Goal: Transaction & Acquisition: Purchase product/service

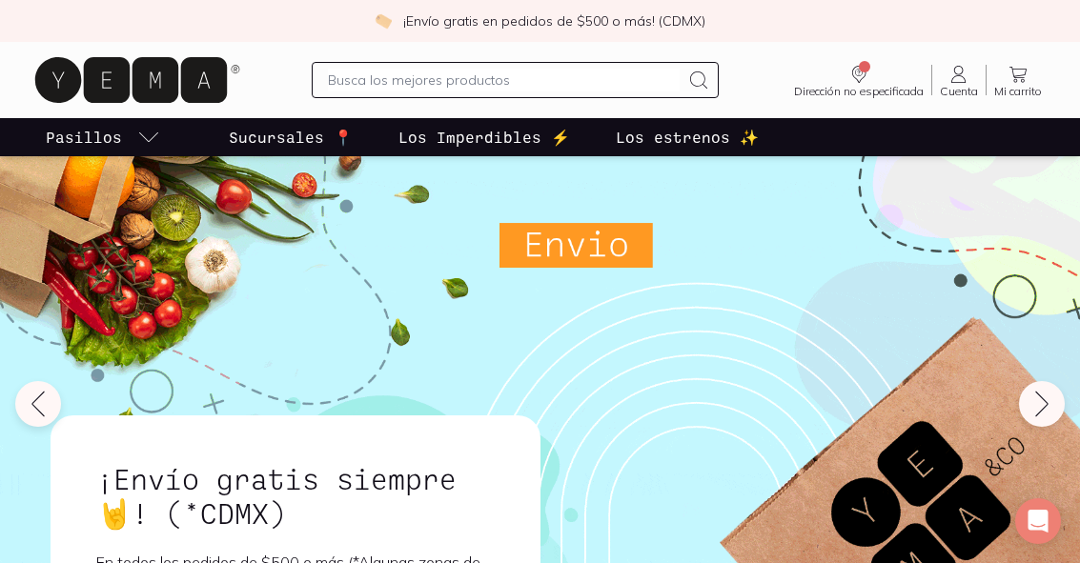
click at [297, 133] on p "Sucursales 📍" at bounding box center [291, 137] width 124 height 23
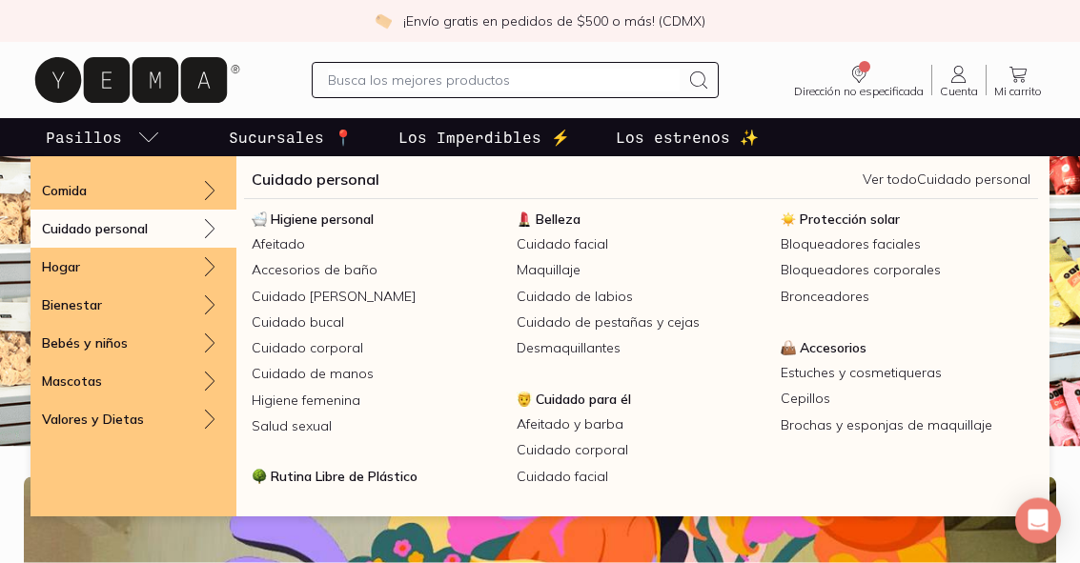
scroll to position [44, 0]
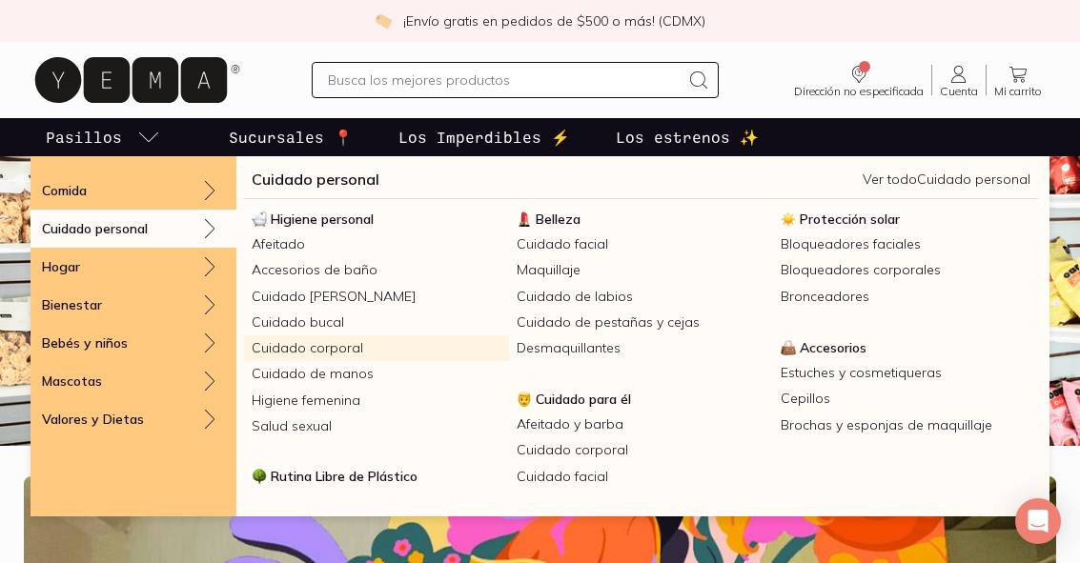
click at [327, 352] on link "Cuidado corporal" at bounding box center [376, 348] width 265 height 26
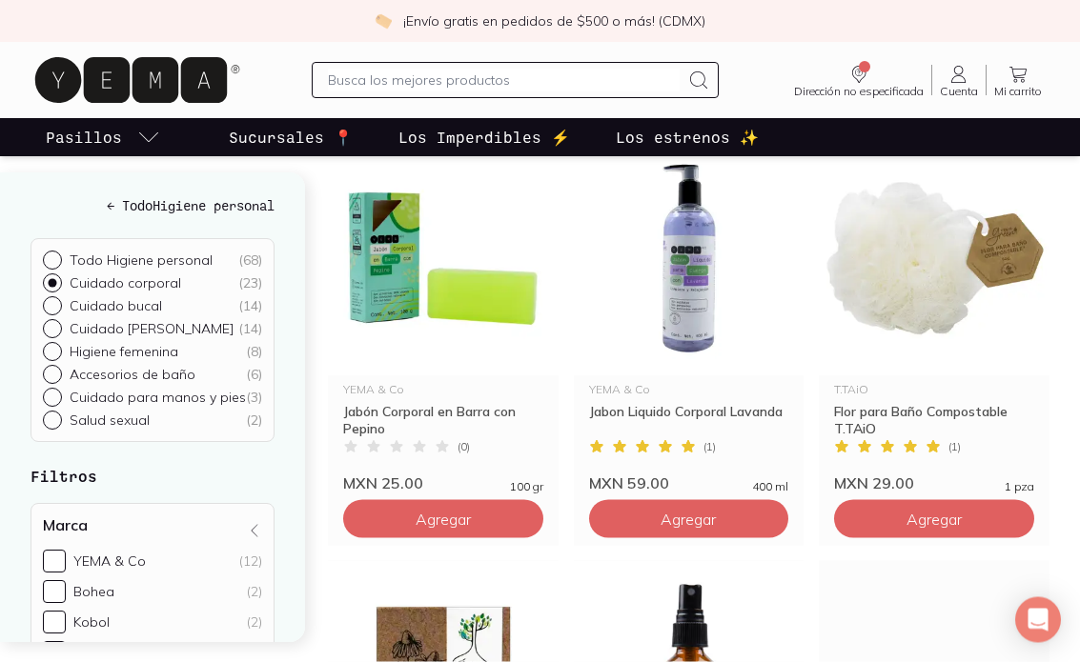
scroll to position [693, 0]
click at [707, 517] on span "Agregar" at bounding box center [687, 518] width 55 height 19
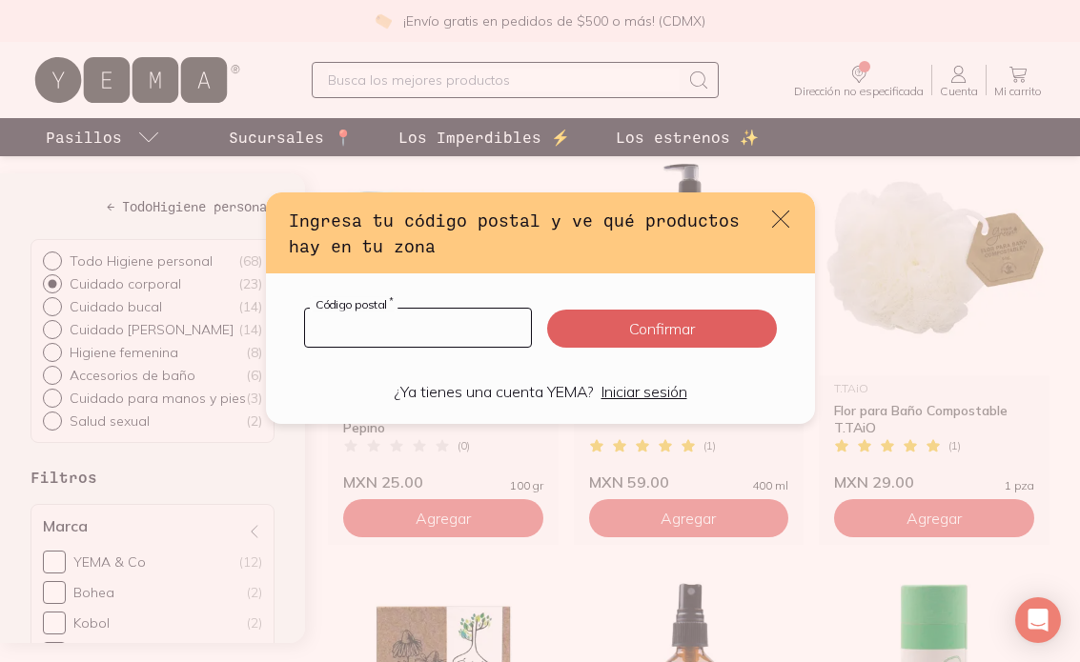
click at [458, 323] on input "default" at bounding box center [418, 328] width 227 height 38
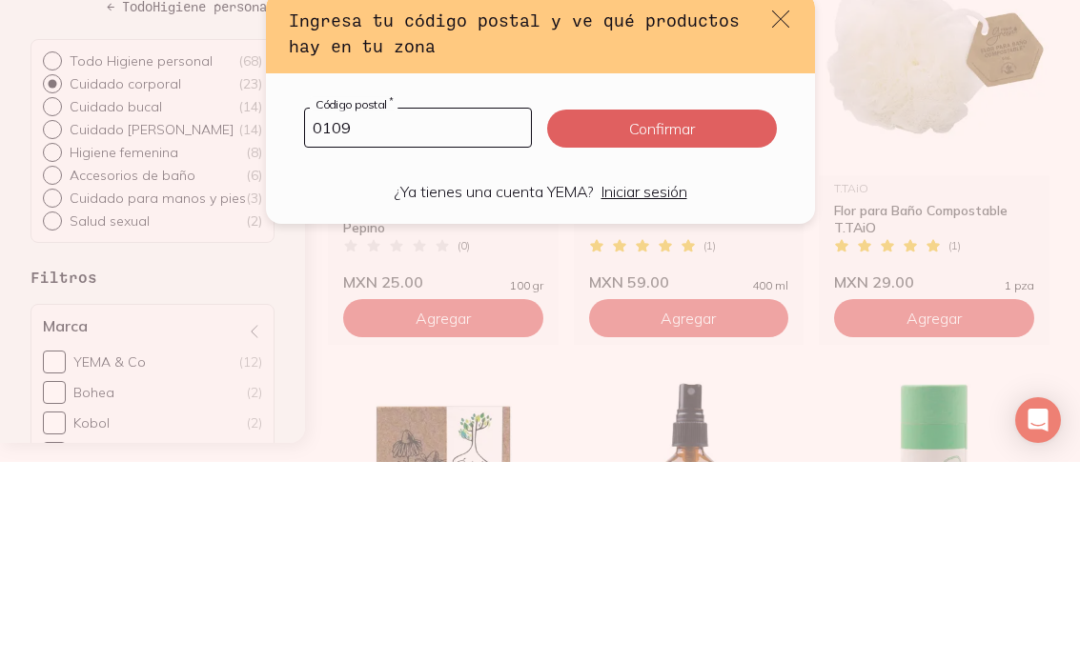
type input "01090"
click at [675, 310] on button "Confirmar" at bounding box center [661, 329] width 229 height 38
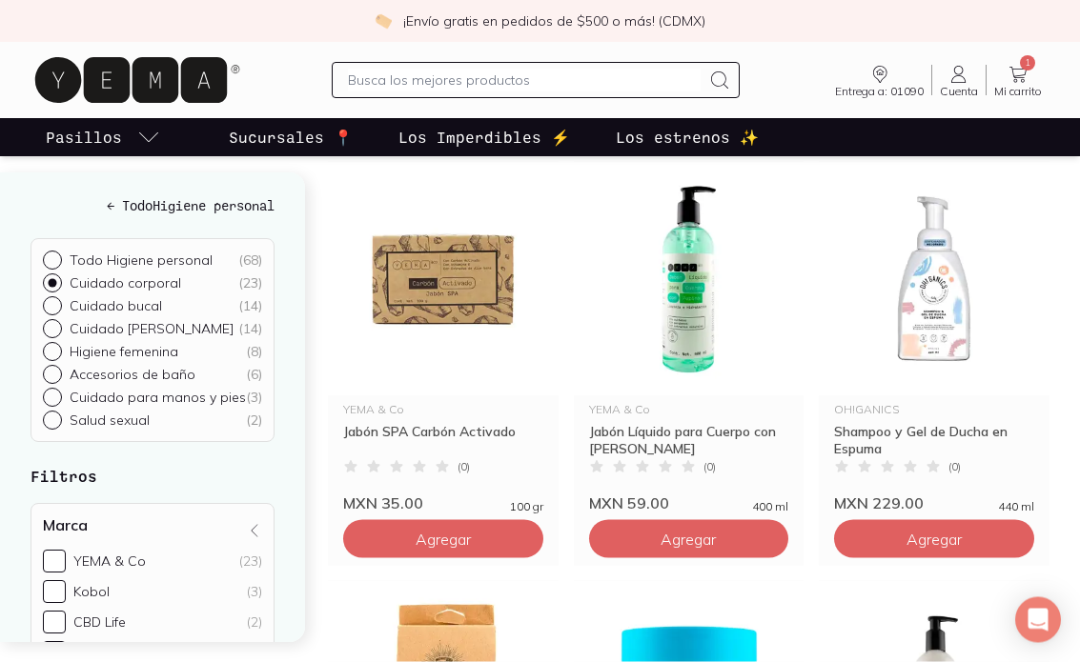
scroll to position [1092, 0]
click at [724, 540] on button "Agregar" at bounding box center [689, 538] width 200 height 38
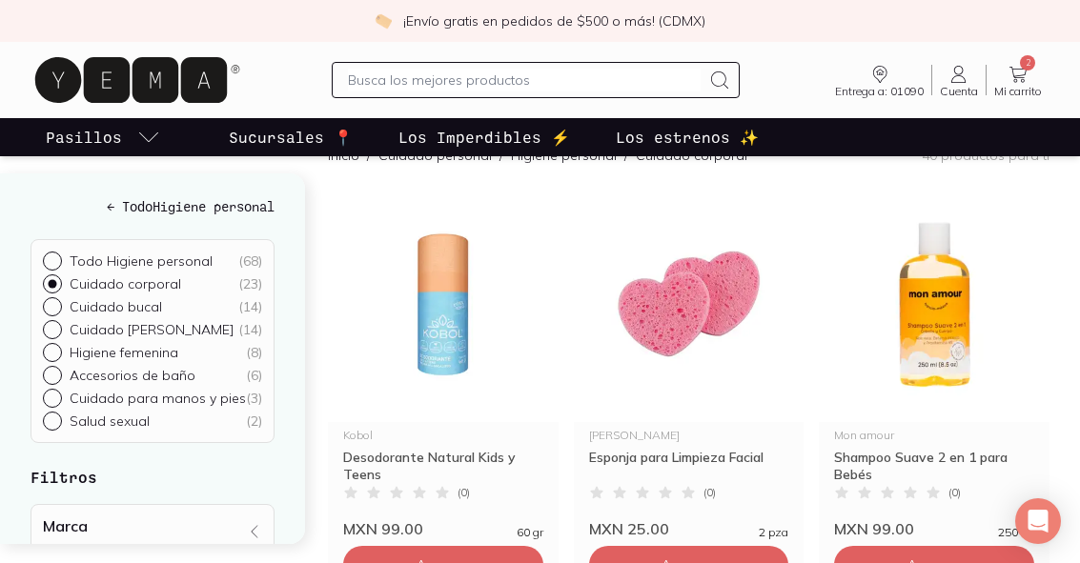
scroll to position [228, 0]
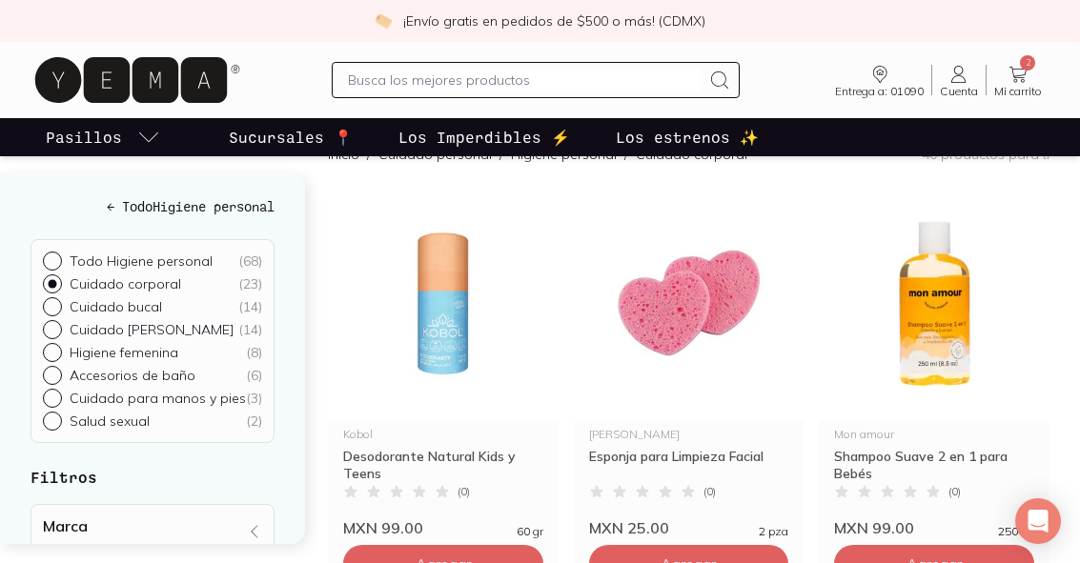
click at [112, 420] on p "Salud sexual" at bounding box center [110, 421] width 80 height 17
click at [58, 420] on input "Salud sexual ( 2 )" at bounding box center [50, 419] width 15 height 15
radio input "true"
click at [111, 429] on p "Salud sexual" at bounding box center [110, 421] width 80 height 17
click at [58, 427] on input "Salud sexual ( 2 )" at bounding box center [50, 419] width 15 height 15
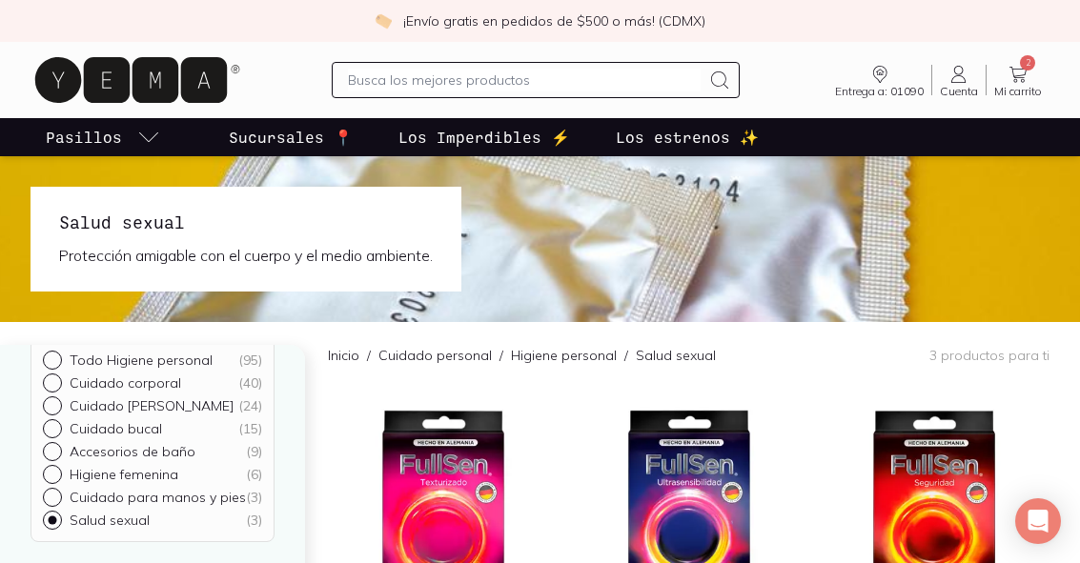
scroll to position [71, 0]
click at [133, 501] on p "Cuidado para manos y pies" at bounding box center [158, 498] width 176 height 17
click at [58, 560] on input "Cuidado para manos y pies ( 3 )" at bounding box center [50, 567] width 15 height 15
radio input "true"
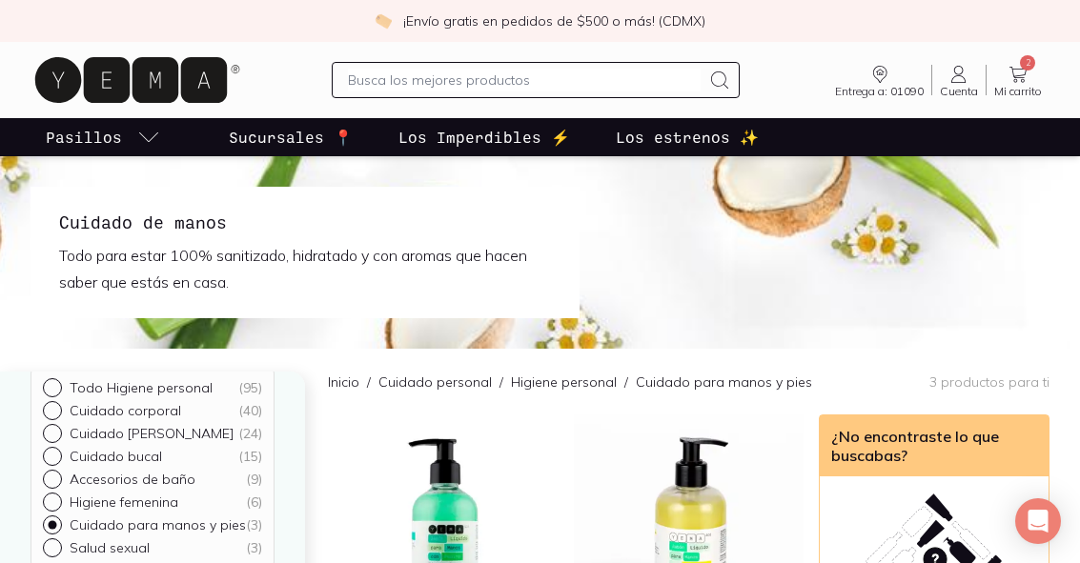
click at [326, 132] on p "Sucursales 📍" at bounding box center [291, 137] width 124 height 23
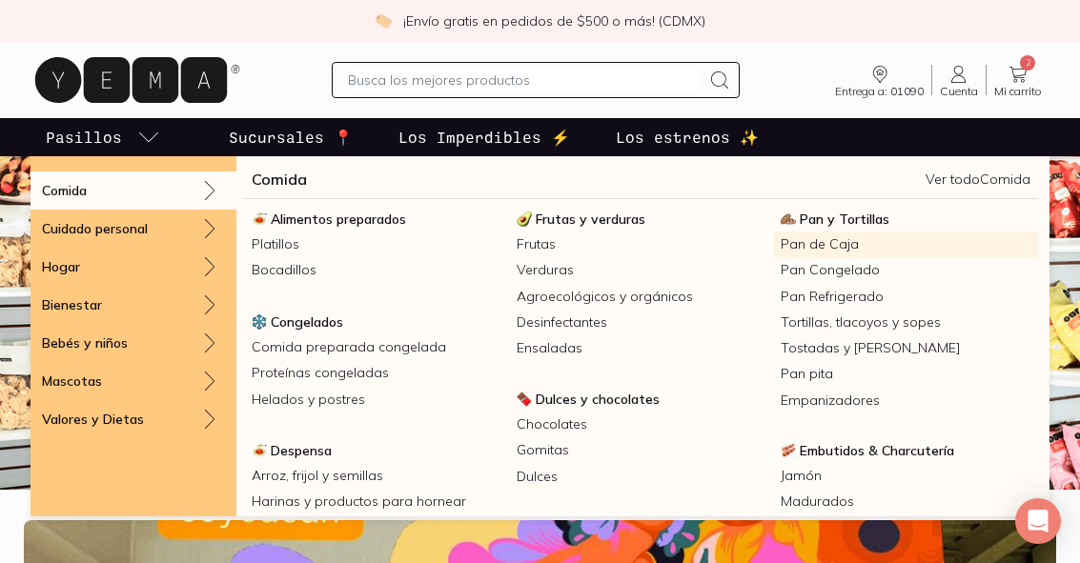
click at [829, 256] on link "Pan de Caja" at bounding box center [905, 245] width 265 height 26
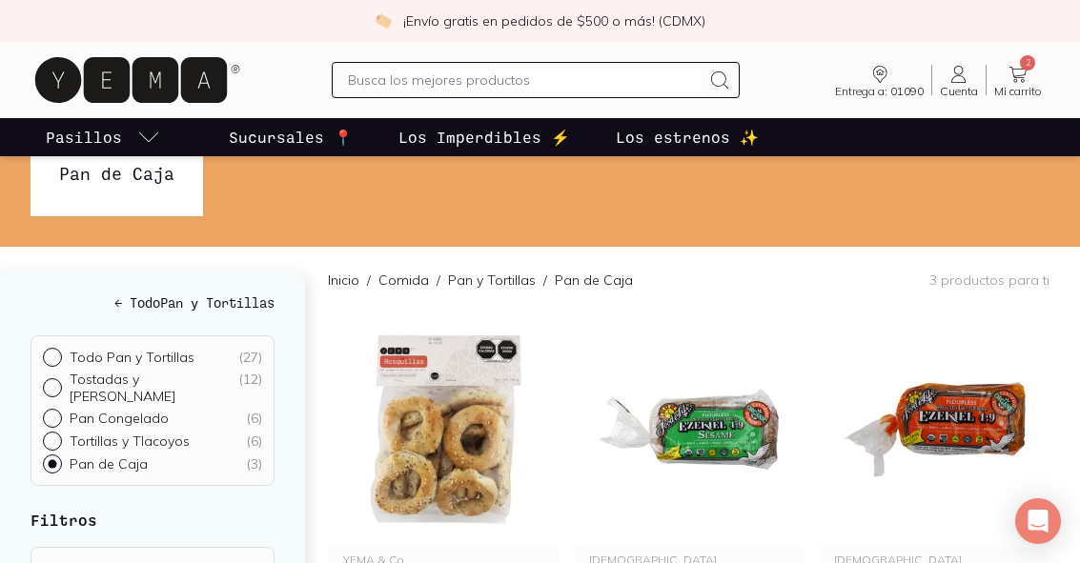
scroll to position [46, 0]
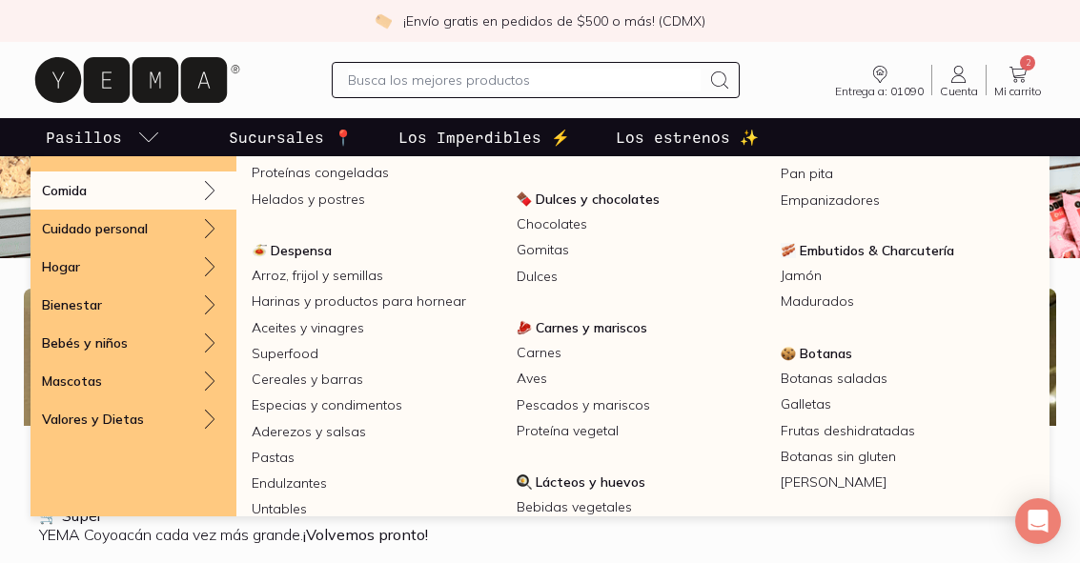
scroll to position [199, 0]
click at [321, 281] on link "Arroz, frijol y semillas" at bounding box center [376, 277] width 265 height 26
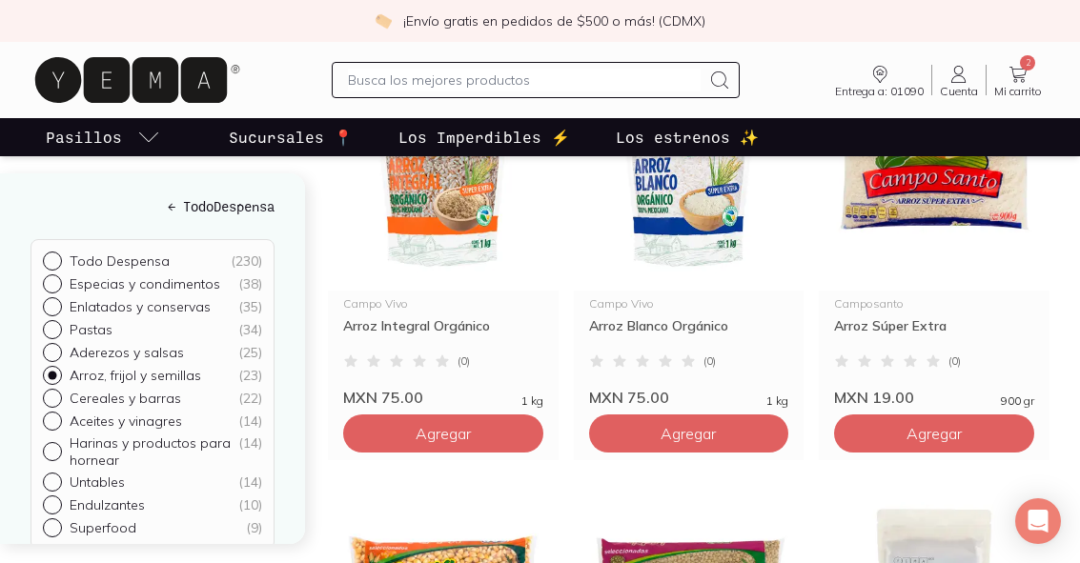
scroll to position [2430, 0]
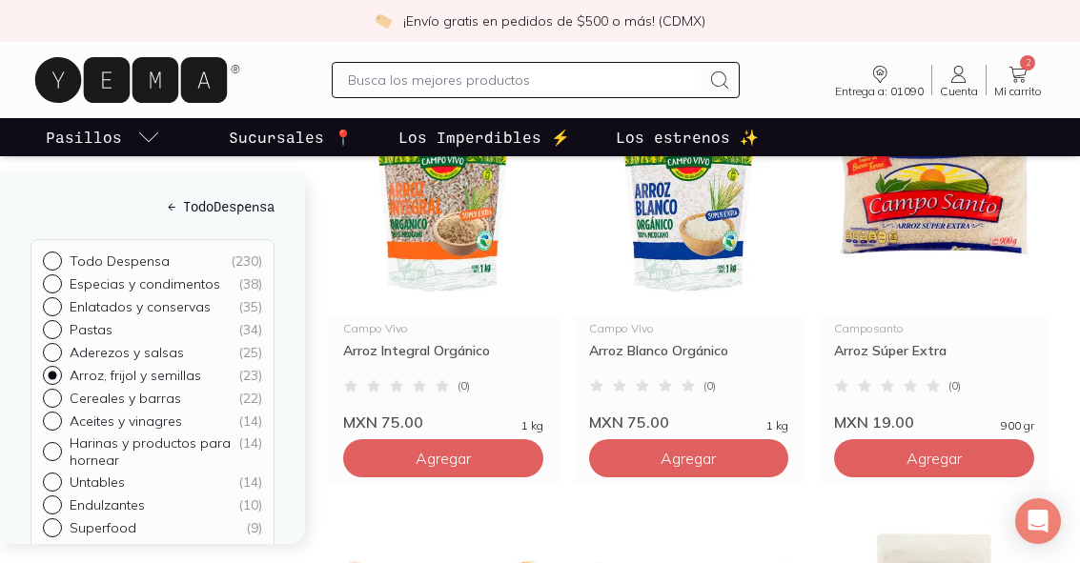
click at [959, 460] on span "Agregar" at bounding box center [933, 458] width 55 height 19
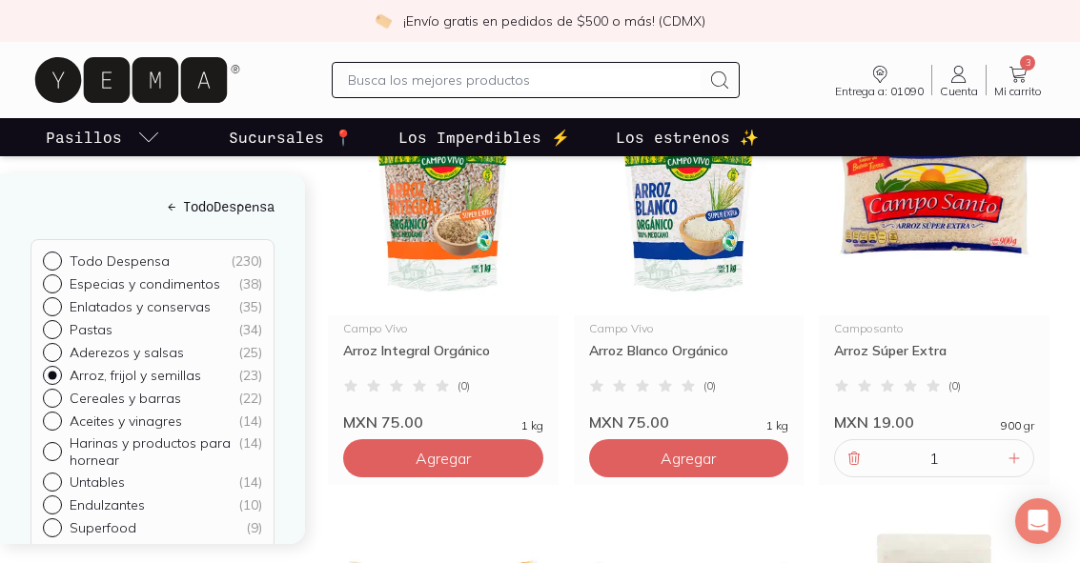
click at [53, 278] on input "Especias y condimentos ( 38 )" at bounding box center [50, 281] width 15 height 15
radio input "true"
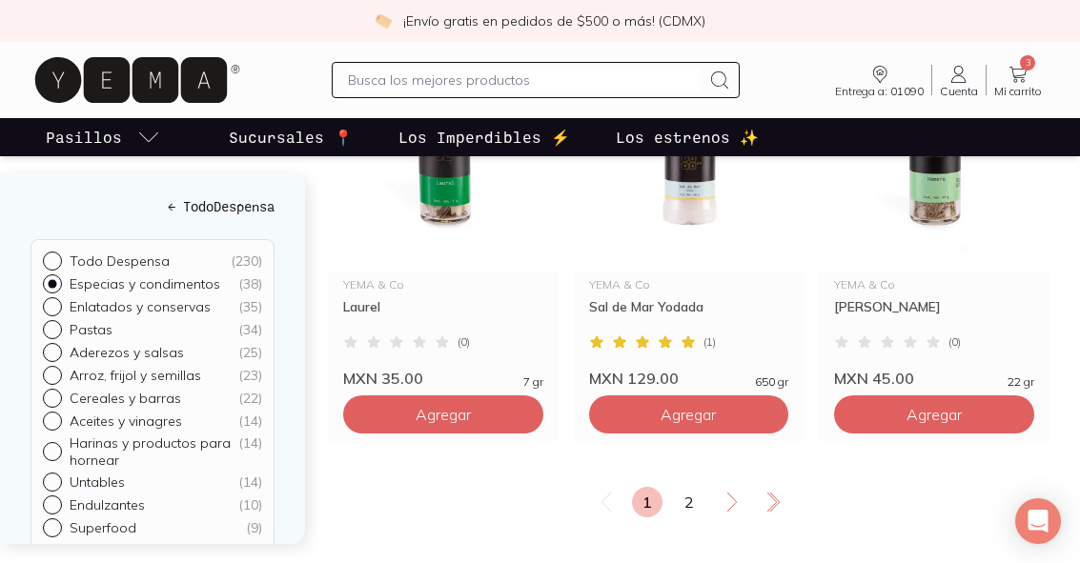
scroll to position [3312, 0]
click at [730, 511] on icon at bounding box center [732, 503] width 23 height 23
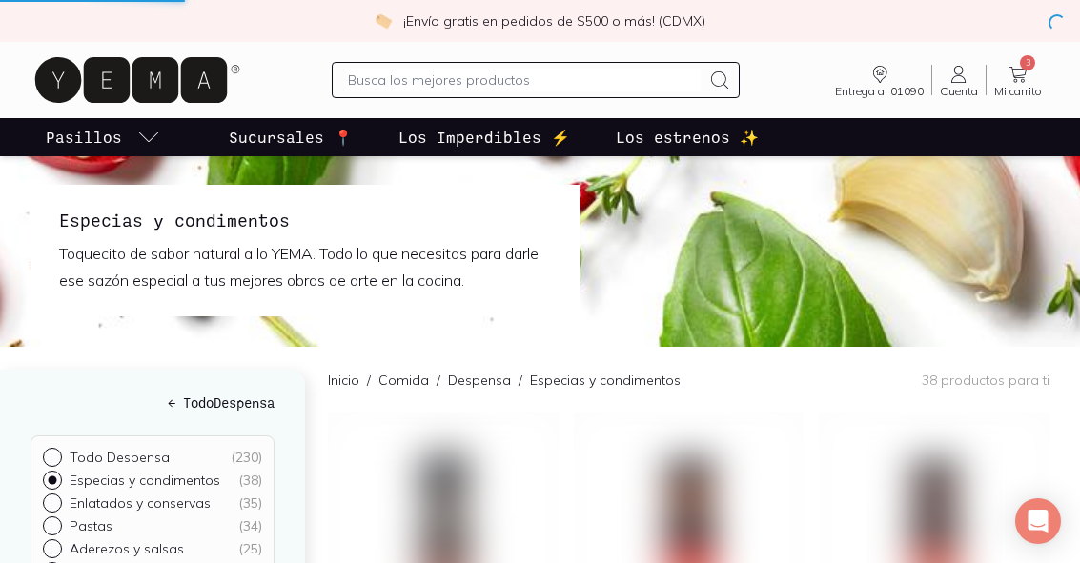
scroll to position [0, 0]
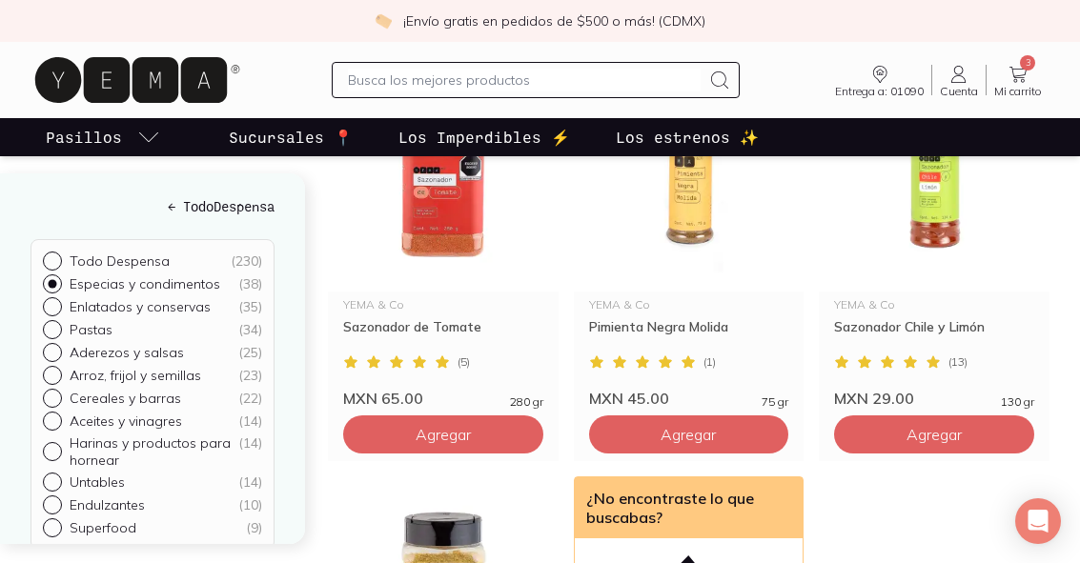
scroll to position [1564, 0]
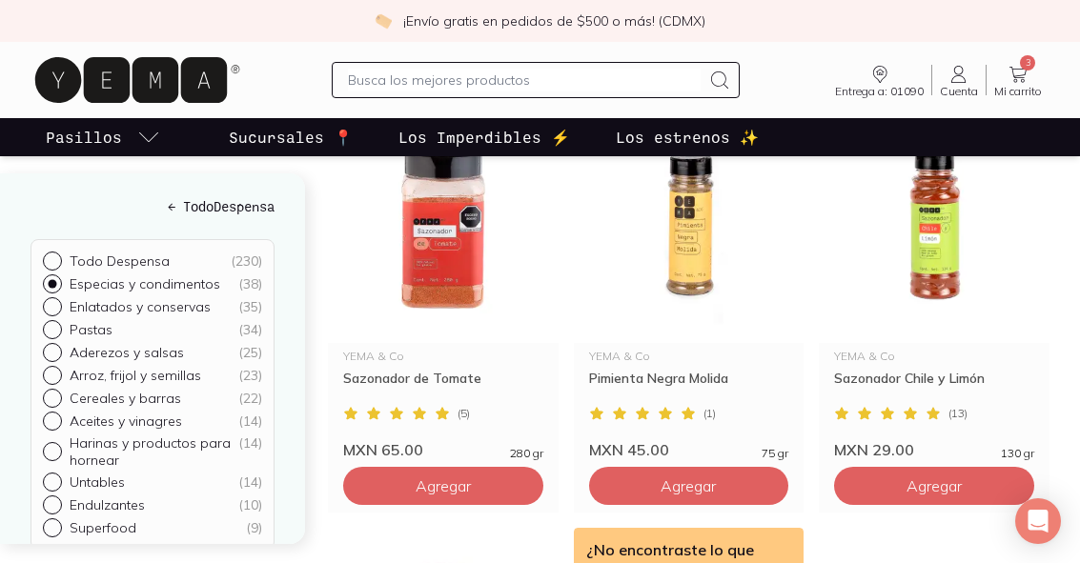
click at [455, 259] on img at bounding box center [443, 226] width 231 height 234
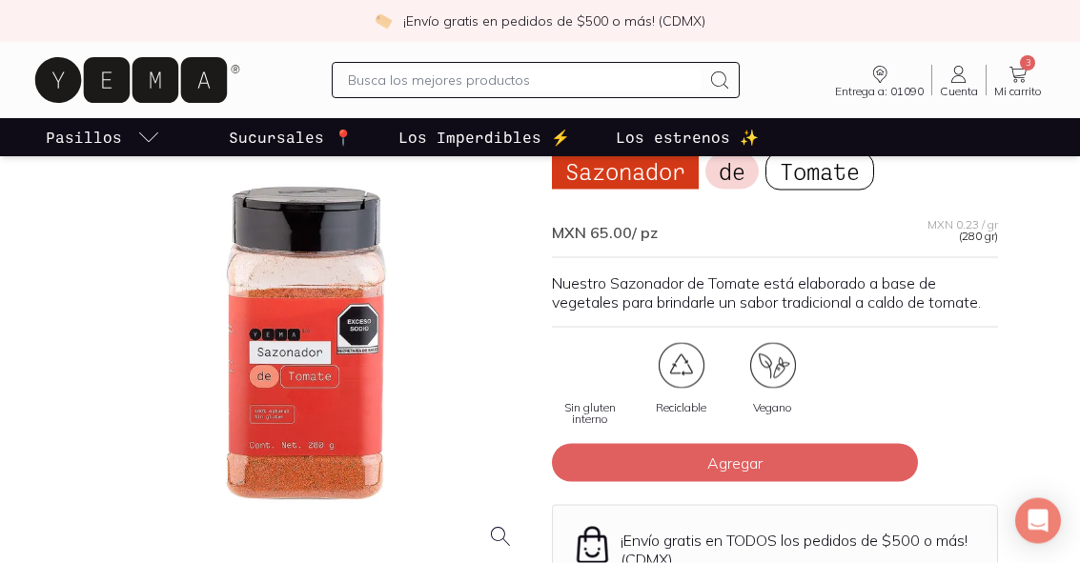
scroll to position [106, 0]
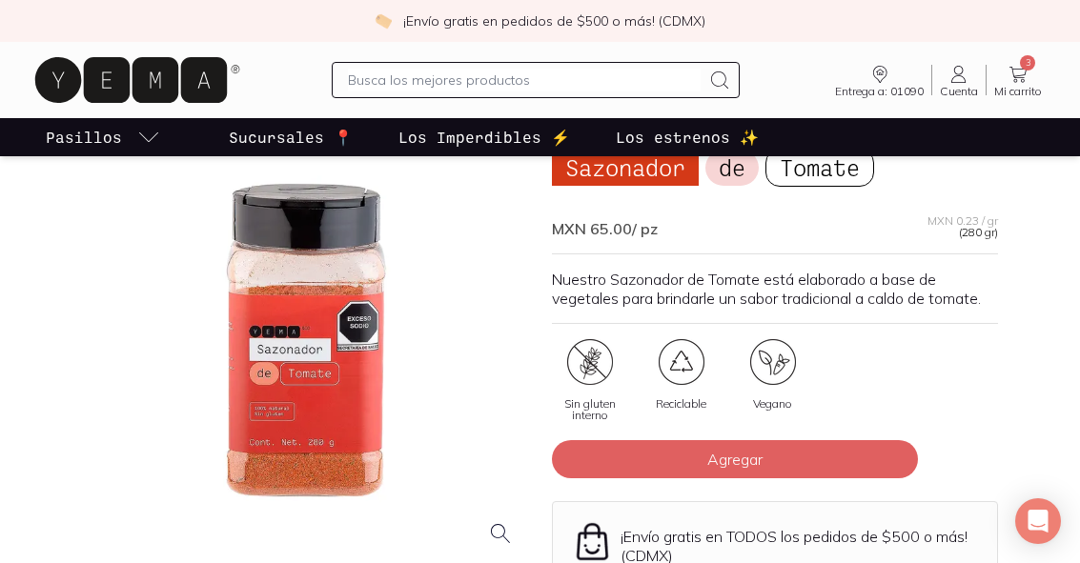
click at [259, 374] on div at bounding box center [306, 339] width 446 height 446
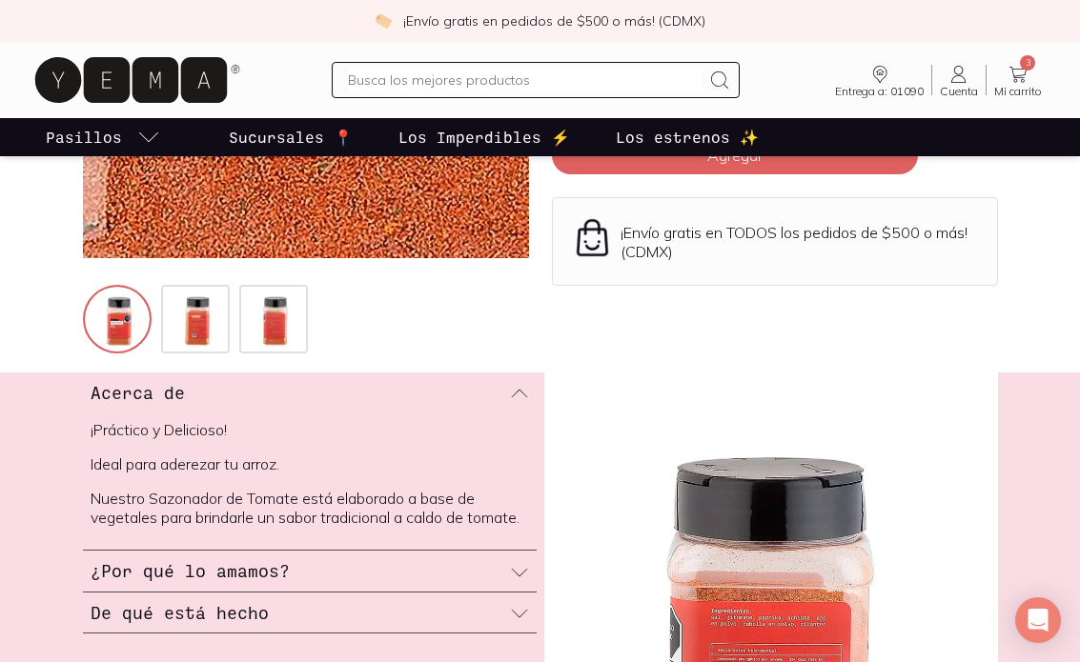
scroll to position [469, 0]
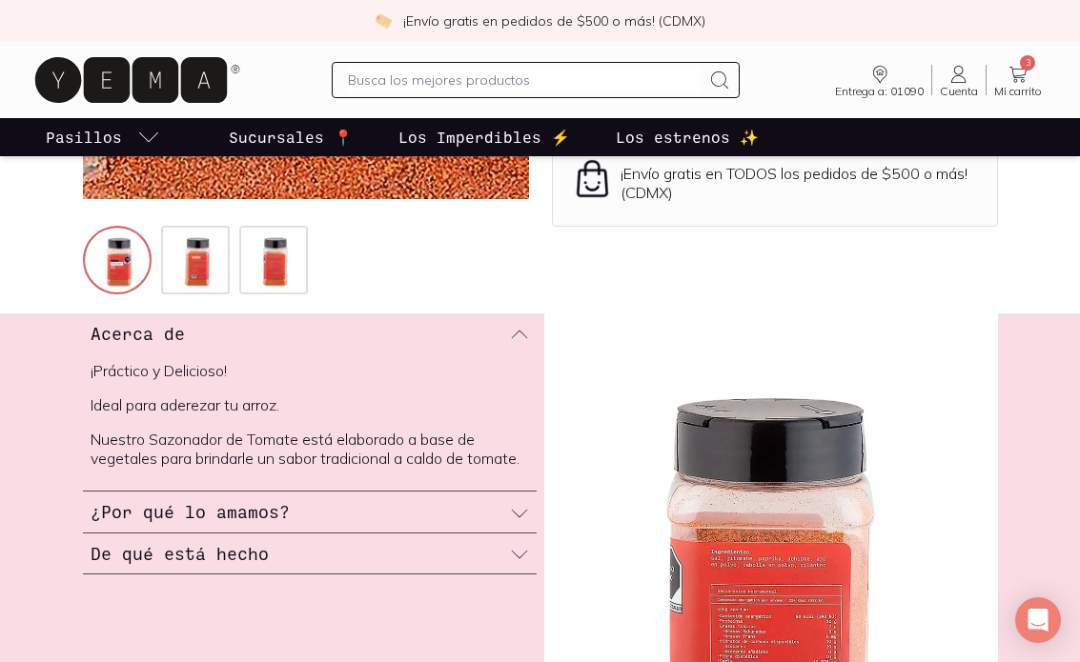
click at [511, 533] on div "¿Por qué lo amamos?" at bounding box center [310, 512] width 454 height 41
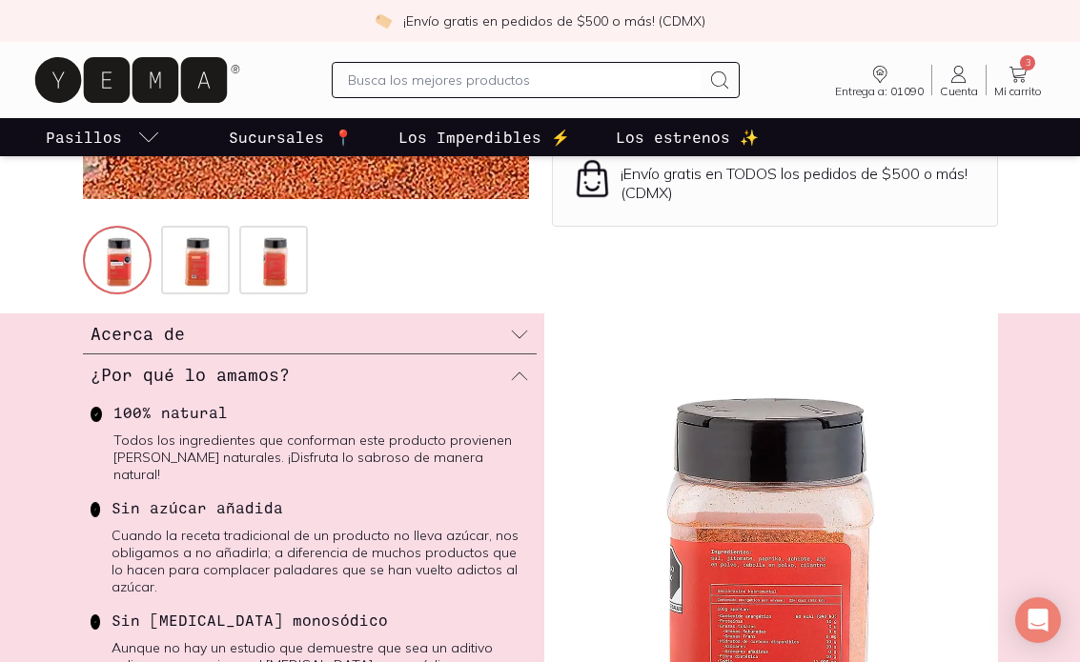
scroll to position [0, 0]
click at [517, 335] on icon at bounding box center [519, 334] width 19 height 19
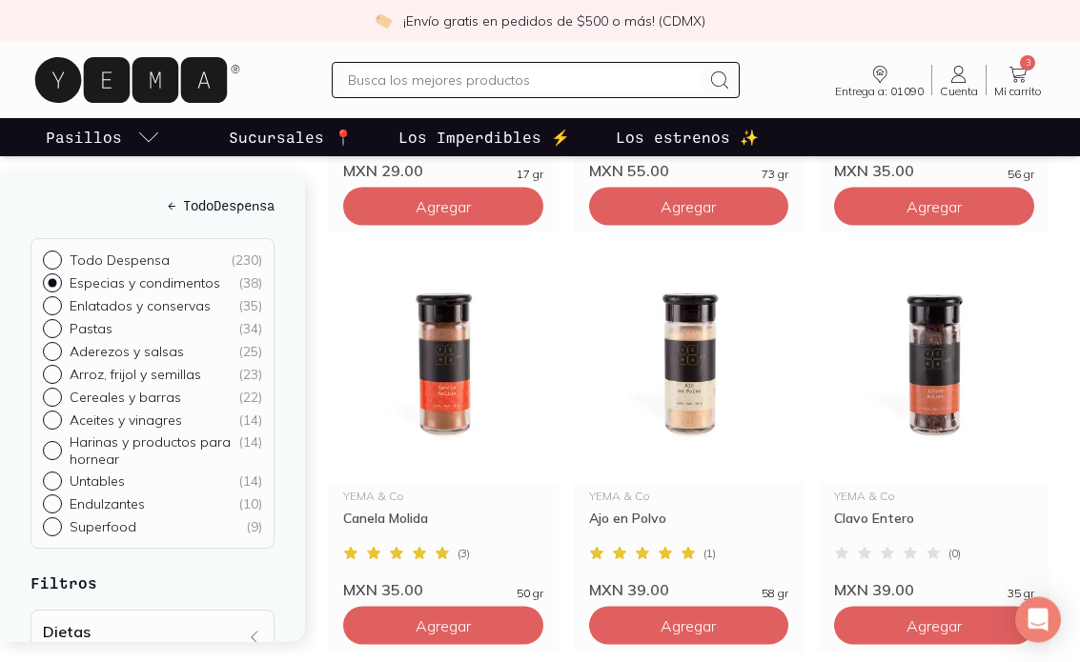
scroll to position [1005, 0]
click at [444, 385] on img at bounding box center [443, 365] width 231 height 234
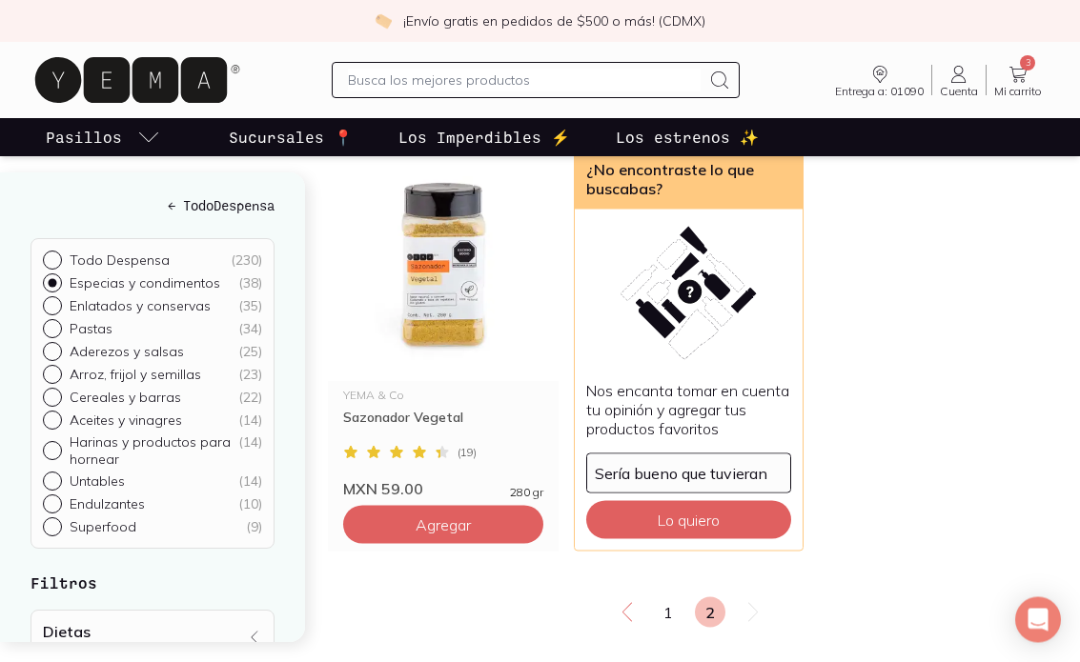
scroll to position [1945, 0]
click at [420, 316] on img at bounding box center [443, 264] width 231 height 234
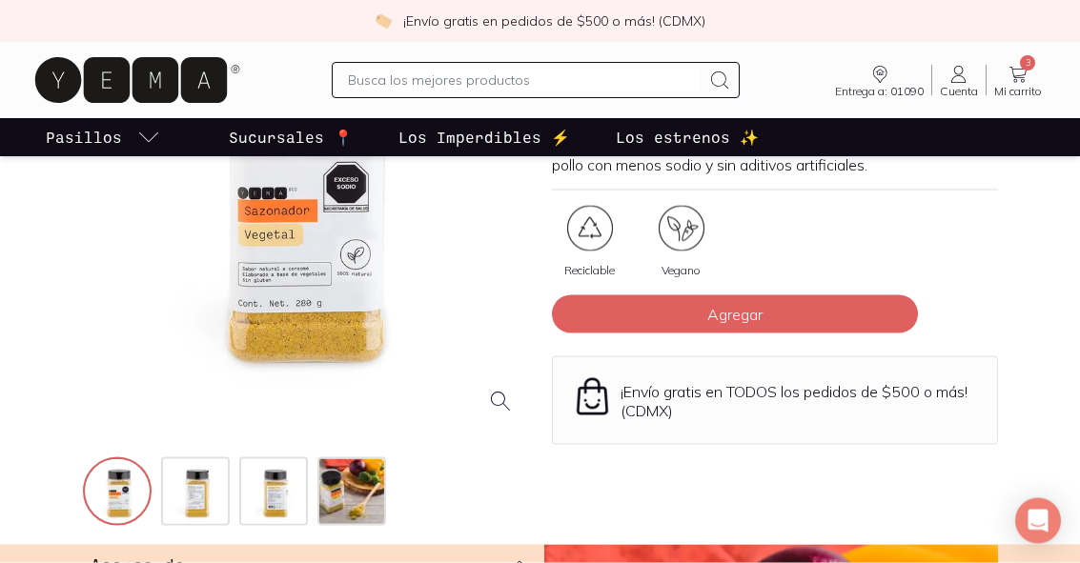
scroll to position [238, 0]
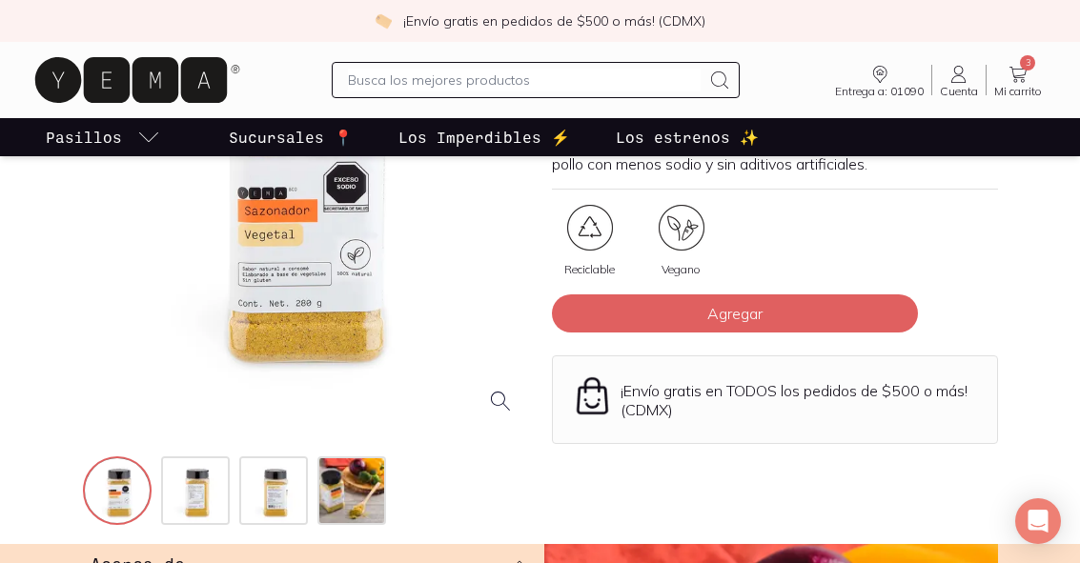
click at [213, 484] on img at bounding box center [197, 492] width 69 height 69
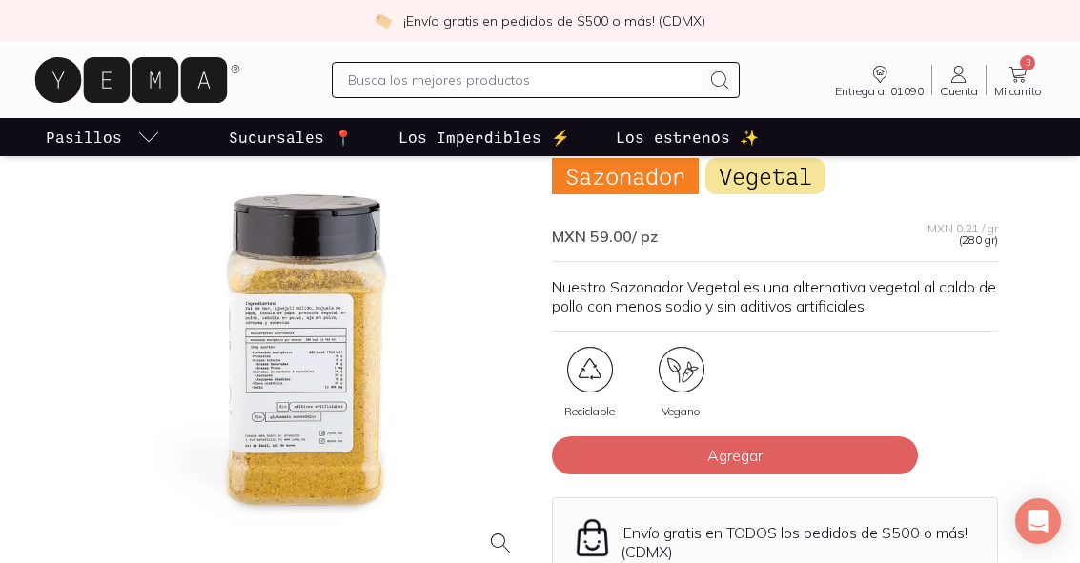
scroll to position [94, 0]
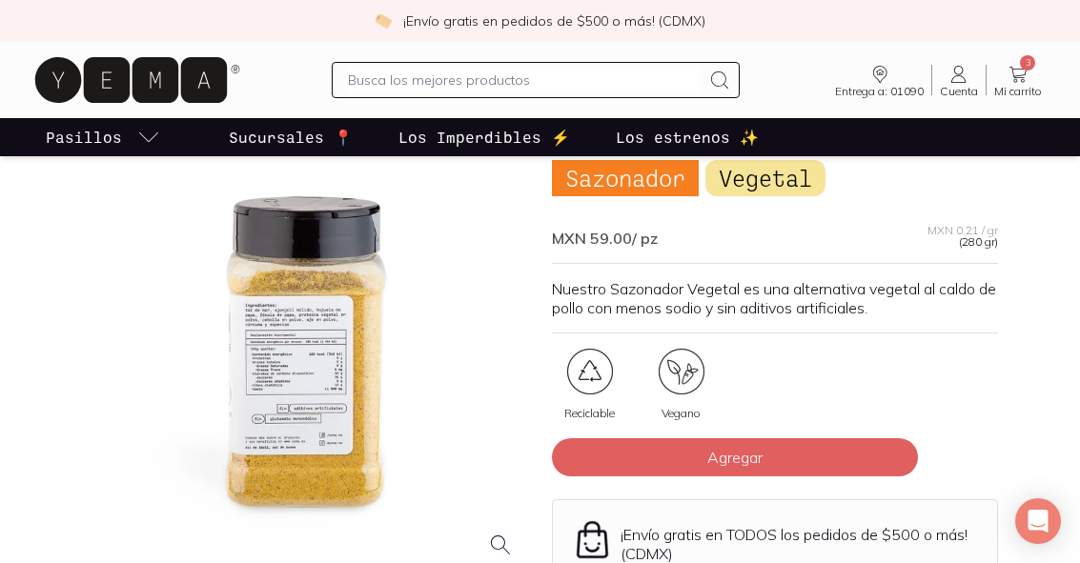
click at [315, 379] on div at bounding box center [306, 351] width 446 height 446
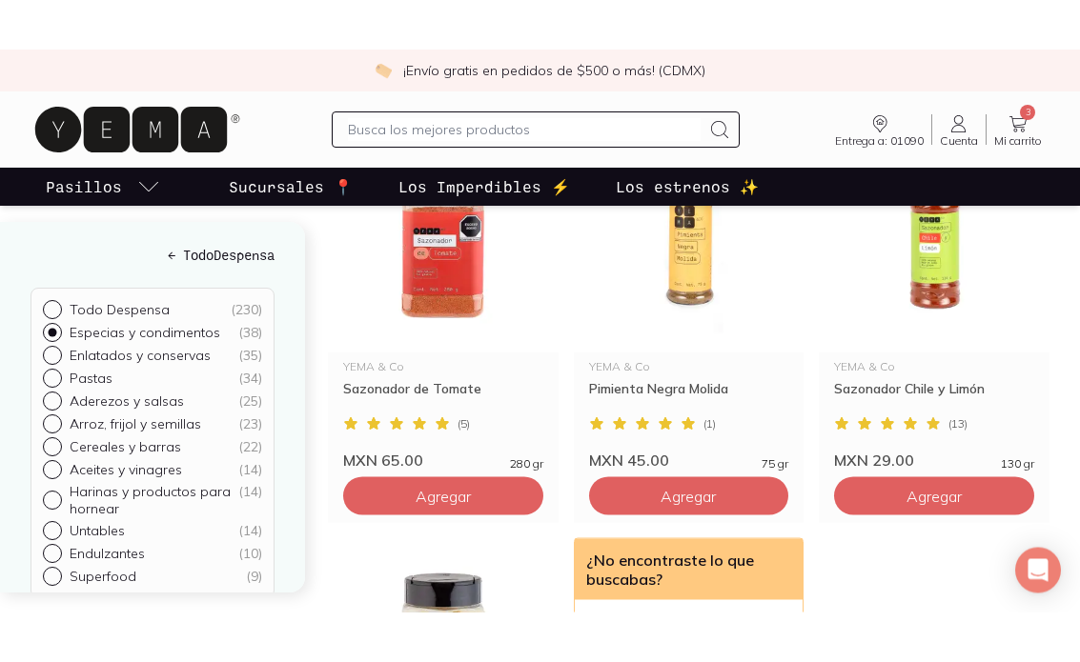
scroll to position [1613, 0]
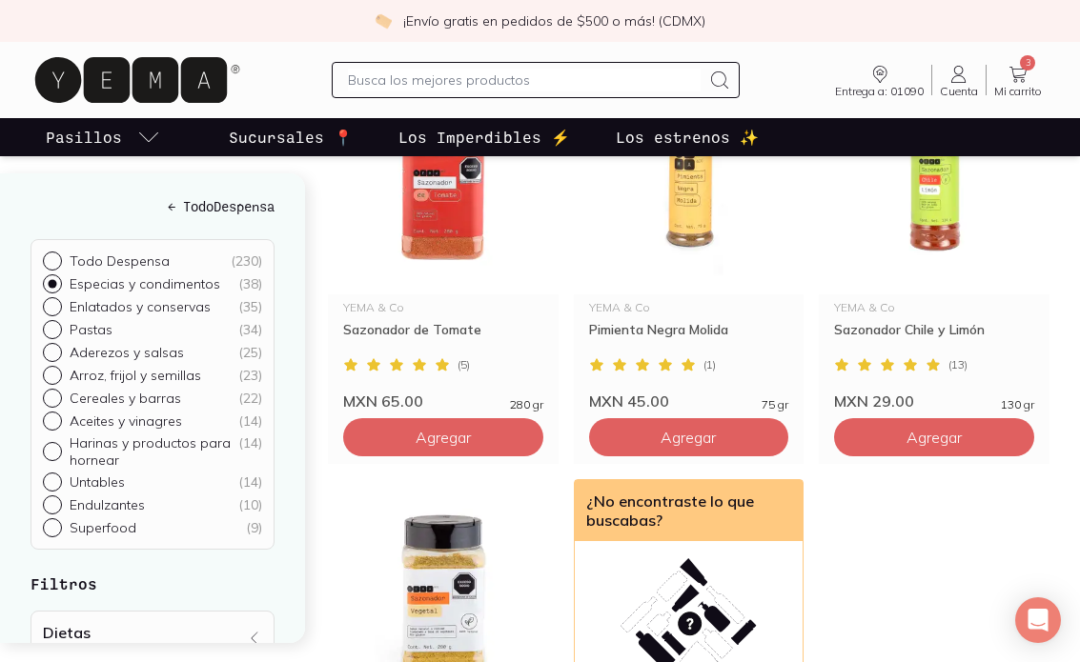
click at [472, 441] on button "Agregar" at bounding box center [443, 437] width 200 height 38
click at [54, 301] on input "Enlatados y conservas ( 35 )" at bounding box center [50, 304] width 15 height 15
radio input "true"
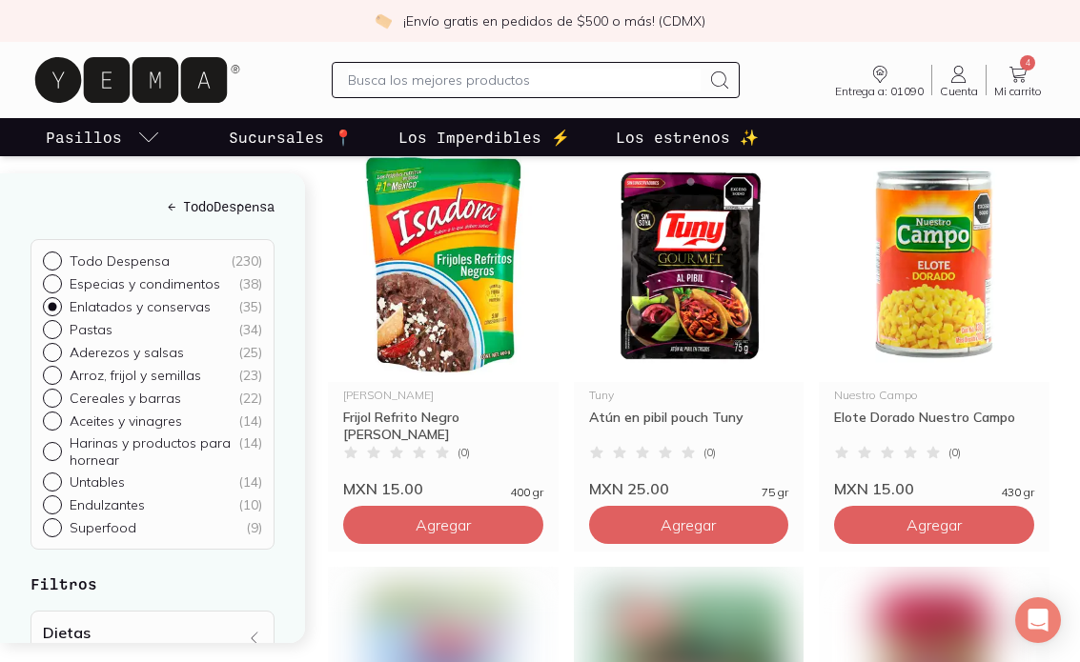
scroll to position [2391, 0]
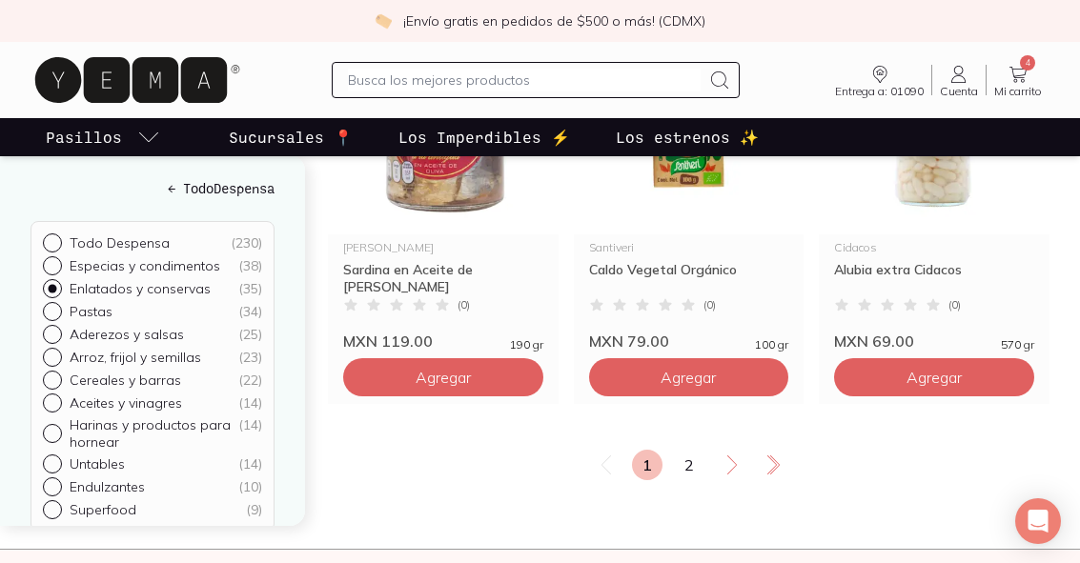
click at [696, 466] on link "2" at bounding box center [689, 465] width 30 height 30
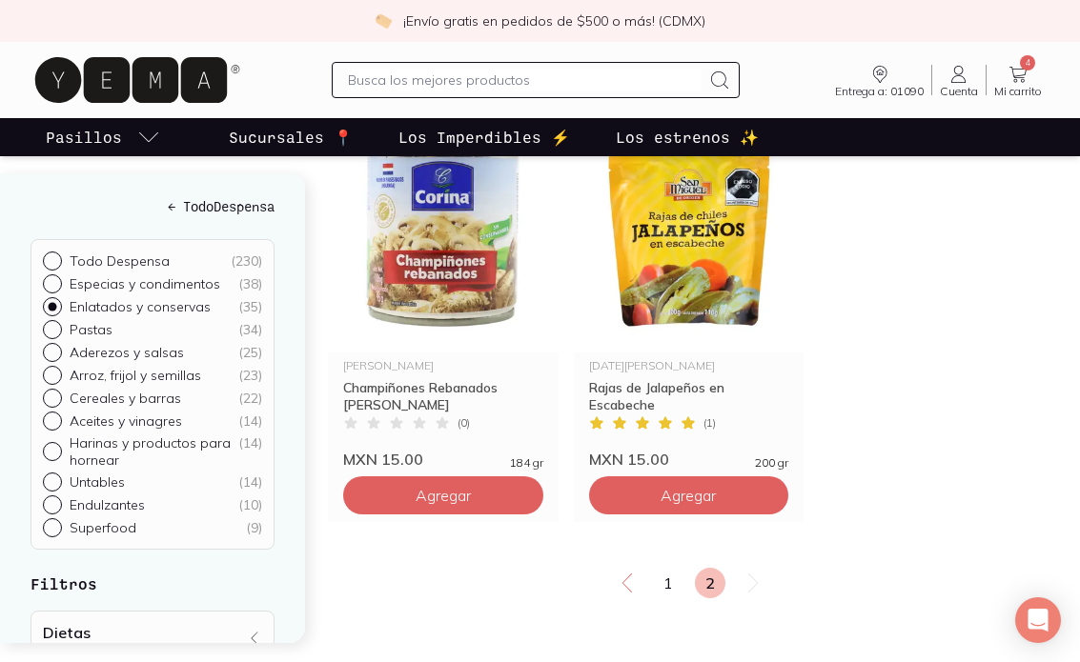
scroll to position [1481, 0]
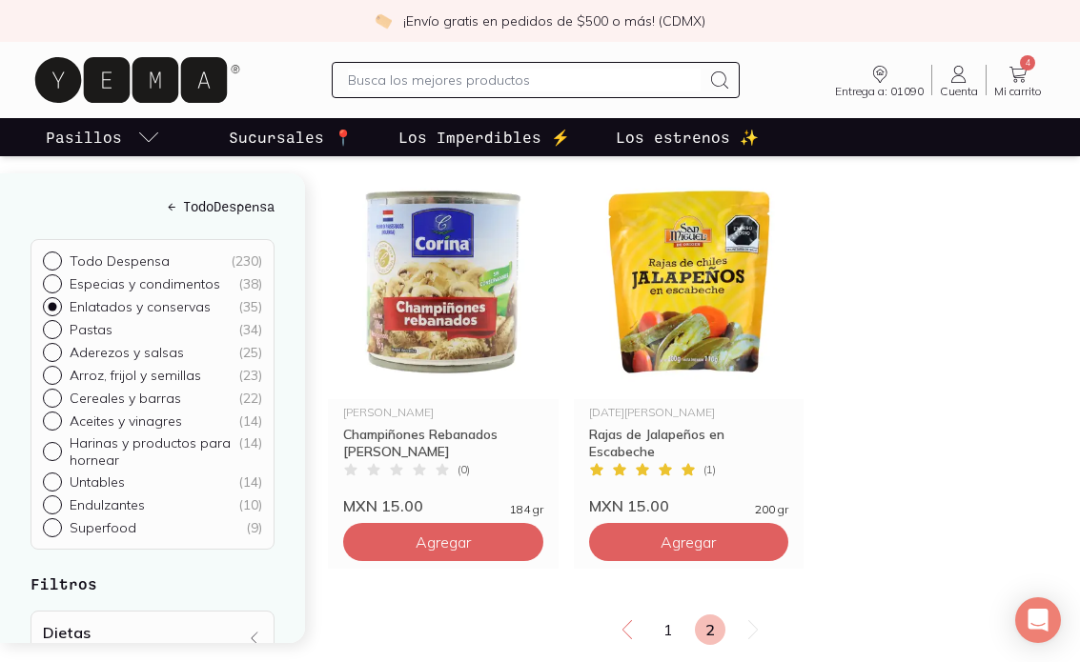
click at [57, 325] on input "Pastas ( 34 )" at bounding box center [50, 327] width 15 height 15
radio input "true"
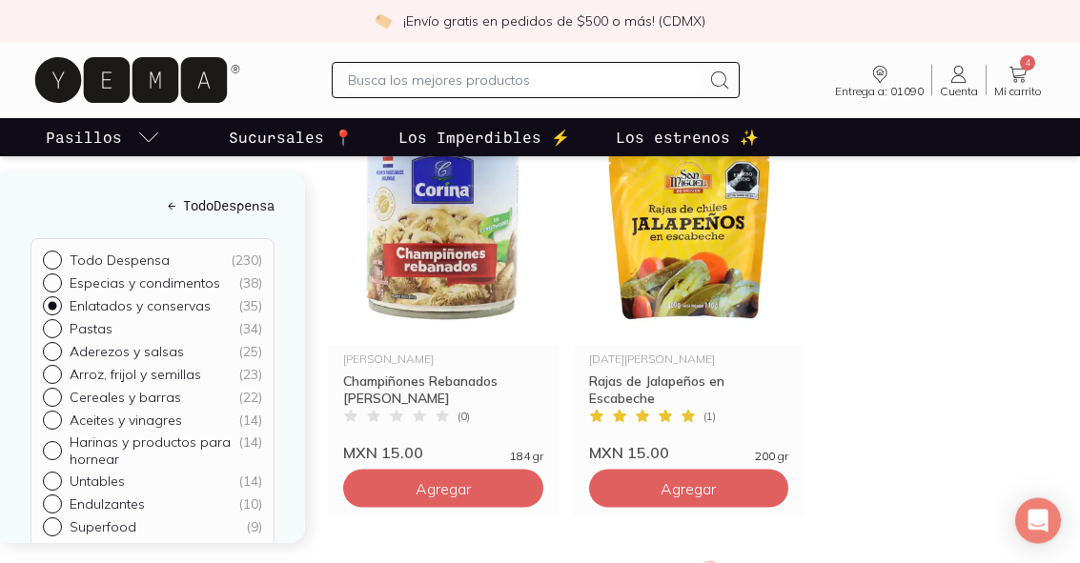
scroll to position [1531, 0]
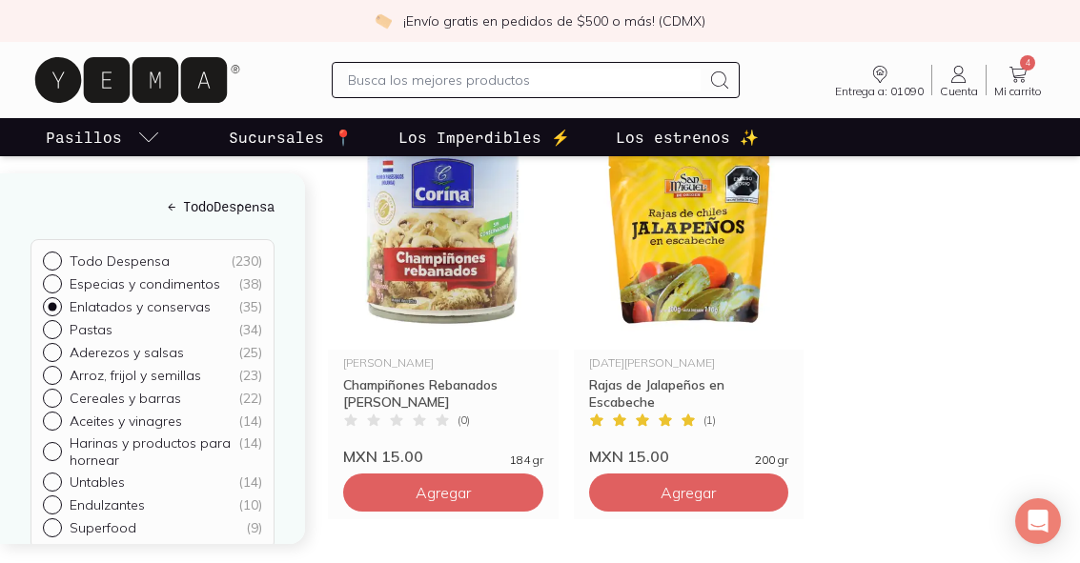
click at [707, 495] on span "Agregar" at bounding box center [687, 492] width 55 height 19
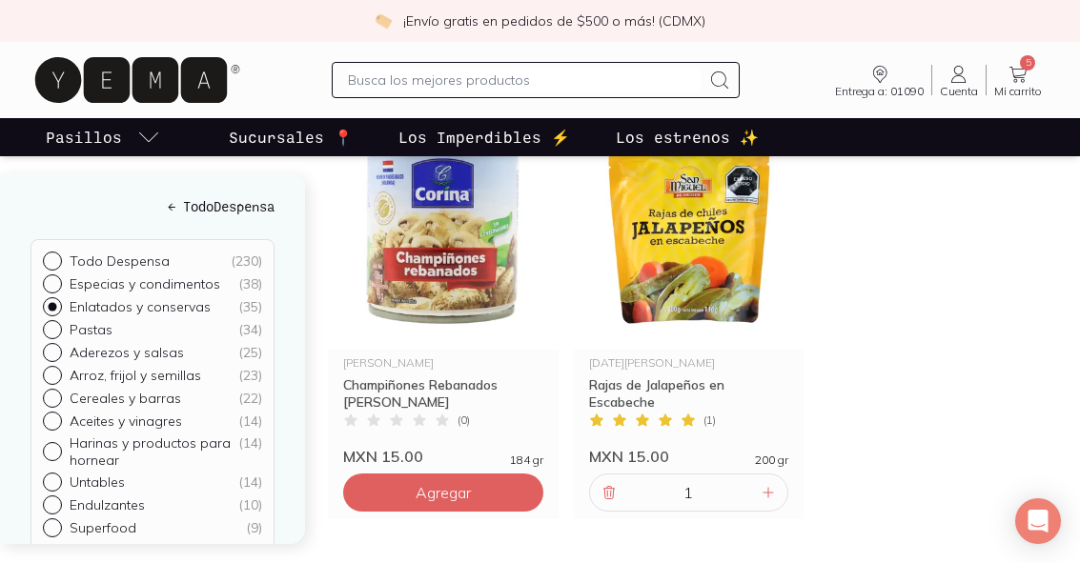
click at [54, 322] on input "Pastas ( 34 )" at bounding box center [50, 327] width 15 height 15
click at [51, 325] on input "Pastas ( 34 )" at bounding box center [50, 327] width 15 height 15
click at [47, 330] on input "Pastas ( 34 )" at bounding box center [50, 327] width 15 height 15
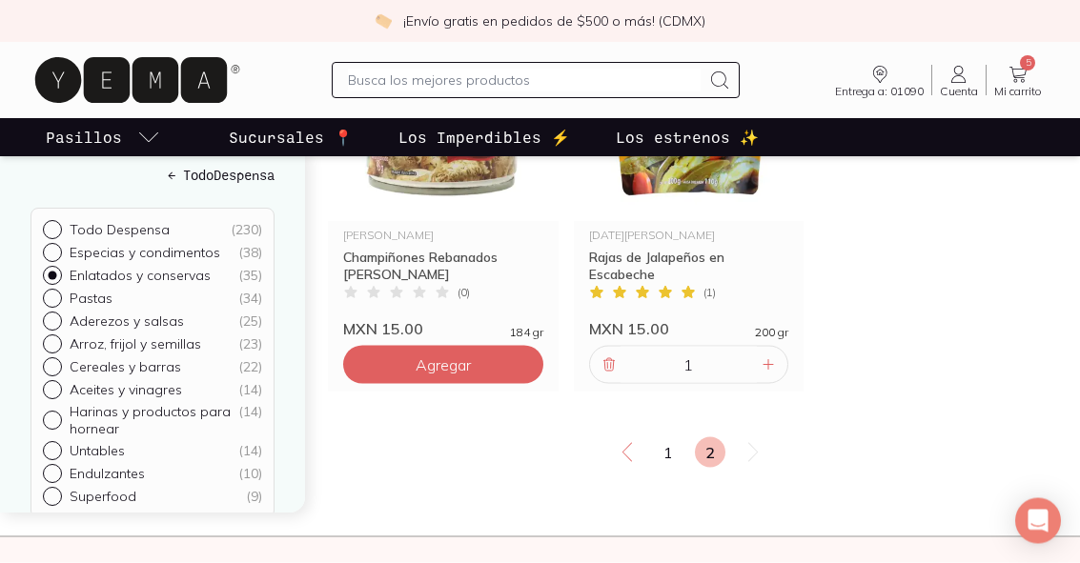
scroll to position [1659, 0]
click at [64, 289] on div at bounding box center [56, 298] width 27 height 19
click at [58, 289] on input "Pastas ( 34 )" at bounding box center [50, 296] width 15 height 15
click at [65, 289] on div at bounding box center [56, 298] width 27 height 19
click at [58, 289] on input "Pastas ( 34 )" at bounding box center [50, 296] width 15 height 15
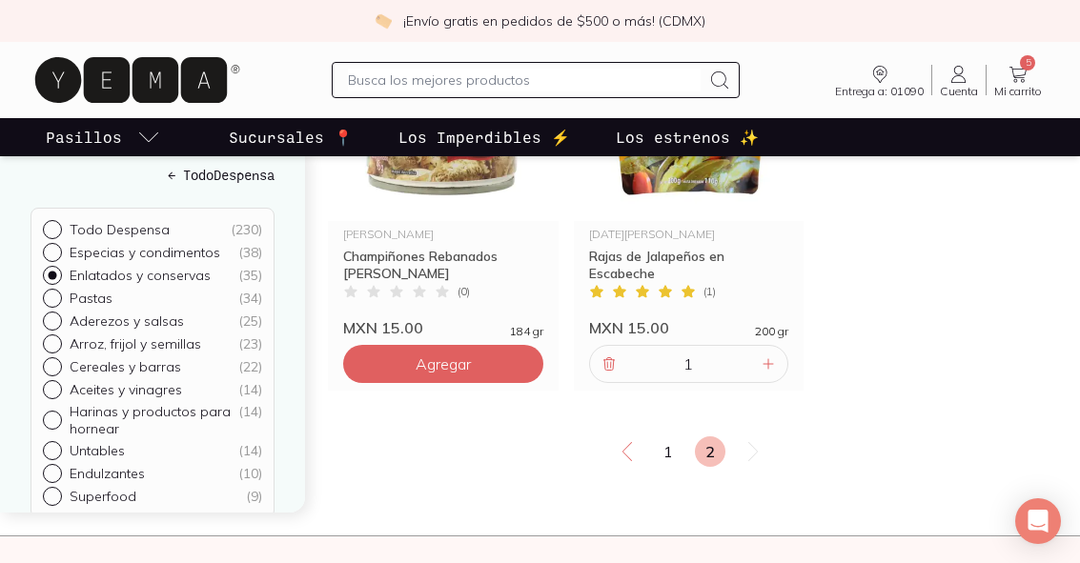
click at [93, 267] on p "Enlatados y conservas" at bounding box center [140, 275] width 141 height 17
click at [58, 266] on input "Enlatados y conservas ( 35 )" at bounding box center [50, 273] width 15 height 15
radio input "true"
click at [91, 290] on p "Pastas" at bounding box center [91, 298] width 43 height 17
click at [58, 289] on input "Pastas ( 34 )" at bounding box center [50, 296] width 15 height 15
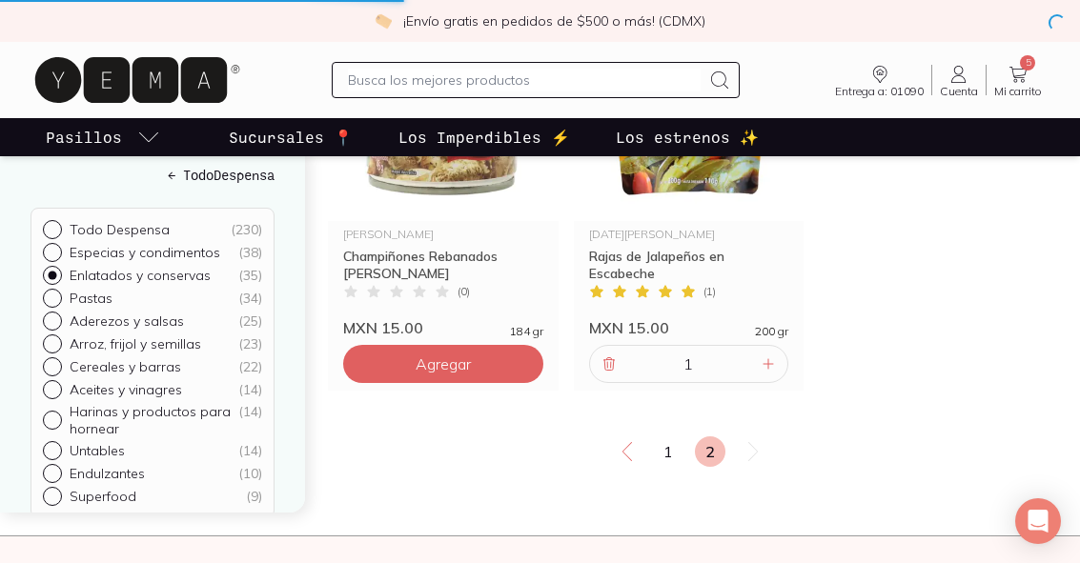
radio input "true"
click at [86, 290] on p "Pastas" at bounding box center [91, 298] width 43 height 17
click at [58, 289] on input "Pastas ( 34 )" at bounding box center [50, 296] width 15 height 15
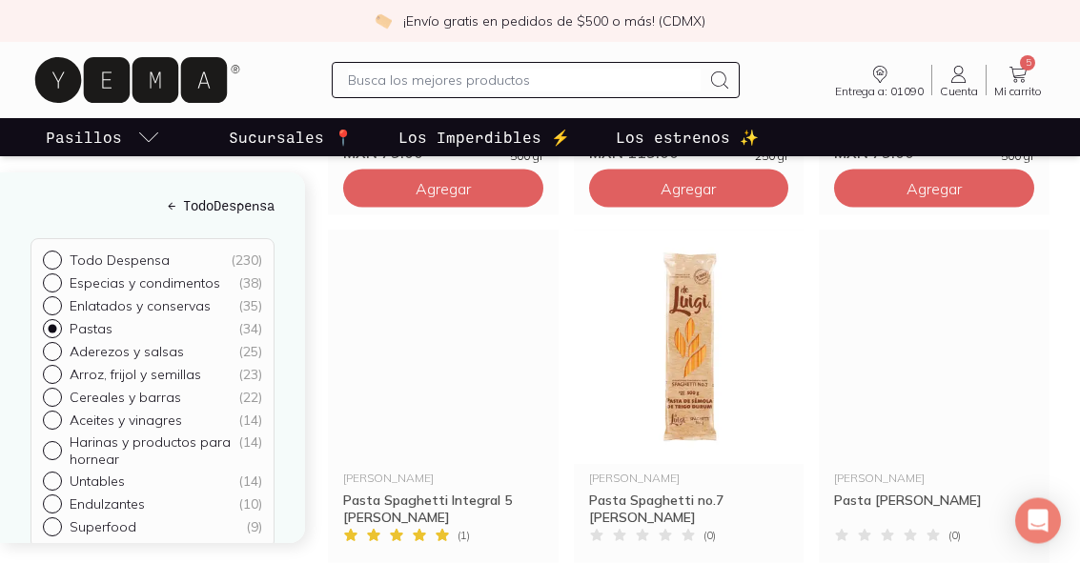
scroll to position [2775, 0]
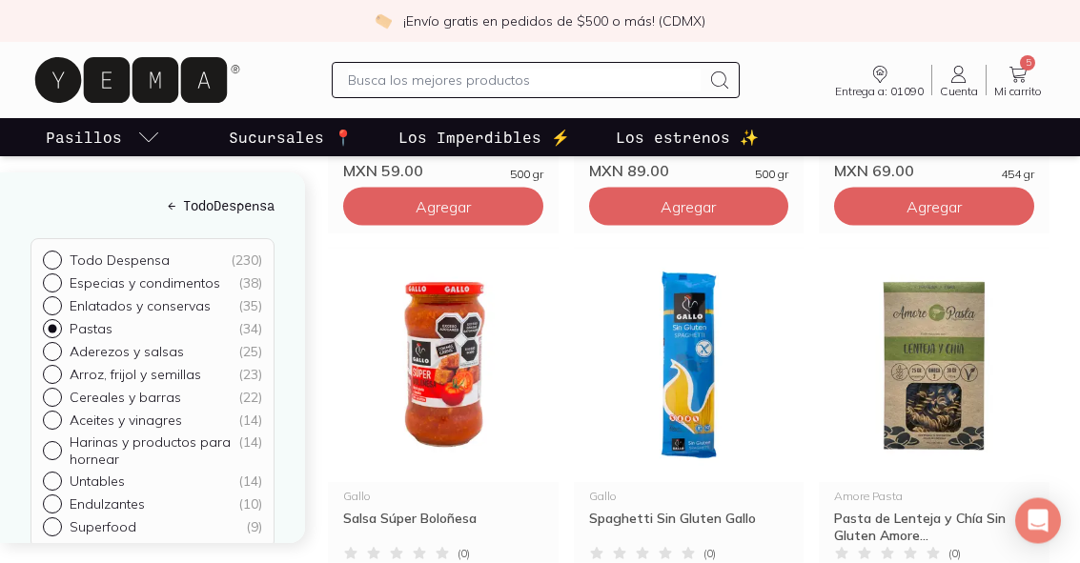
scroll to position [1032, 0]
click at [457, 336] on img at bounding box center [443, 365] width 231 height 234
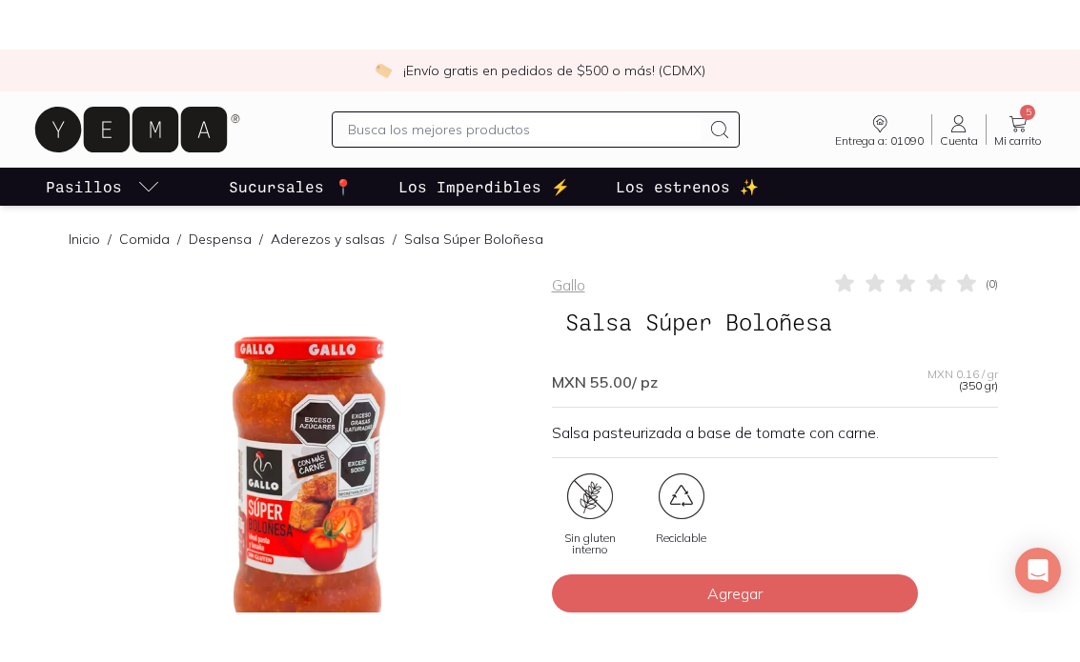
scroll to position [377, 0]
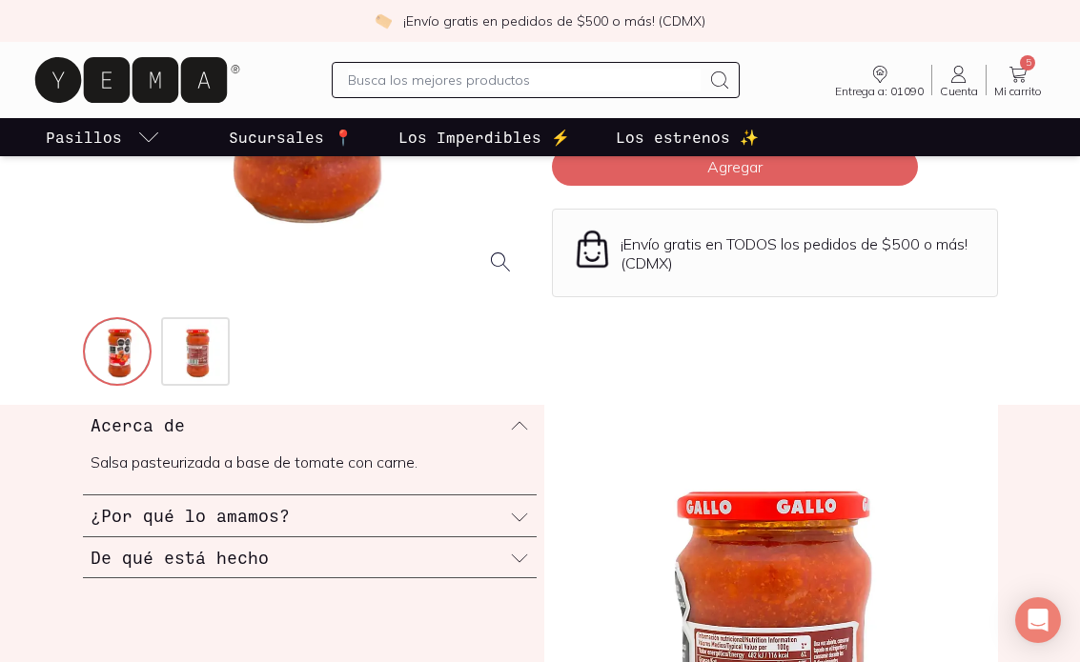
click at [192, 373] on img at bounding box center [197, 353] width 69 height 69
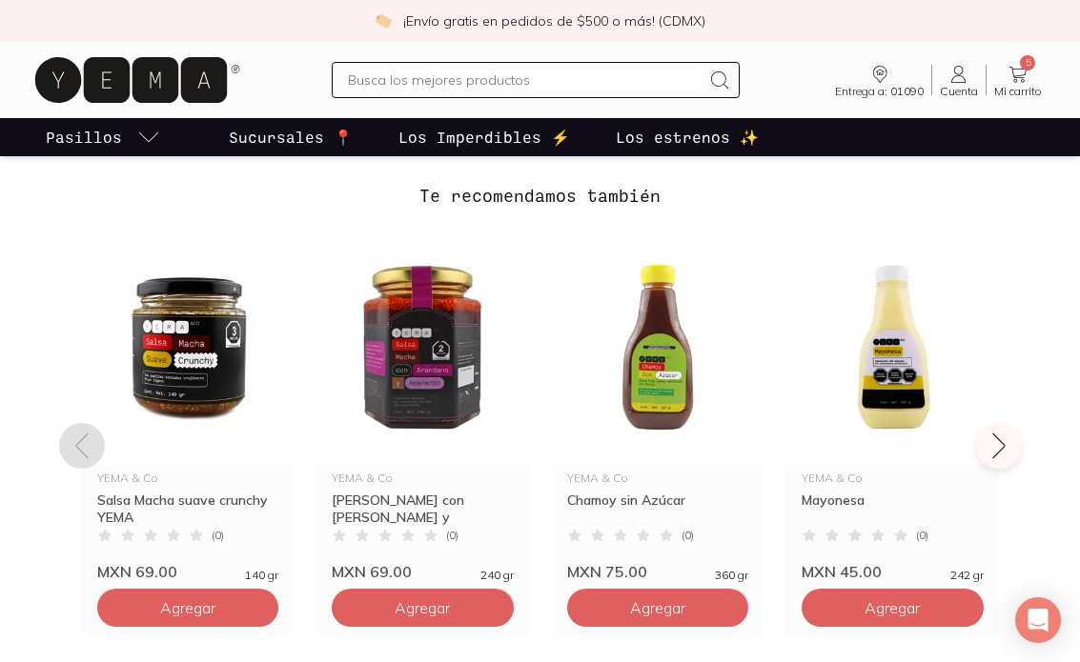
scroll to position [1274, 0]
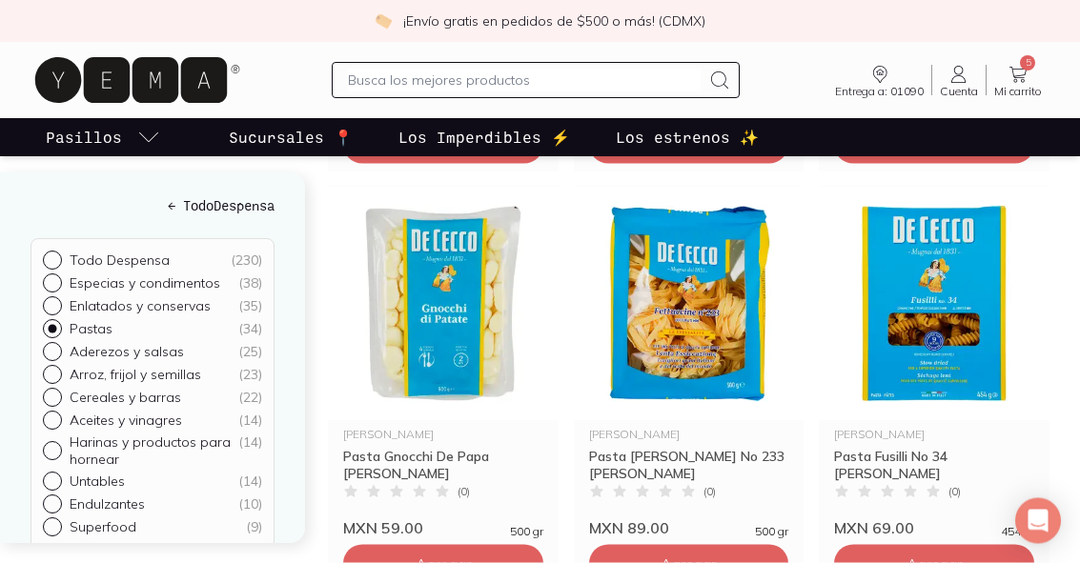
scroll to position [675, 0]
click at [712, 554] on span "Agregar" at bounding box center [687, 563] width 55 height 19
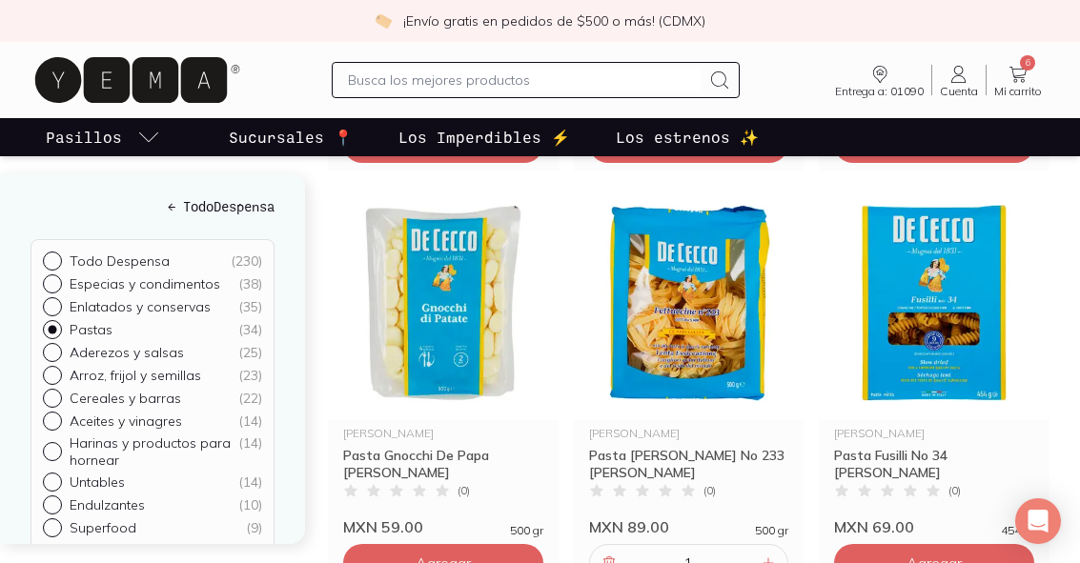
click at [53, 355] on input "Aderezos y salsas ( 25 )" at bounding box center [50, 350] width 15 height 15
radio input "true"
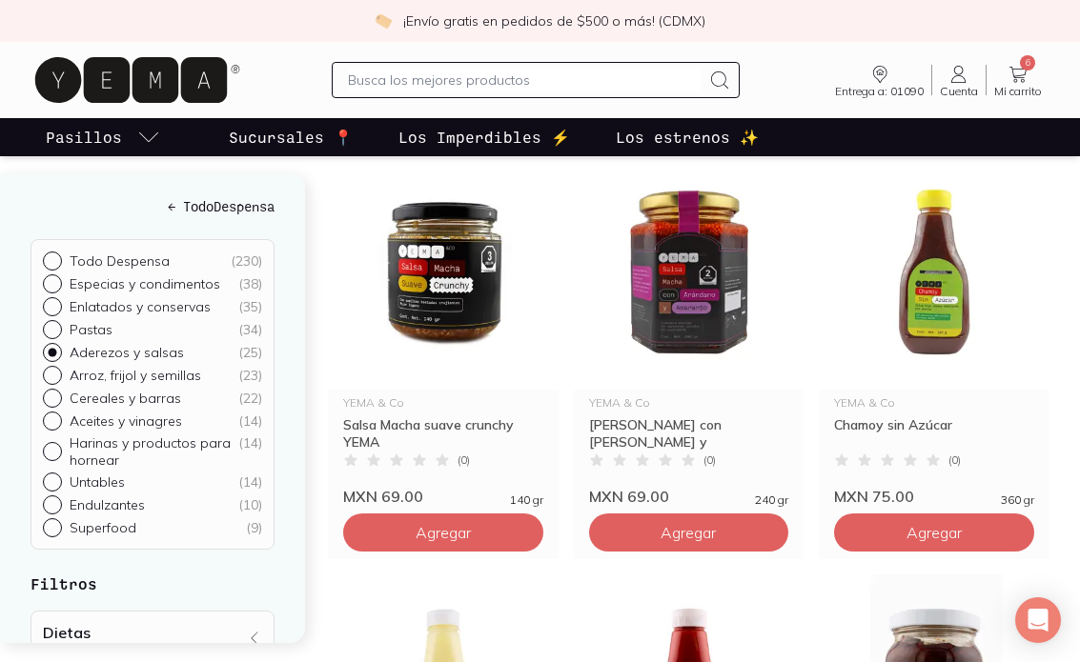
scroll to position [296, 0]
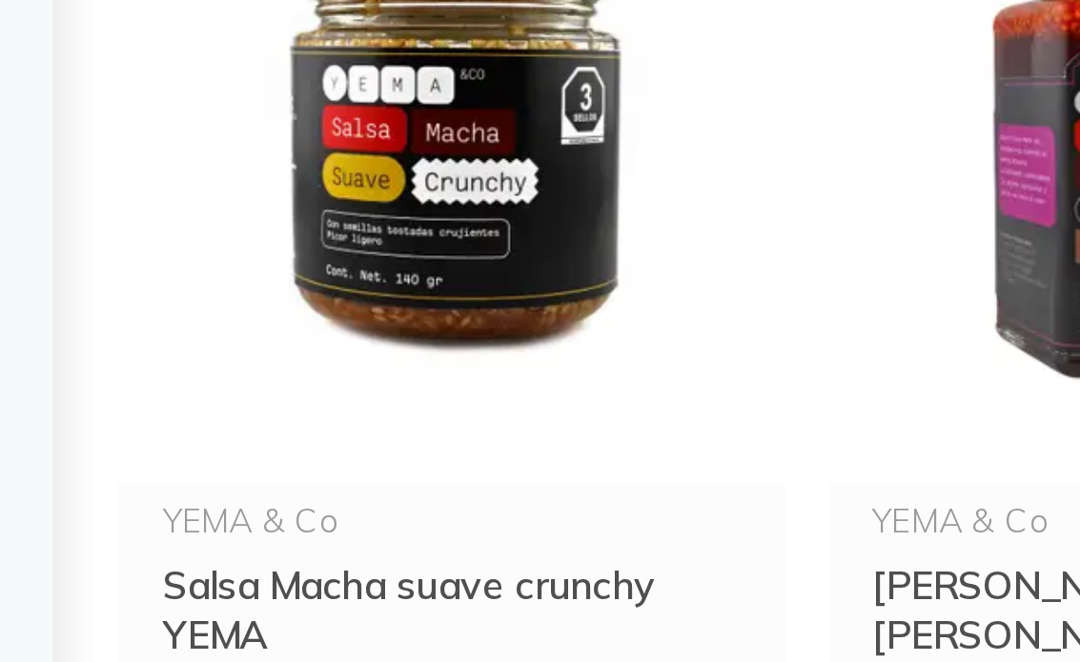
click at [328, 145] on img at bounding box center [443, 262] width 231 height 234
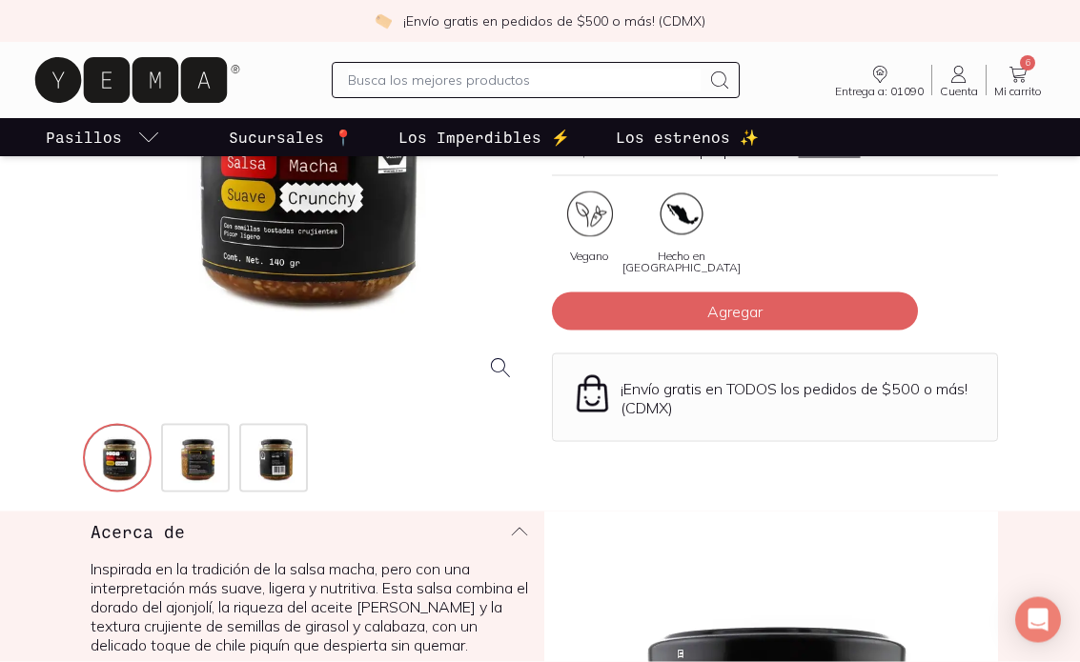
scroll to position [272, 0]
click at [199, 457] on img at bounding box center [197, 459] width 69 height 69
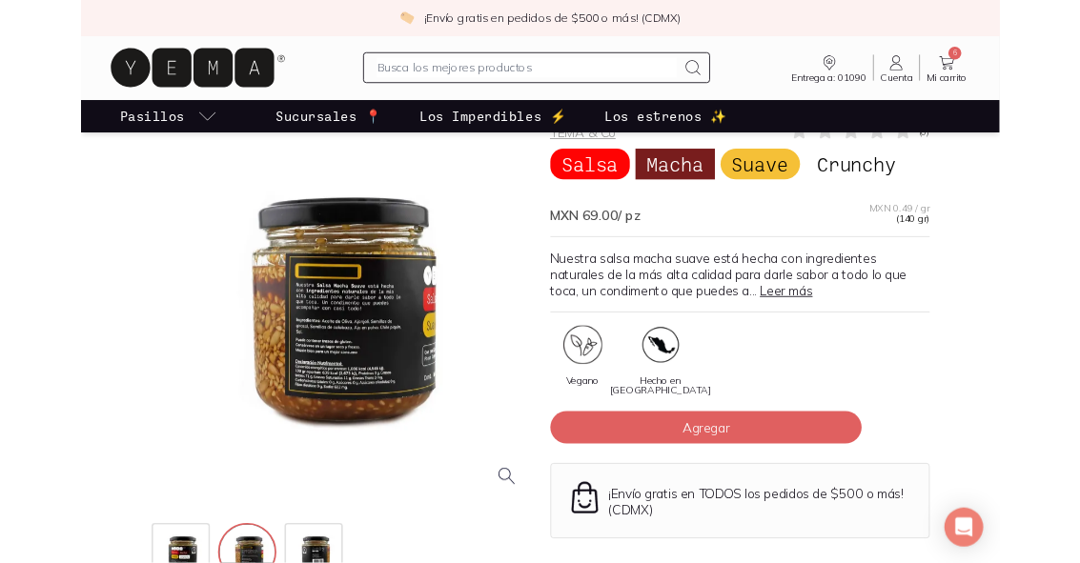
scroll to position [80, 0]
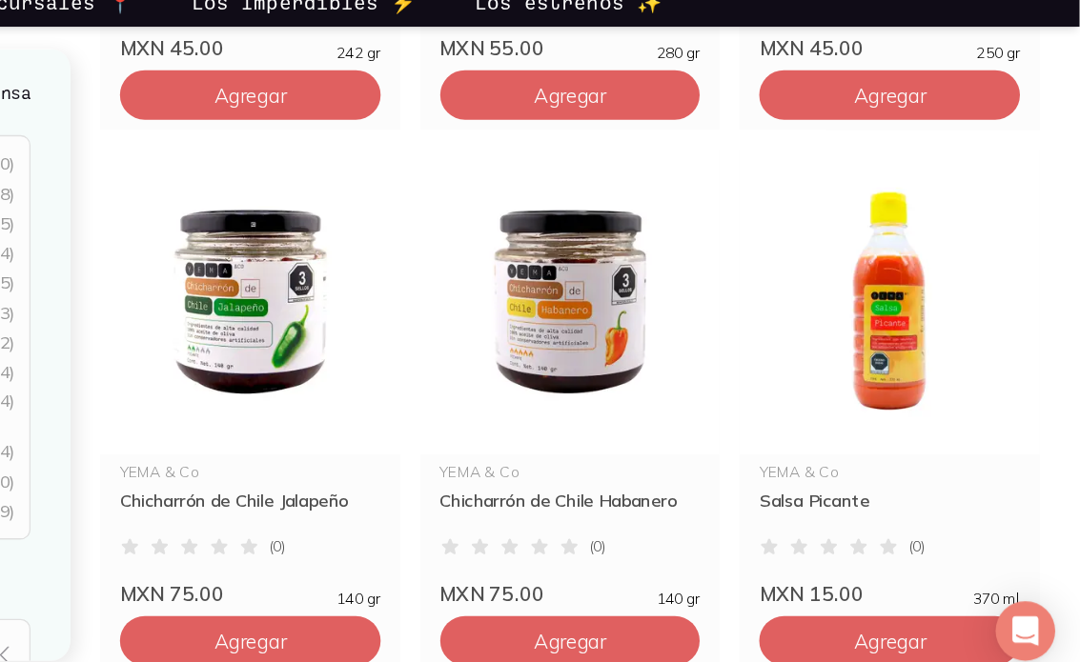
scroll to position [1029, 0]
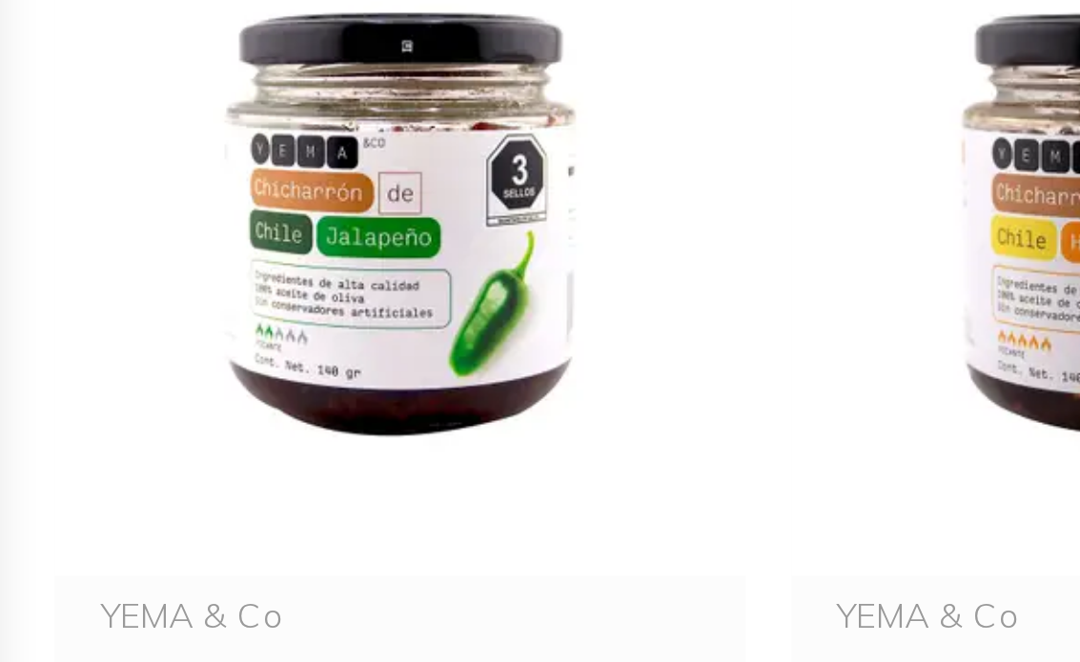
click at [328, 251] on img at bounding box center [443, 368] width 231 height 234
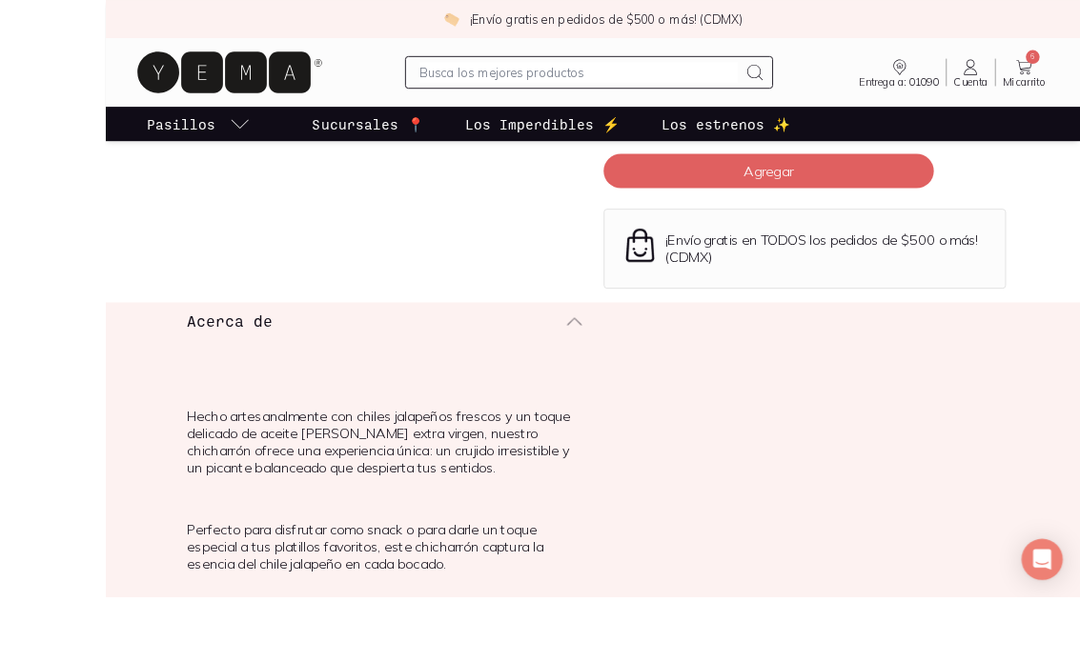
scroll to position [436, 0]
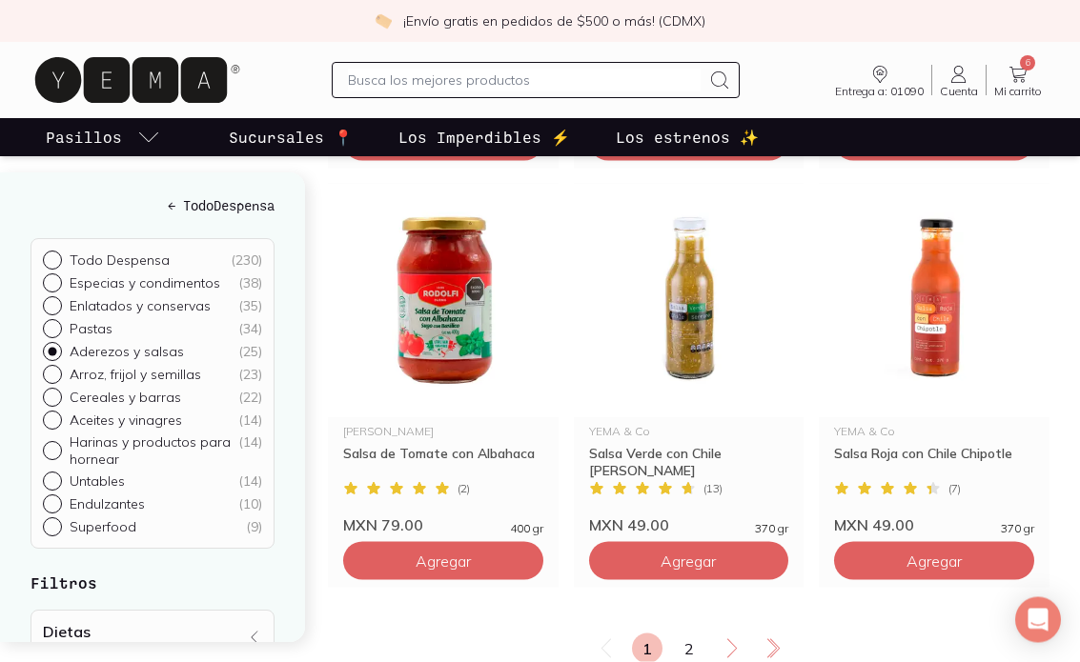
scroll to position [3194, 0]
click at [954, 347] on img at bounding box center [934, 300] width 231 height 234
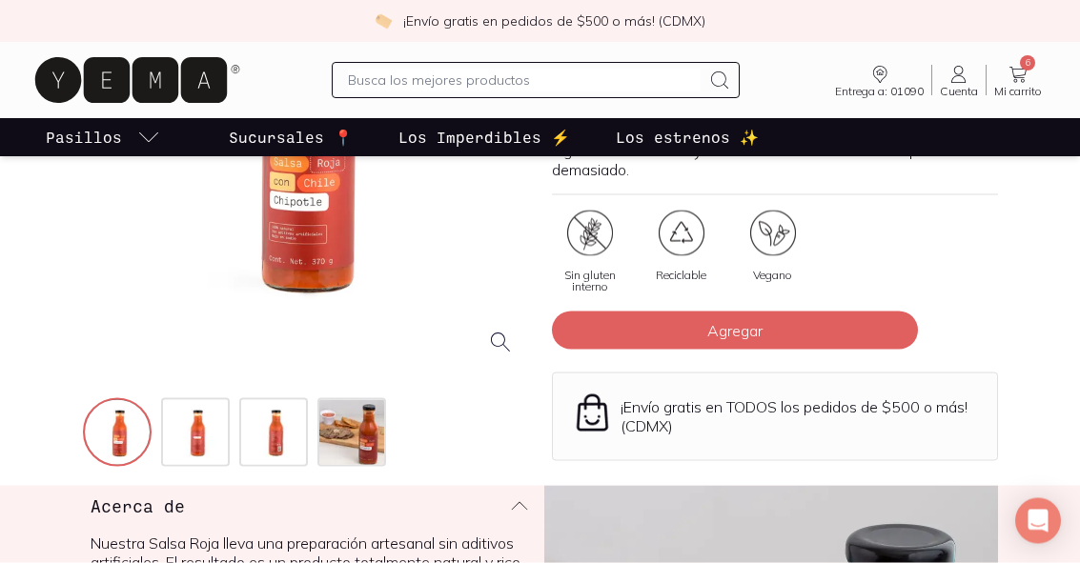
scroll to position [298, 0]
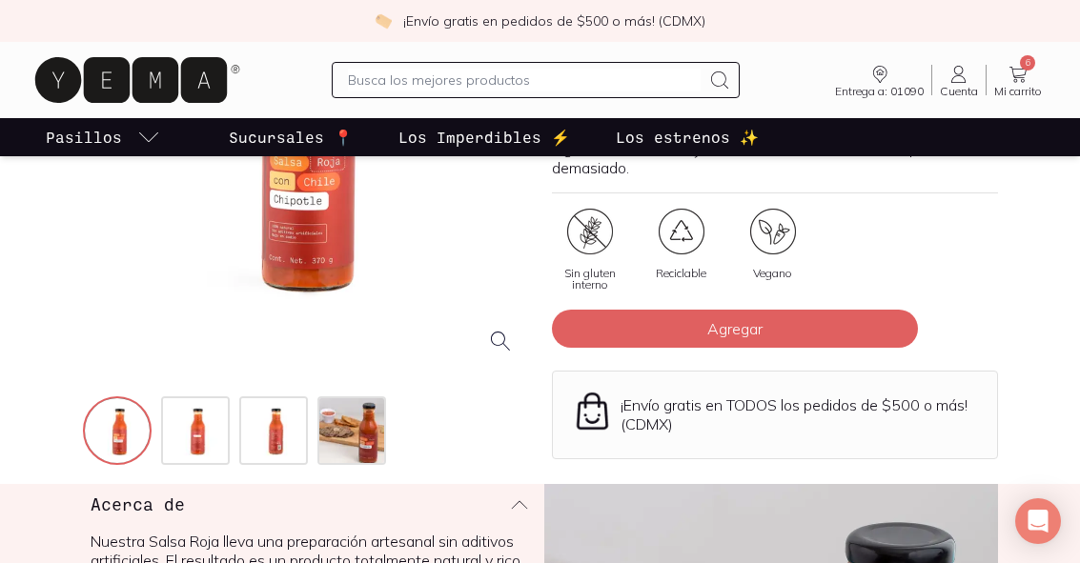
click at [224, 441] on img at bounding box center [197, 432] width 69 height 69
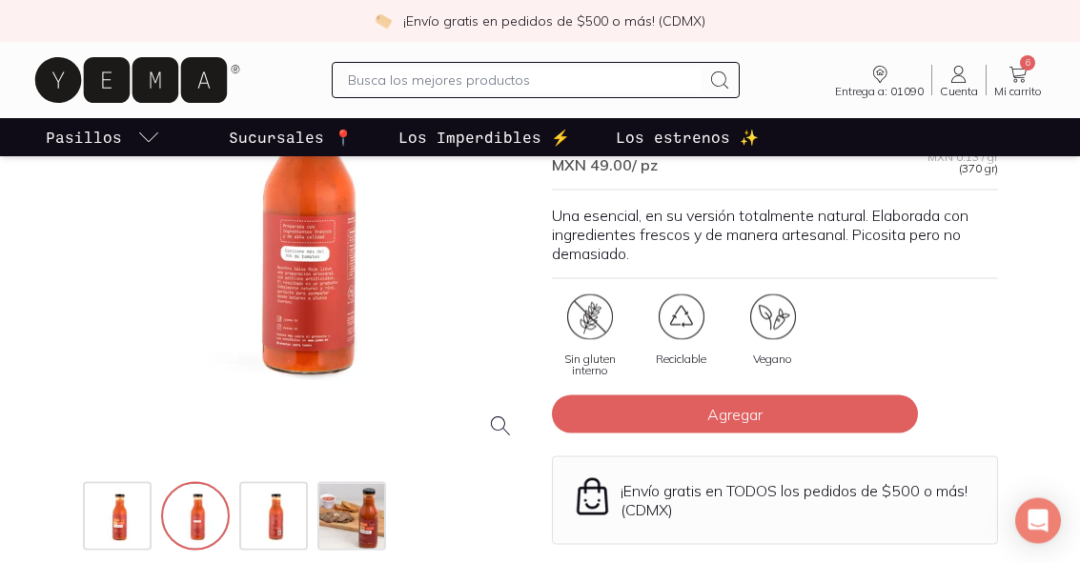
scroll to position [146, 0]
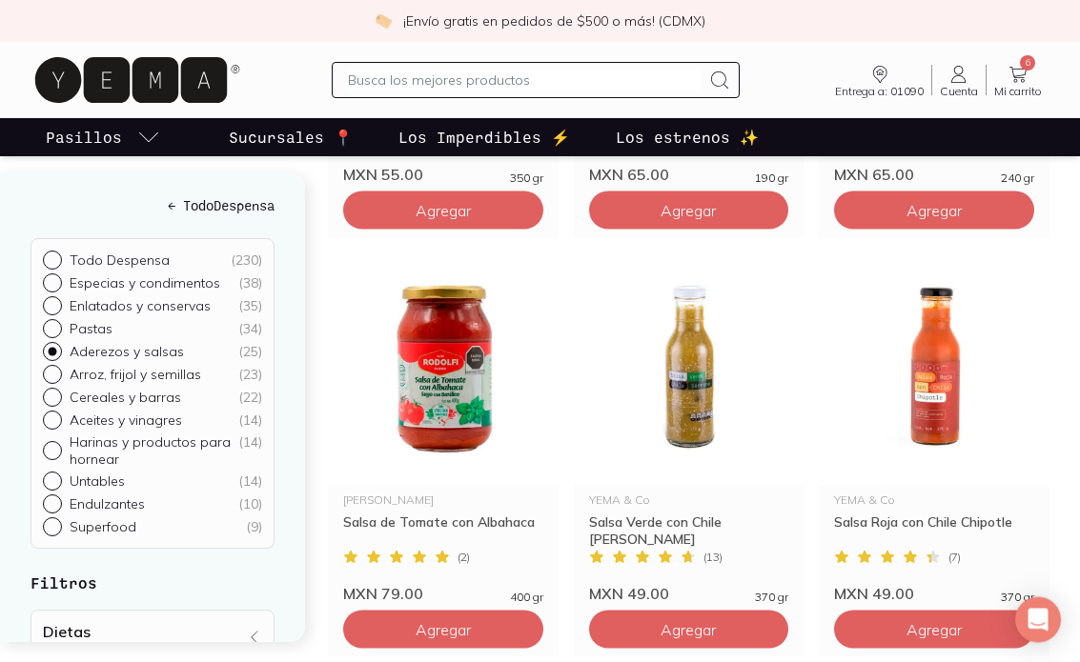
scroll to position [3125, 0]
click at [704, 406] on img at bounding box center [689, 369] width 231 height 234
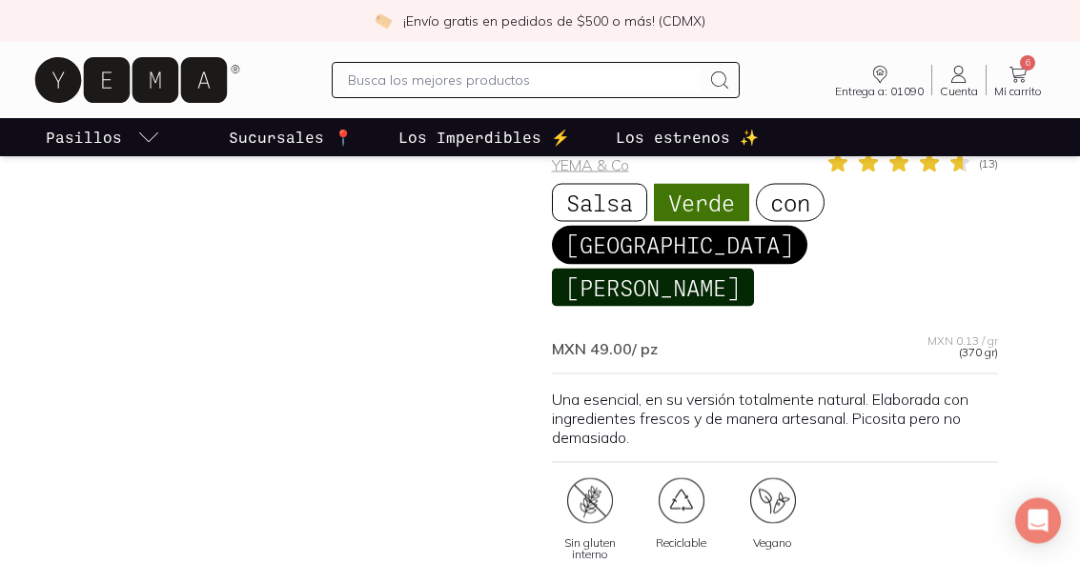
scroll to position [70, 0]
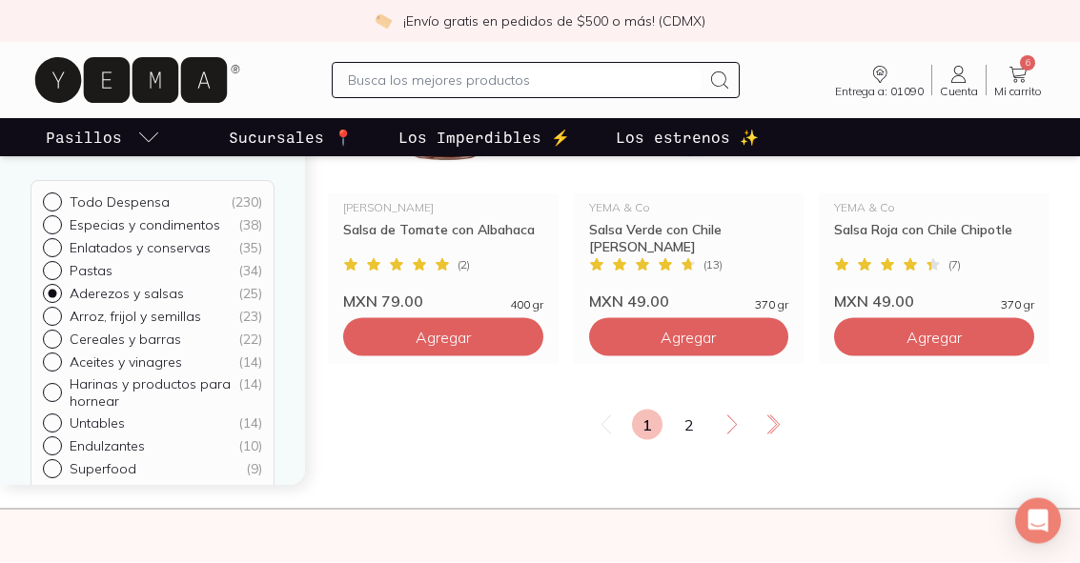
scroll to position [3418, 0]
click at [440, 336] on span "Agregar" at bounding box center [443, 336] width 55 height 19
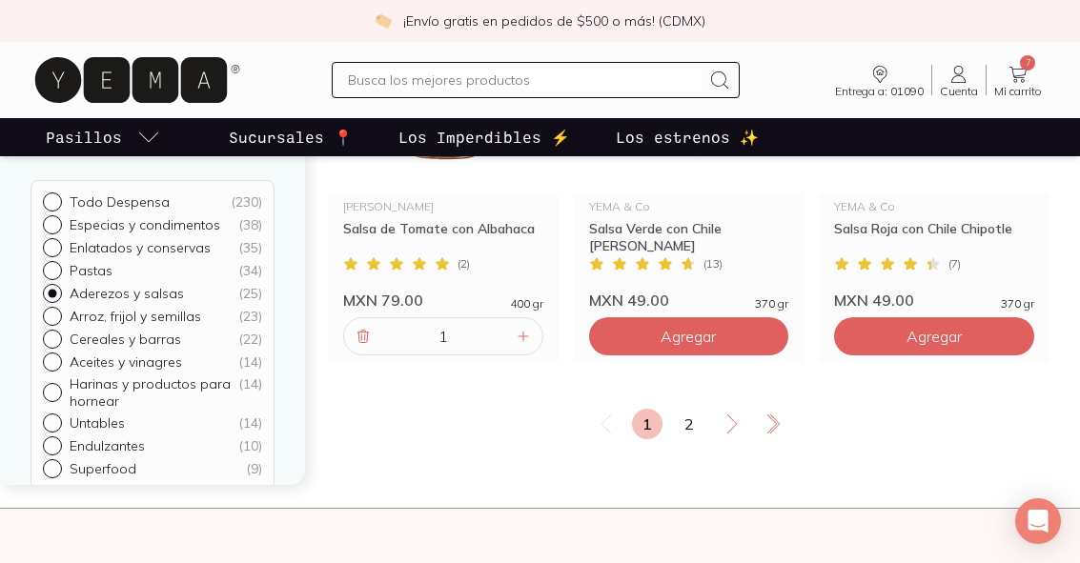
click at [701, 417] on link "2" at bounding box center [689, 424] width 30 height 30
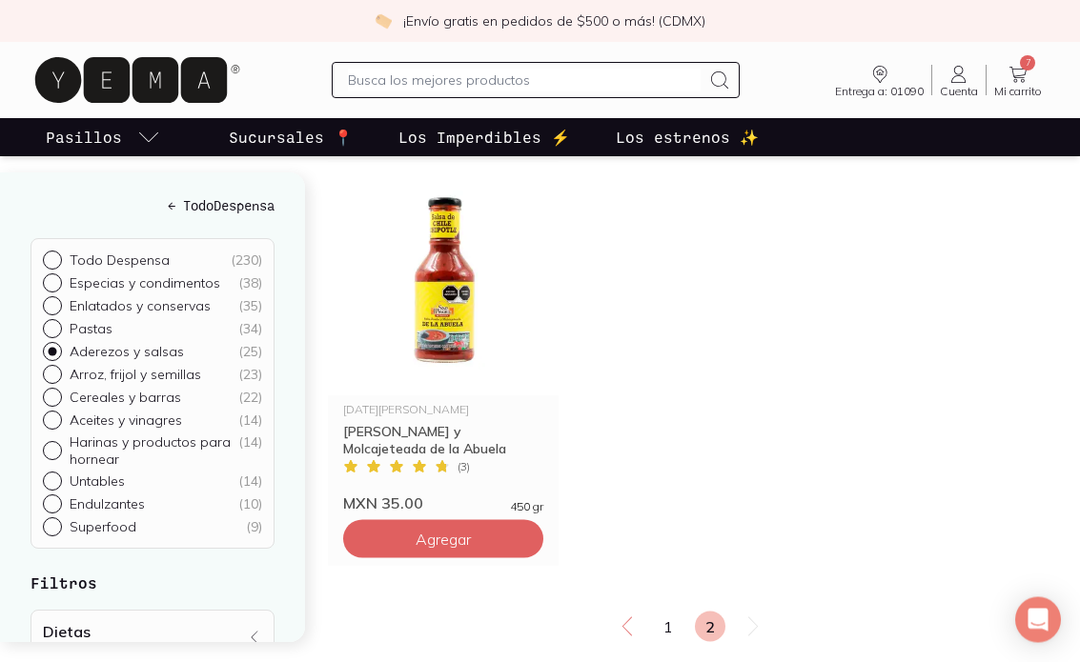
scroll to position [280, 0]
click at [440, 323] on img at bounding box center [443, 278] width 231 height 234
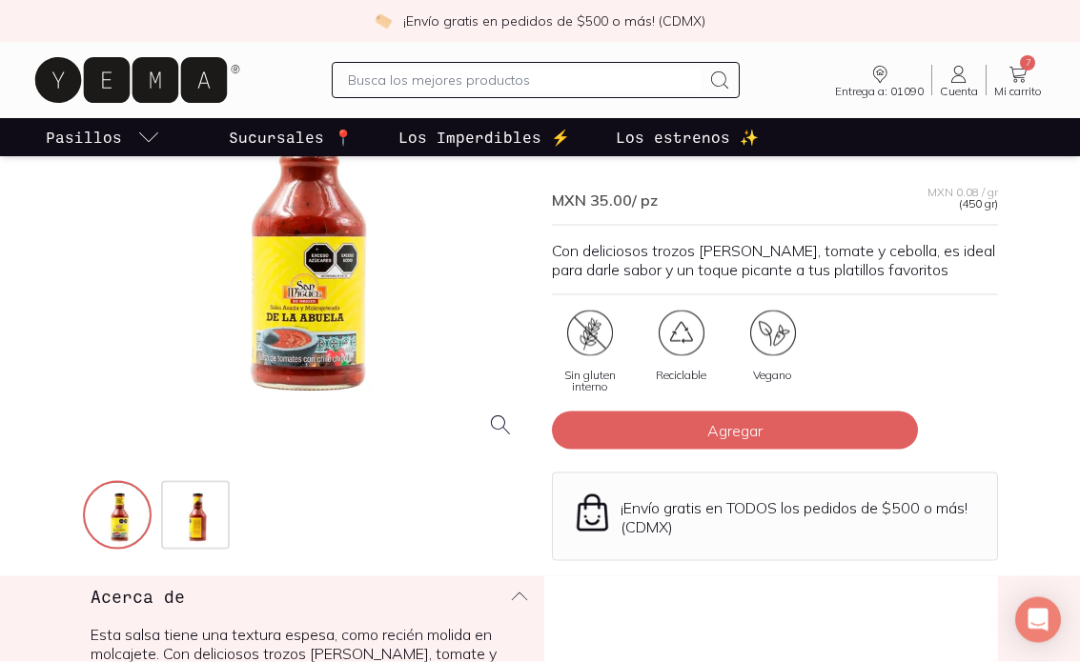
scroll to position [215, 0]
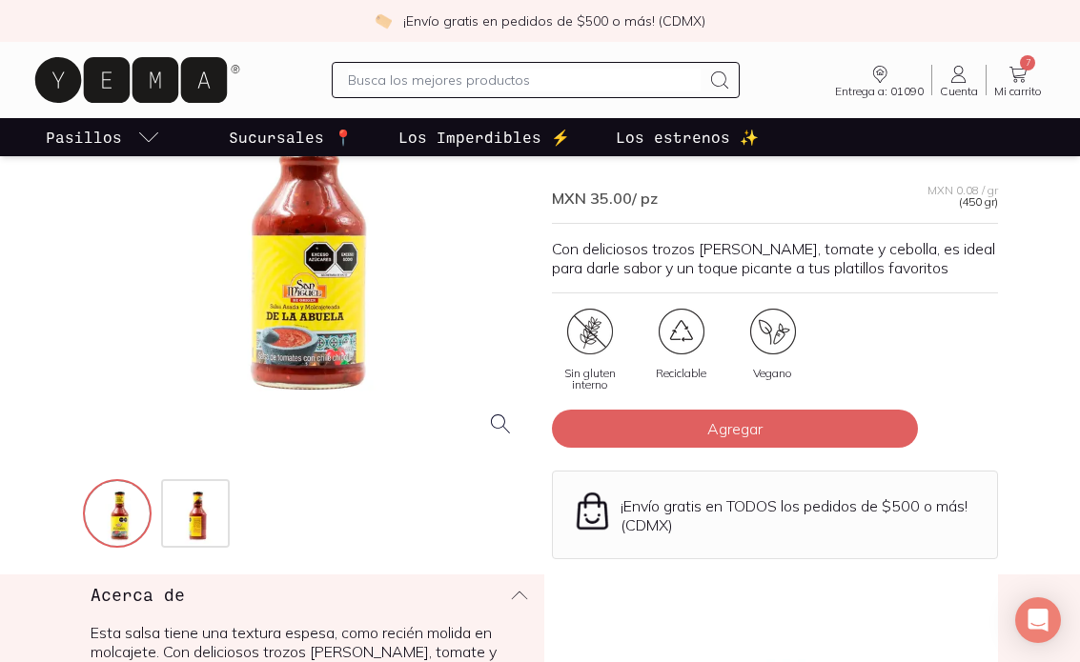
click at [185, 536] on img at bounding box center [197, 515] width 69 height 69
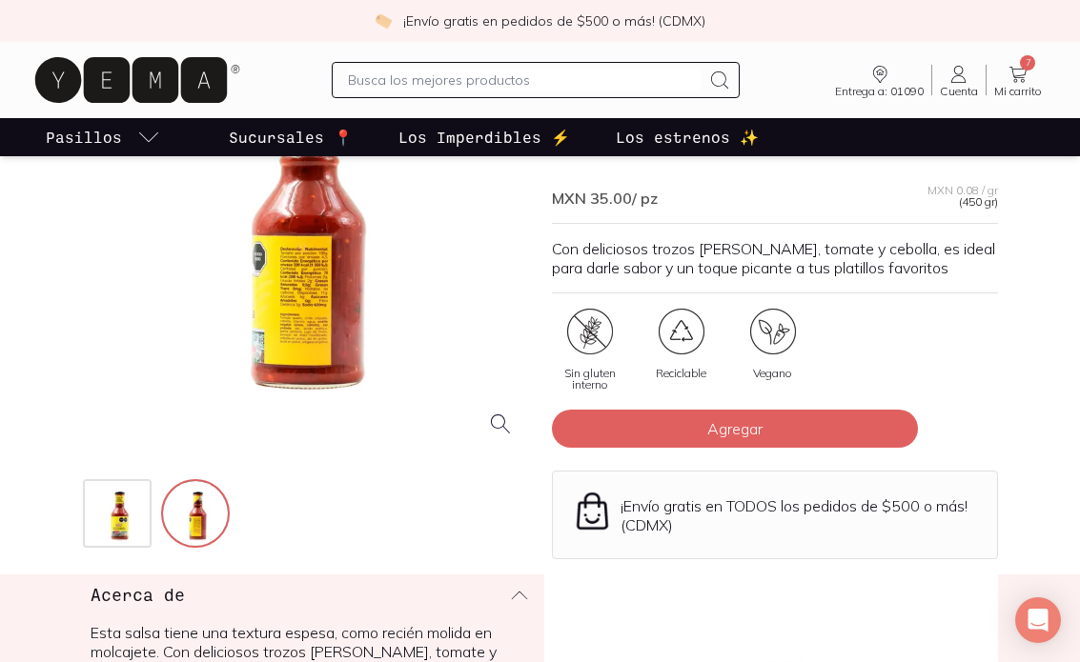
click at [297, 314] on div at bounding box center [306, 230] width 446 height 446
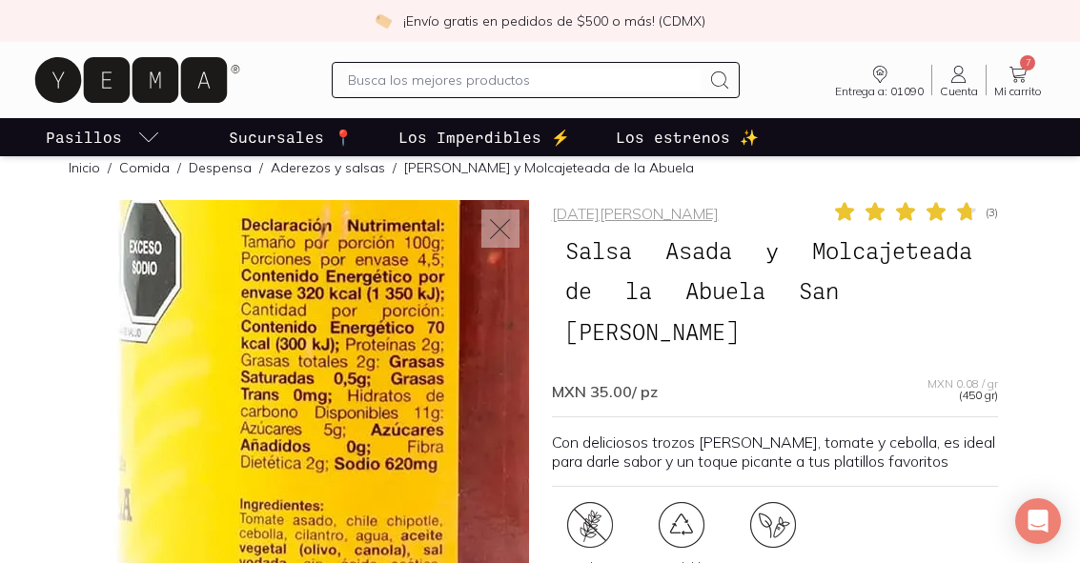
scroll to position [19, 0]
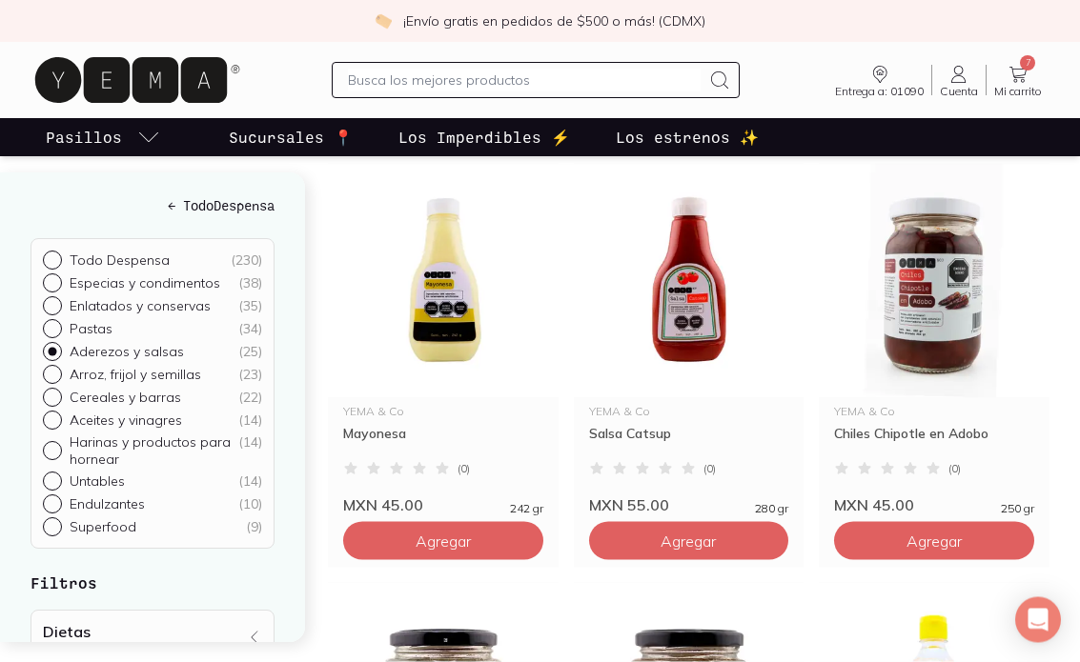
scroll to position [698, 0]
click at [453, 322] on img at bounding box center [443, 280] width 231 height 234
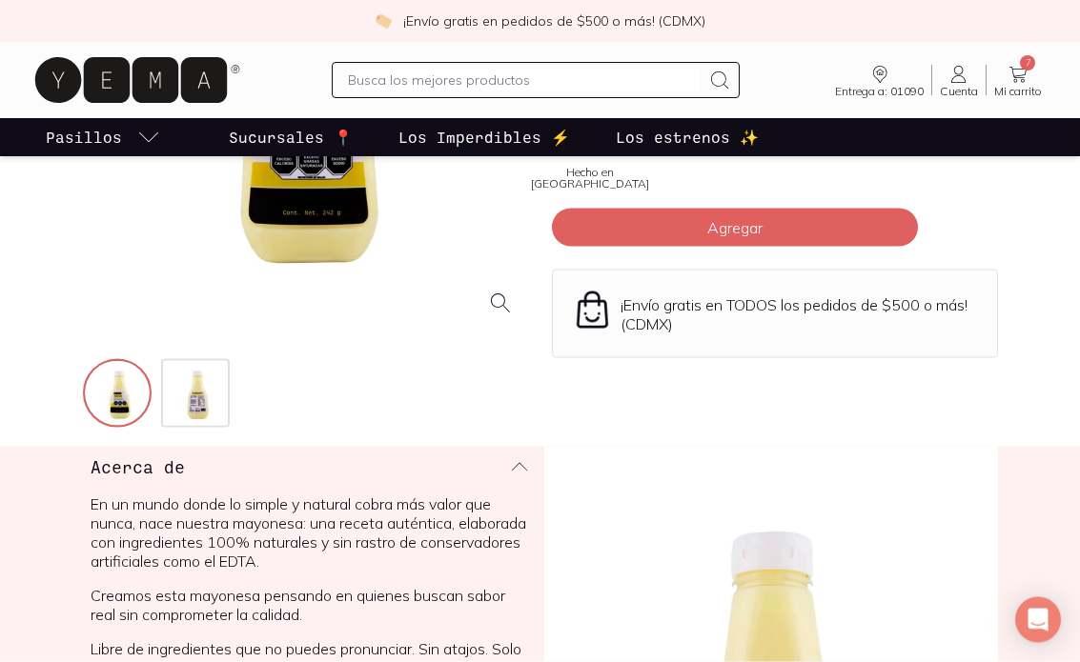
scroll to position [336, 0]
click at [197, 421] on img at bounding box center [197, 394] width 69 height 69
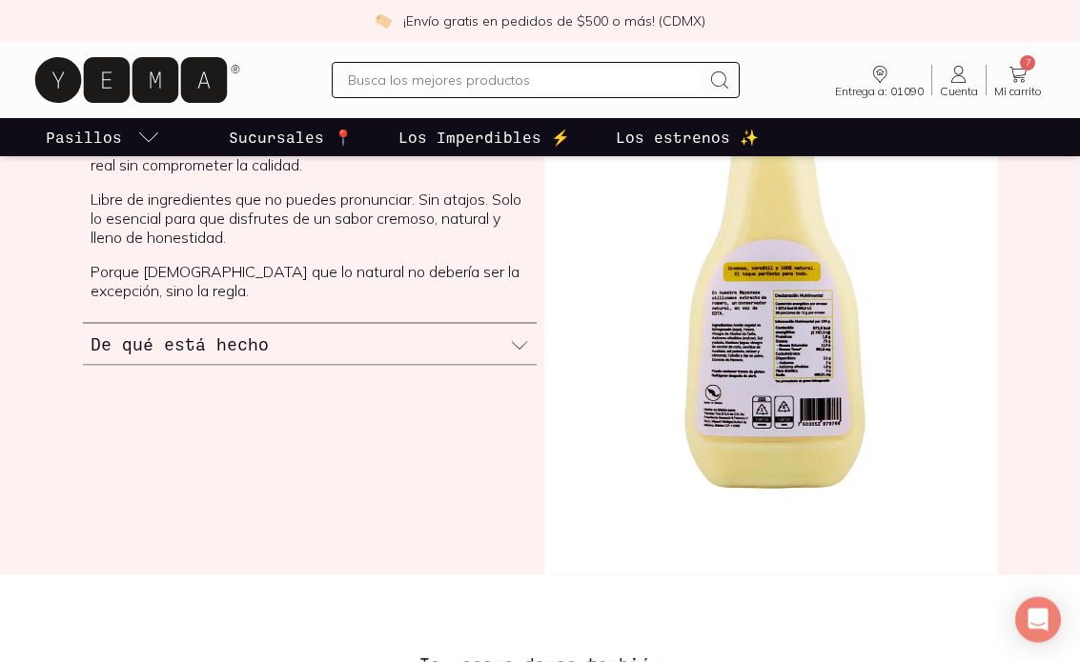
scroll to position [784, 0]
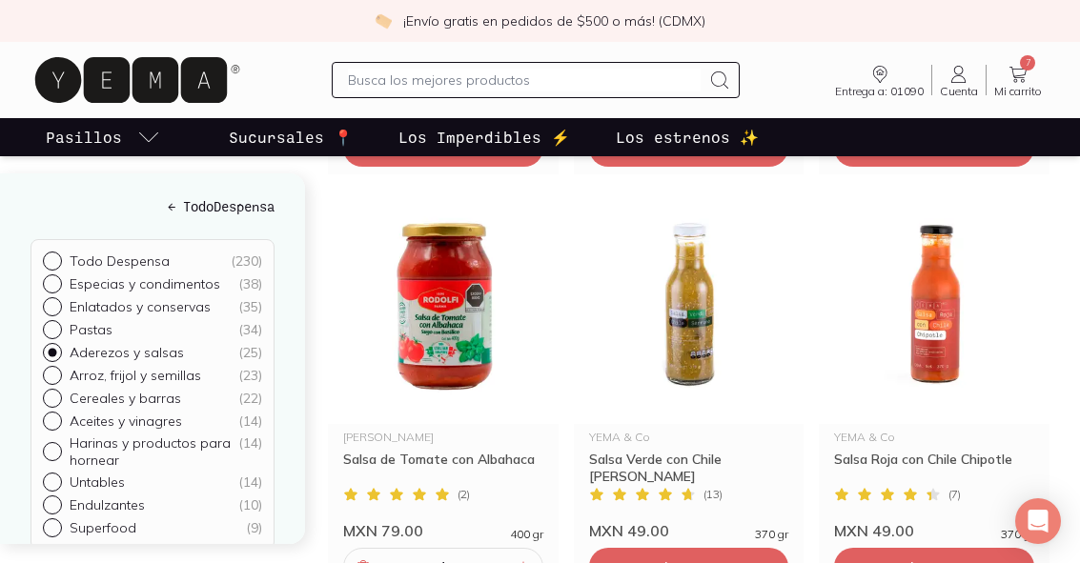
scroll to position [3203, 0]
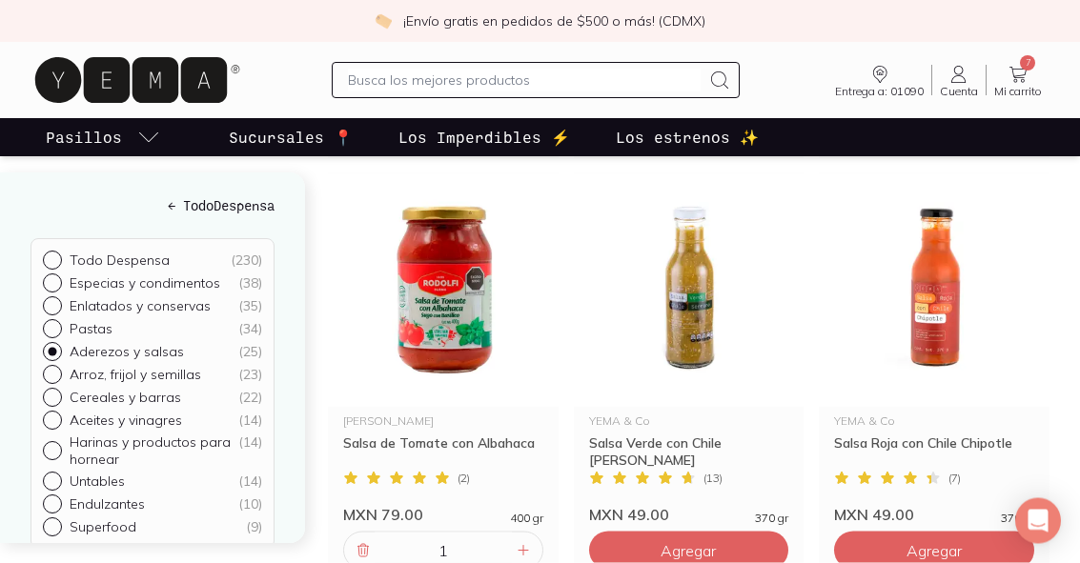
click at [57, 398] on input "Cereales y barras ( 22 )" at bounding box center [50, 396] width 15 height 15
radio input "true"
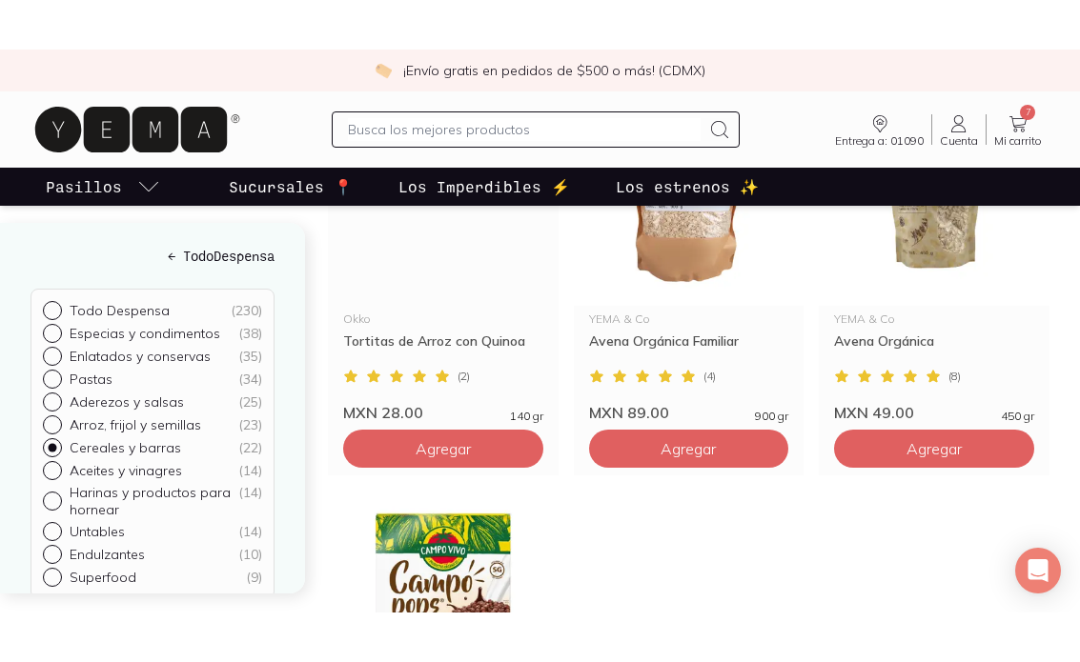
scroll to position [3142, 0]
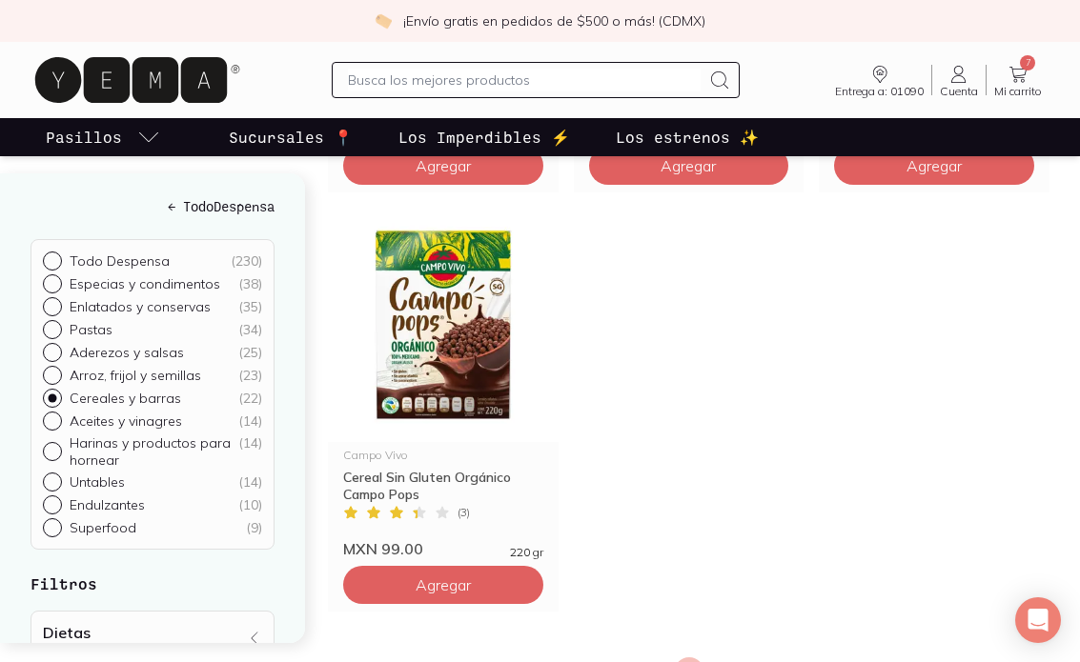
click at [55, 419] on input "Aceites y vinagres ( 14 )" at bounding box center [50, 419] width 15 height 15
radio input "true"
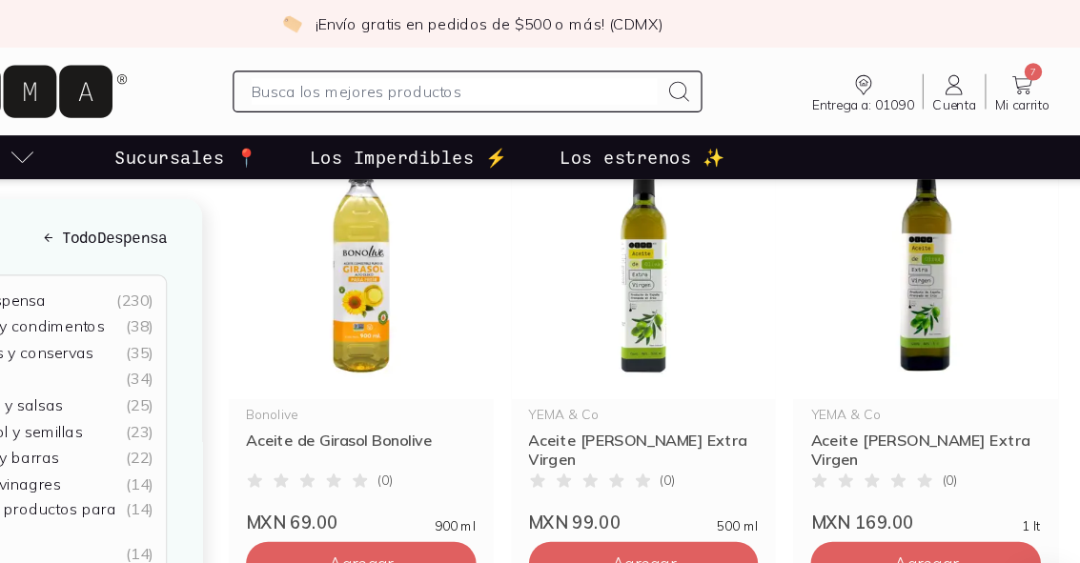
scroll to position [290, 0]
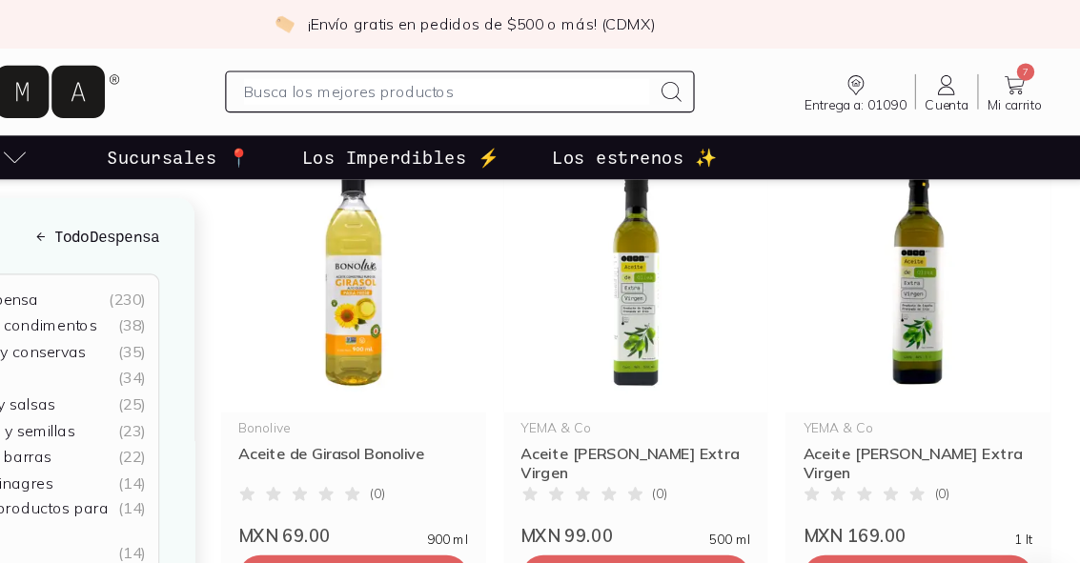
click at [906, 503] on span "Agregar" at bounding box center [933, 502] width 55 height 19
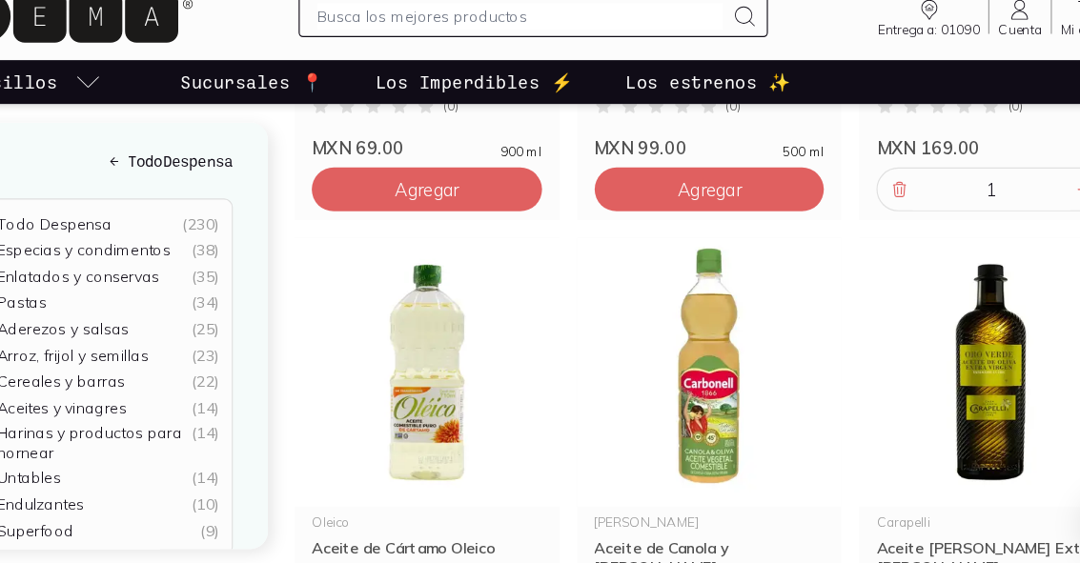
scroll to position [575, 0]
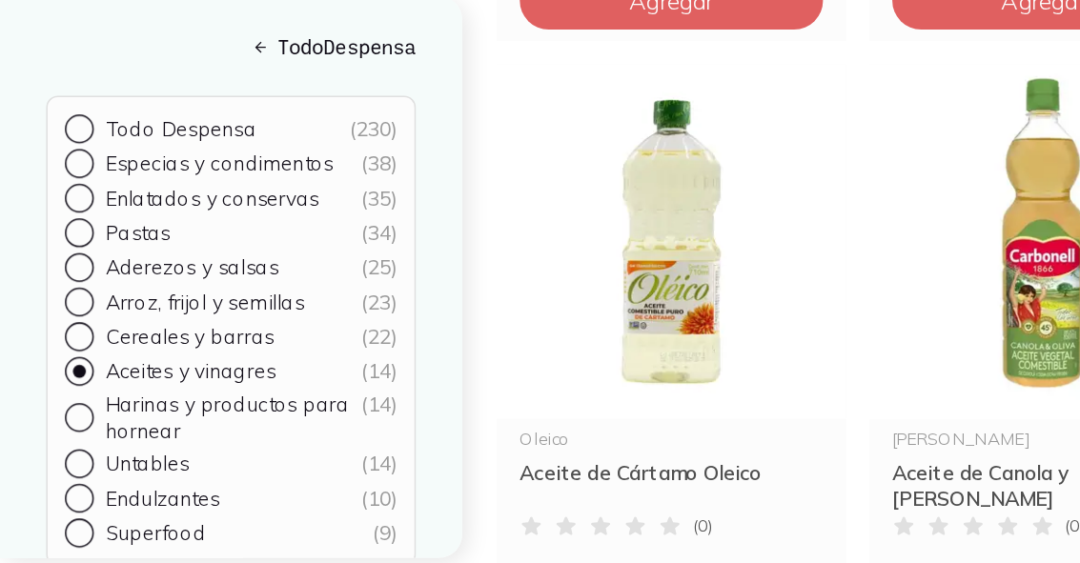
click at [55, 442] on input "Harinas y productos para hornear ( 14 )" at bounding box center [50, 449] width 15 height 15
radio input "true"
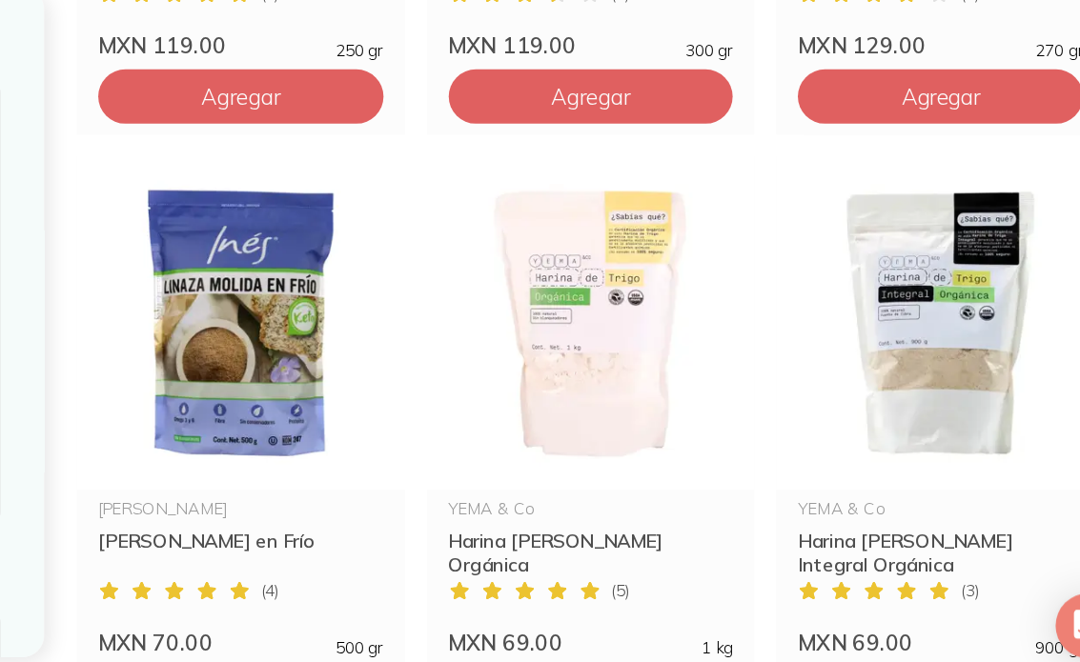
scroll to position [1409, 0]
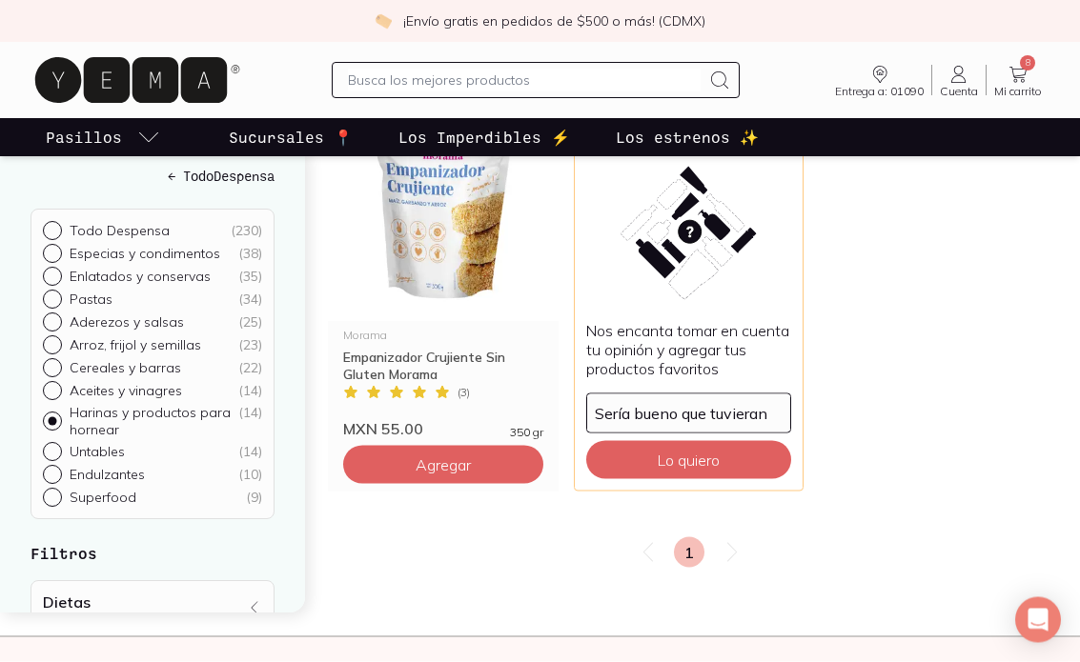
click at [52, 443] on input "Untables ( 14 )" at bounding box center [50, 450] width 15 height 15
radio input "true"
click at [51, 442] on input "Untables ( 14 )" at bounding box center [50, 449] width 15 height 15
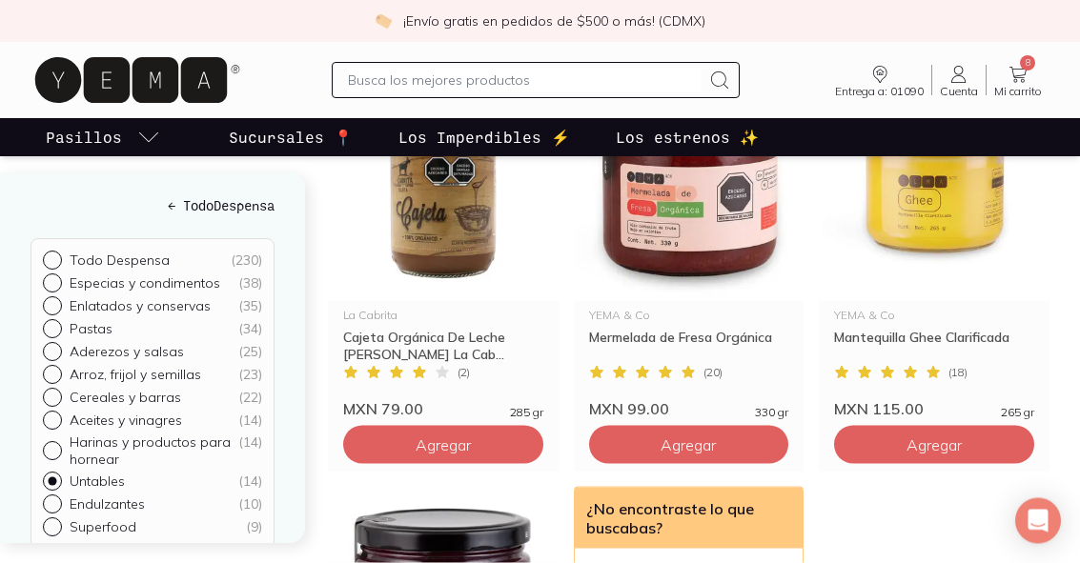
scroll to position [1606, 0]
click at [55, 497] on input "Endulzantes ( 10 )" at bounding box center [50, 503] width 15 height 15
radio input "true"
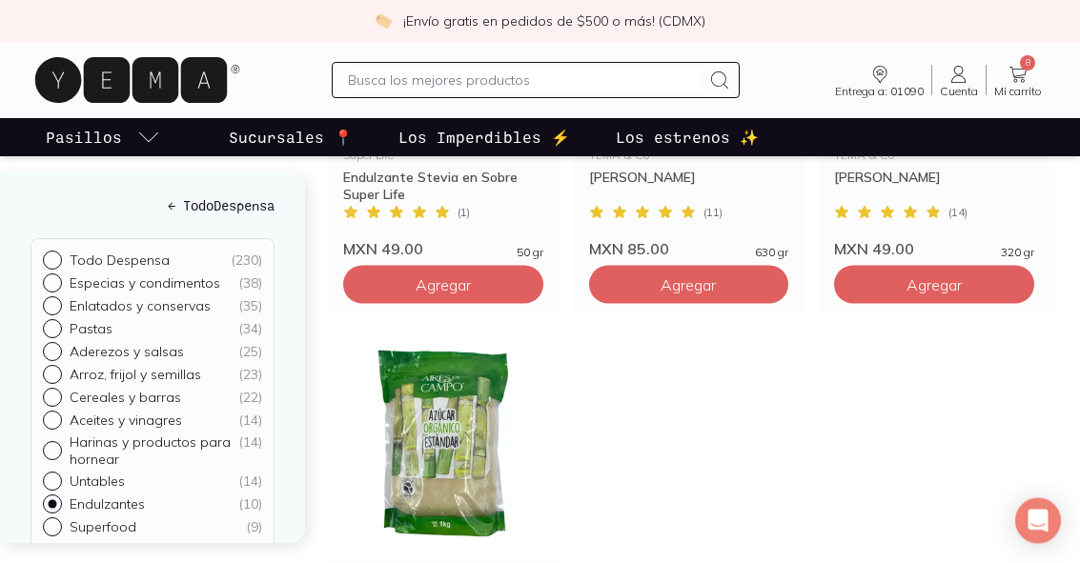
scroll to position [1332, 0]
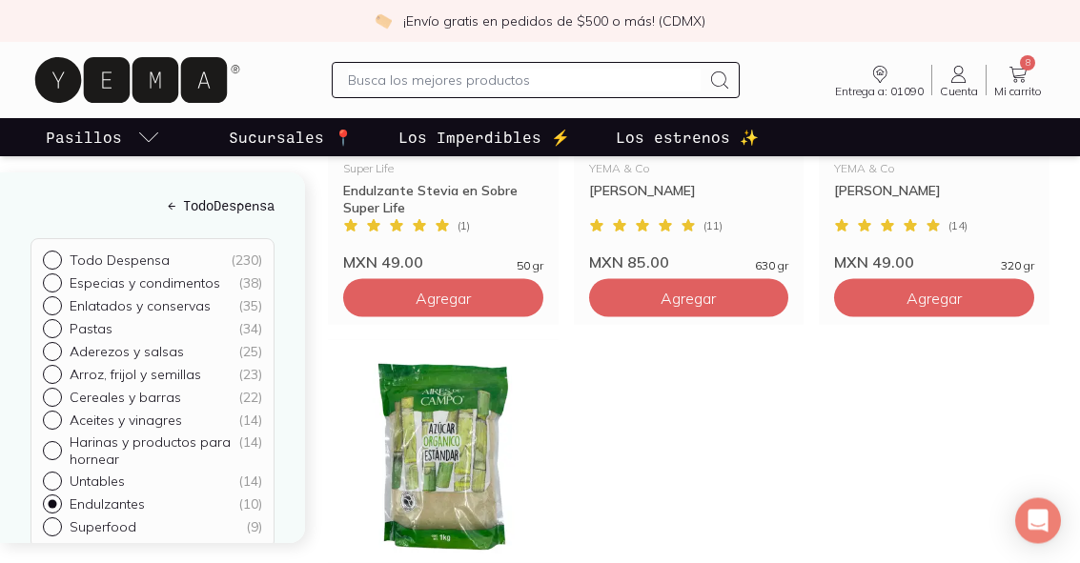
click at [172, 201] on h5 "← Todo Despensa" at bounding box center [152, 206] width 244 height 20
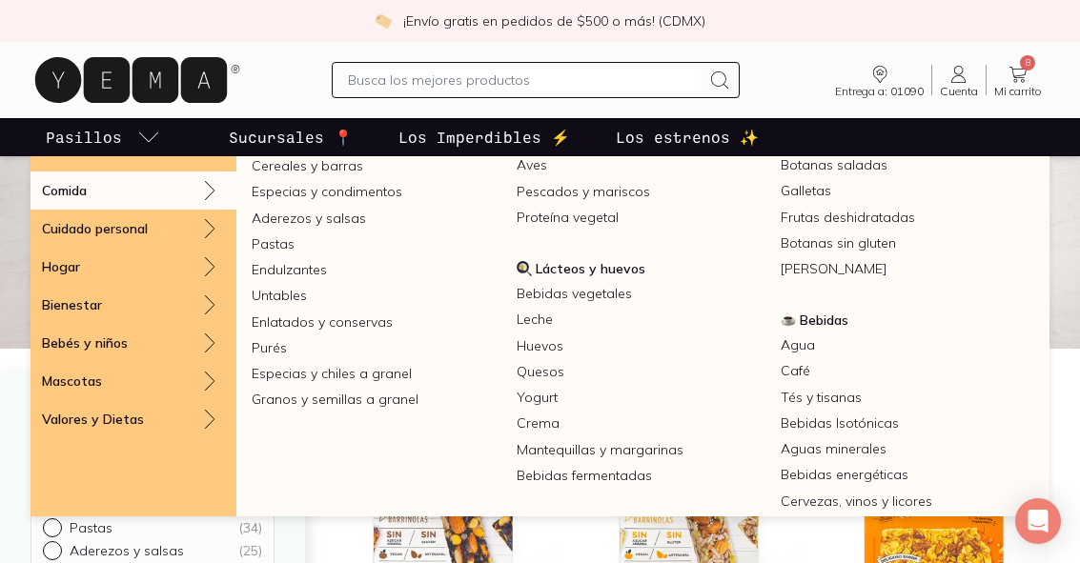
scroll to position [422, 0]
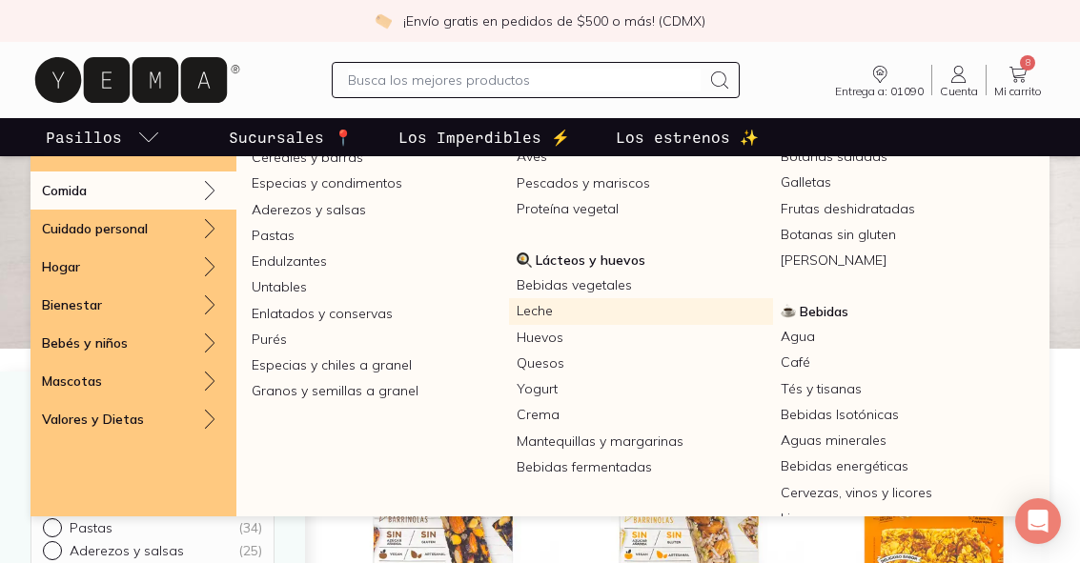
click at [547, 304] on link "Leche" at bounding box center [641, 311] width 265 height 26
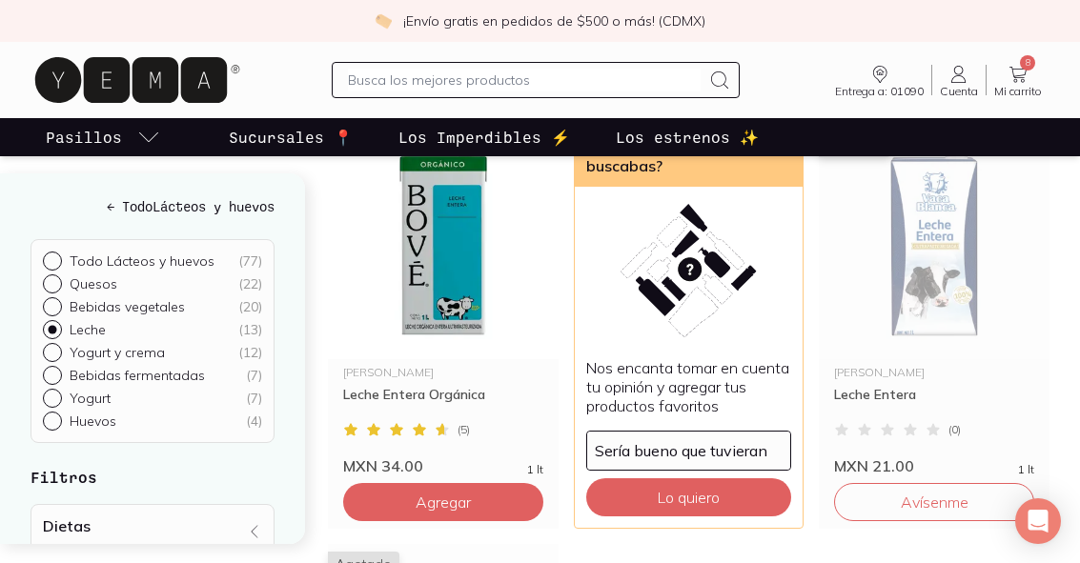
scroll to position [1532, 0]
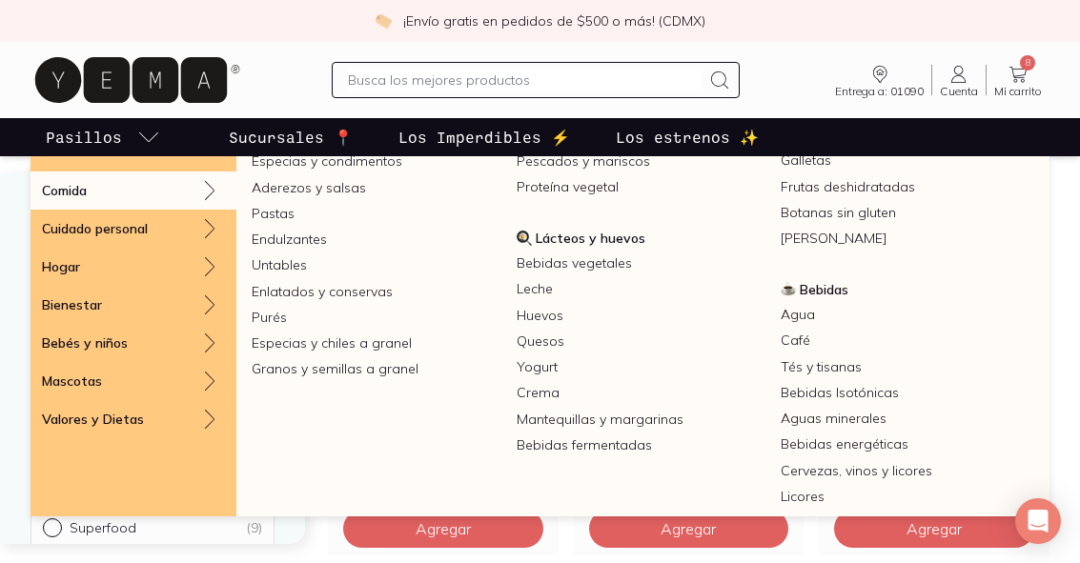
scroll to position [450, 0]
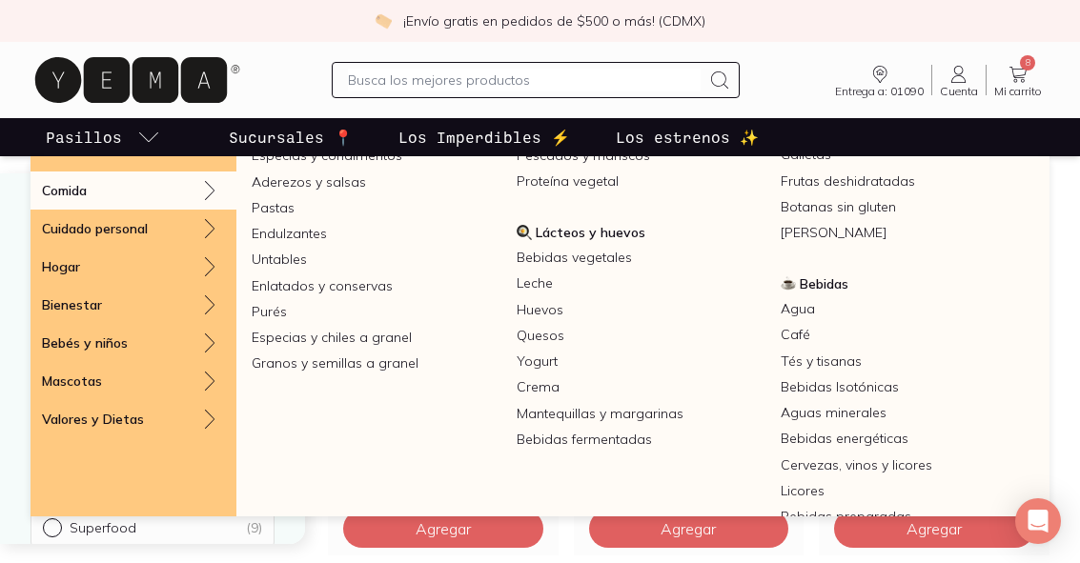
click at [596, 416] on link "Mantequillas y margarinas" at bounding box center [641, 414] width 265 height 26
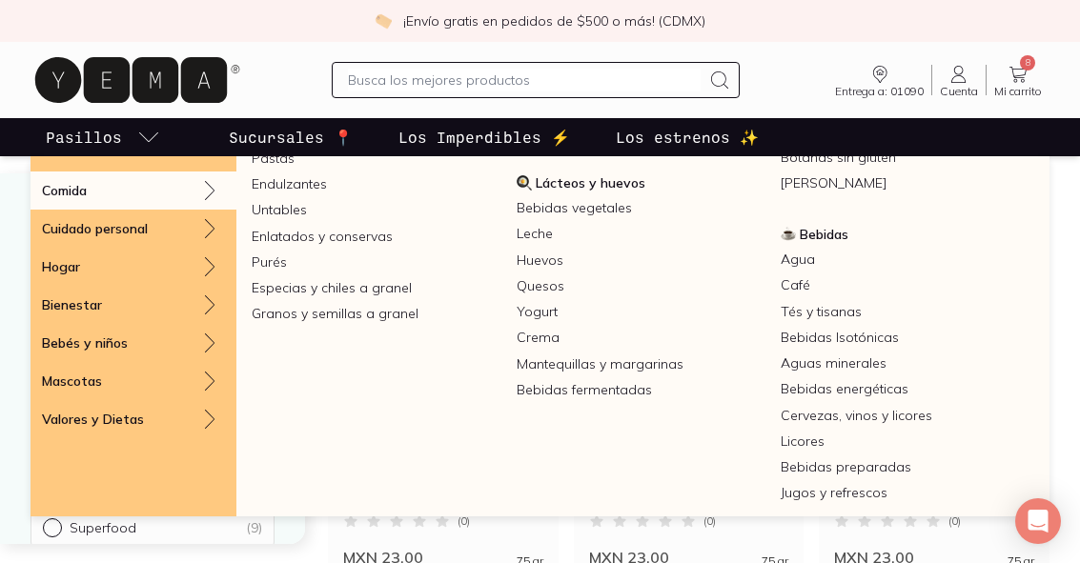
scroll to position [498, 0]
click at [546, 294] on link "Quesos" at bounding box center [641, 287] width 265 height 26
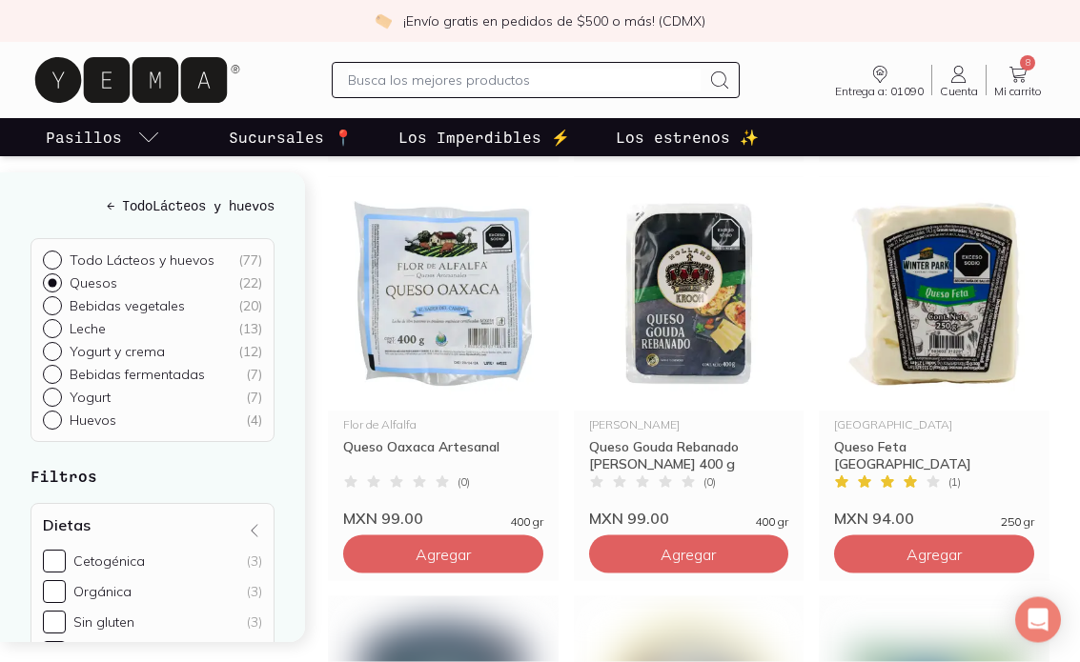
scroll to position [1916, 0]
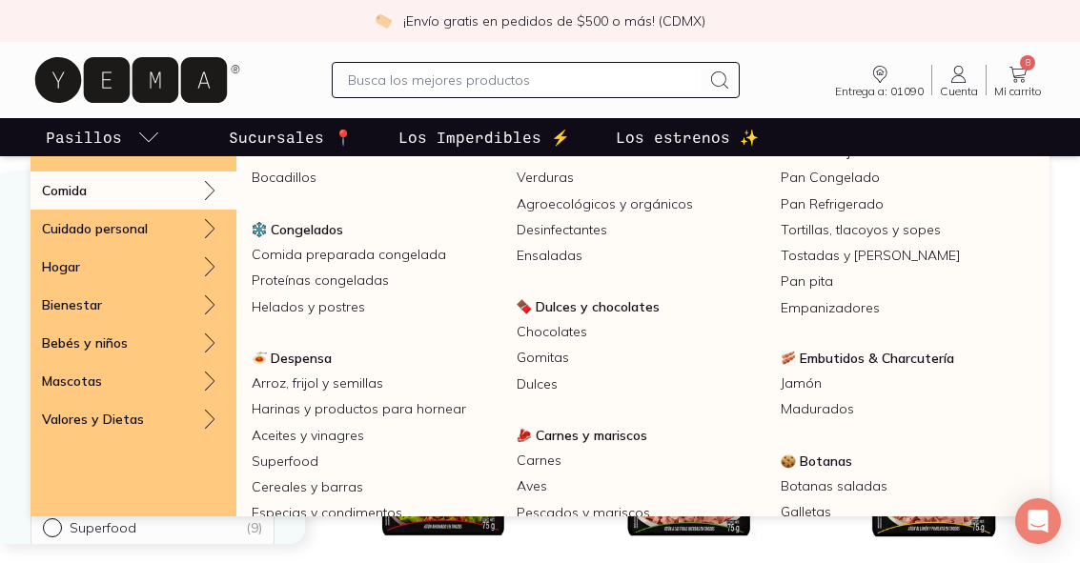
scroll to position [91, 0]
click at [359, 286] on link "Proteínas congeladas" at bounding box center [376, 282] width 265 height 26
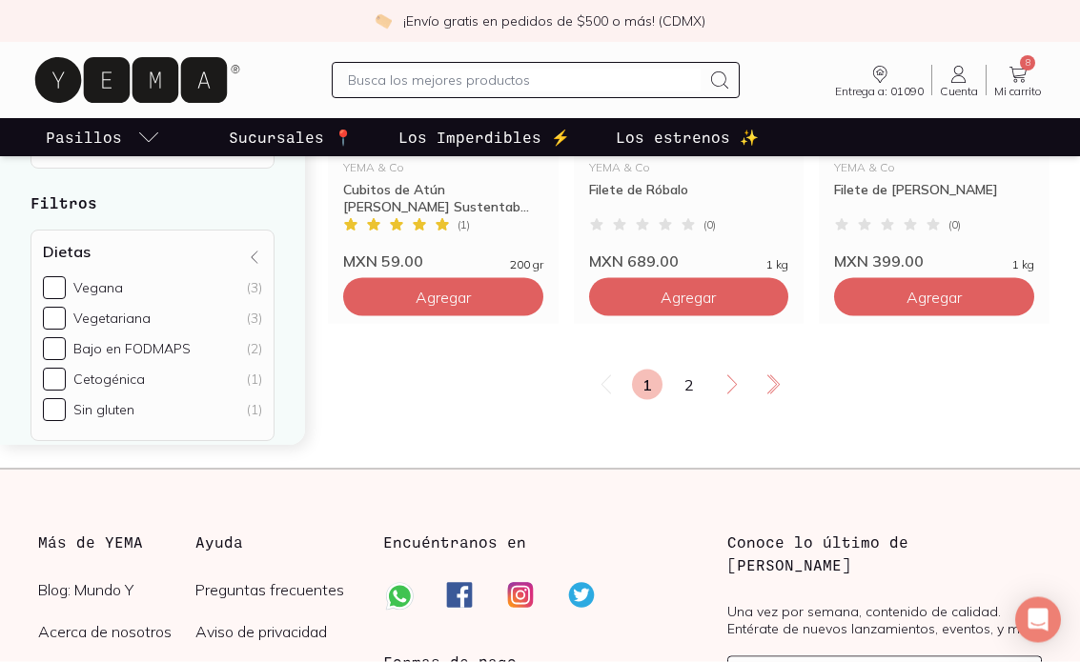
scroll to position [3436, 0]
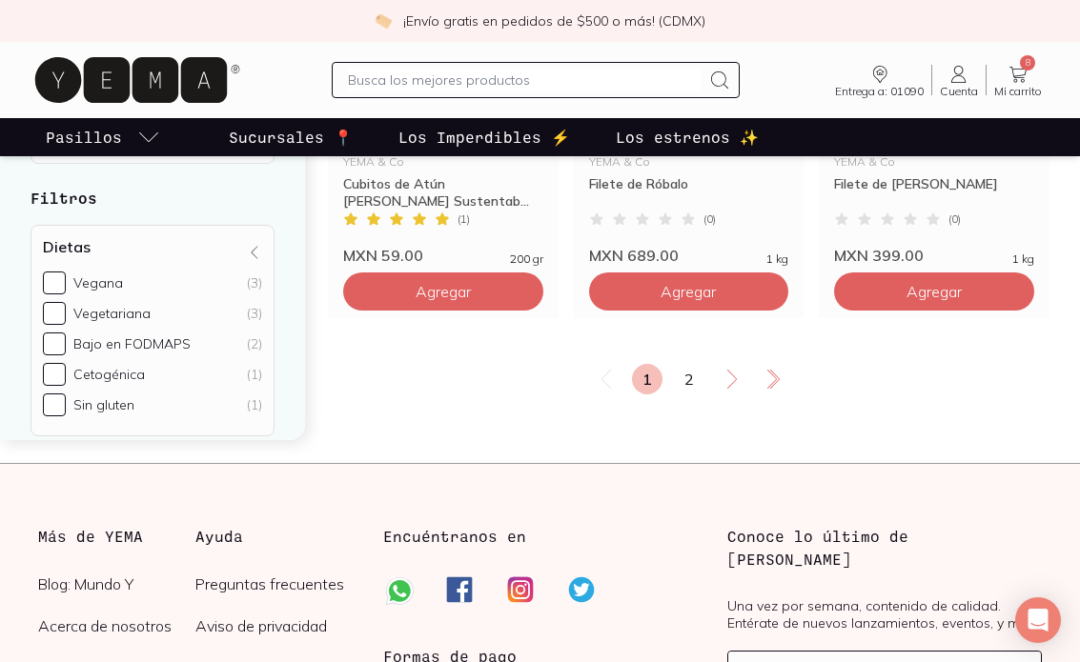
click at [695, 382] on link "2" at bounding box center [689, 379] width 30 height 30
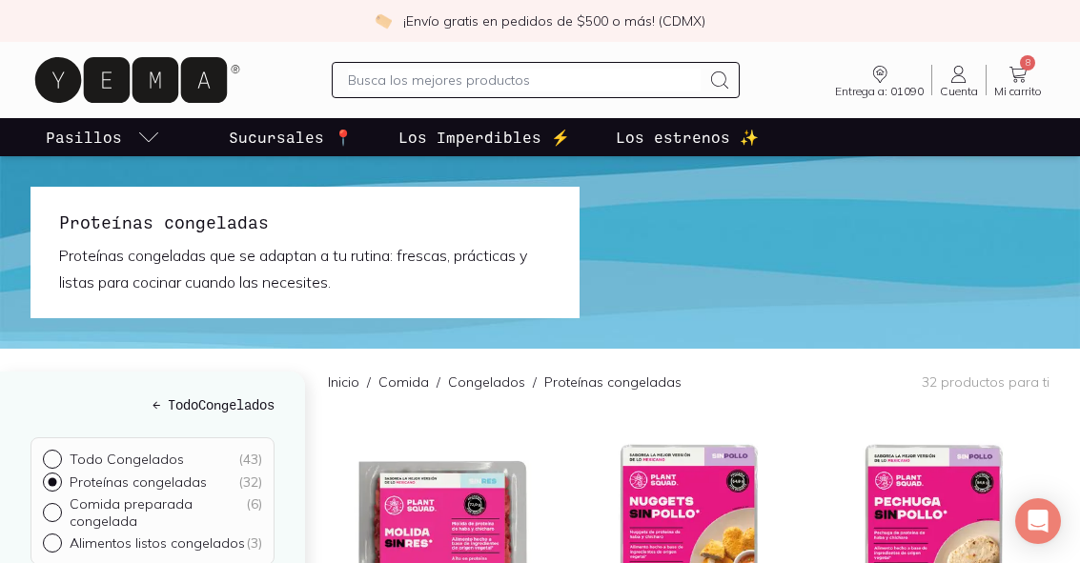
click at [77, 513] on p "Comida preparada congelada" at bounding box center [158, 513] width 176 height 34
click at [58, 513] on input "Comida preparada congelada ( 6 )" at bounding box center [50, 510] width 15 height 15
radio input "true"
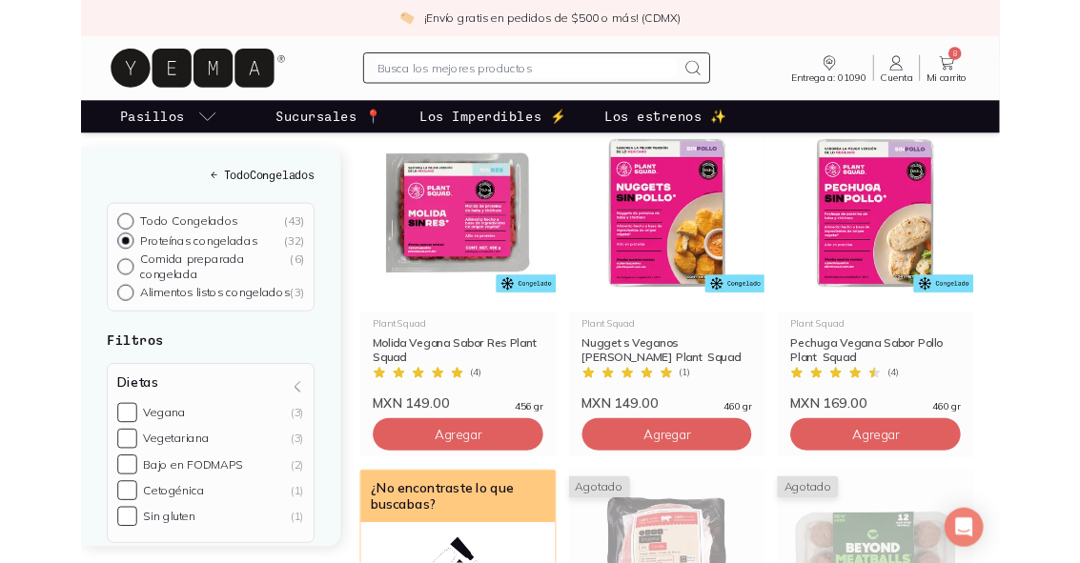
scroll to position [281, 0]
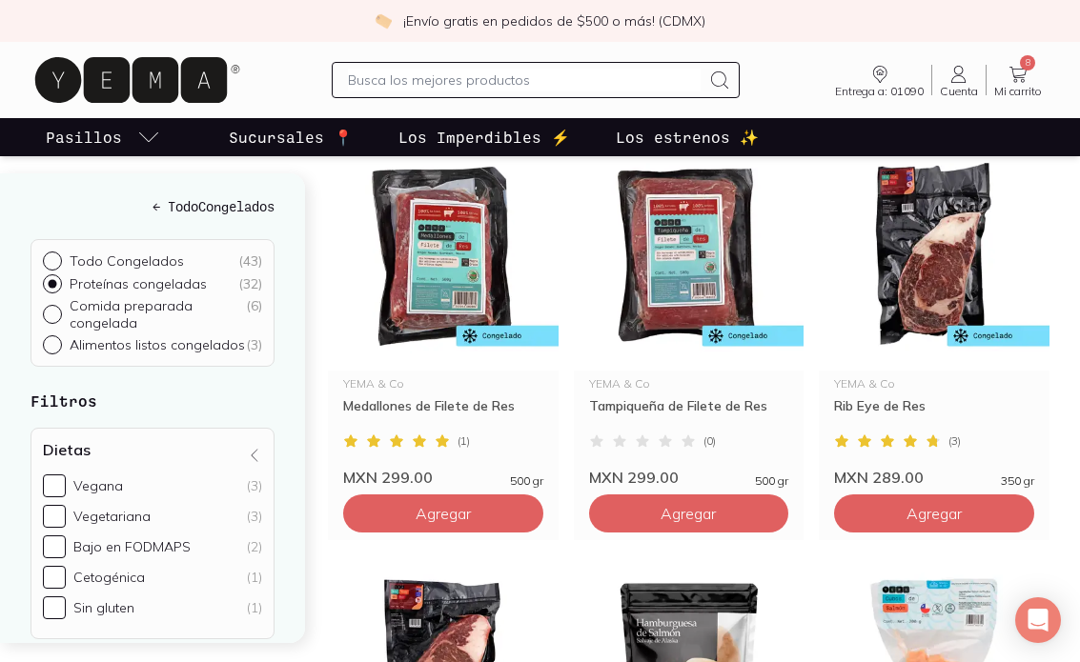
scroll to position [2348, 0]
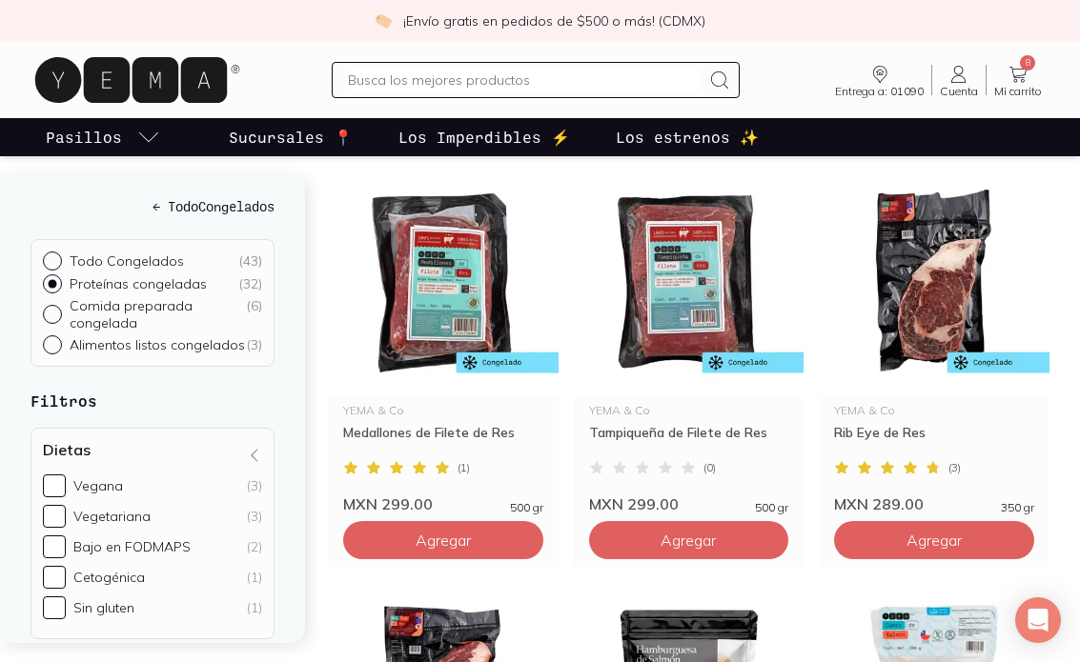
click at [750, 339] on img at bounding box center [689, 280] width 231 height 234
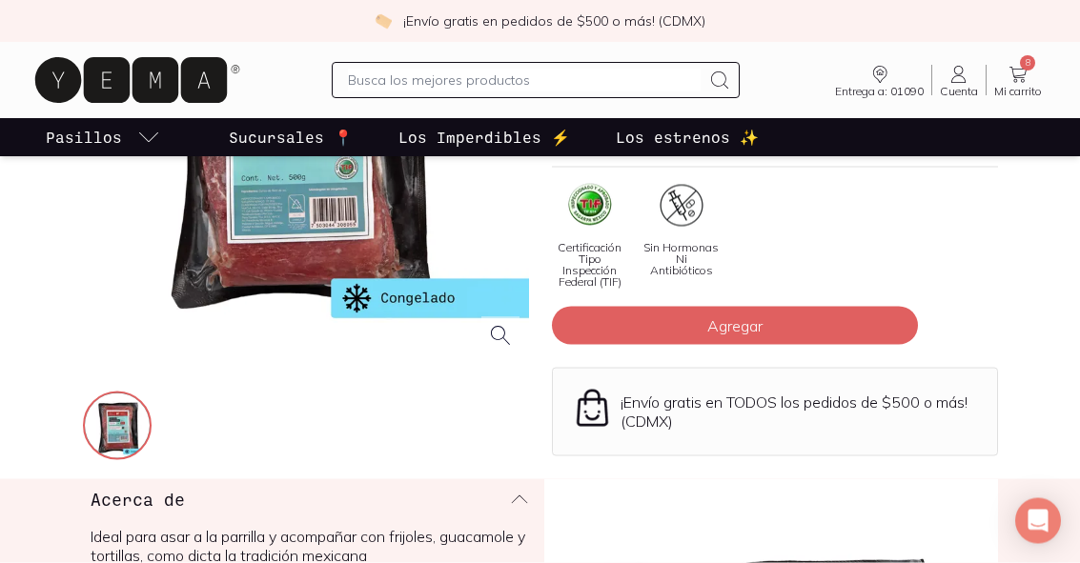
scroll to position [304, 0]
click at [760, 328] on span "Agregar" at bounding box center [734, 324] width 55 height 19
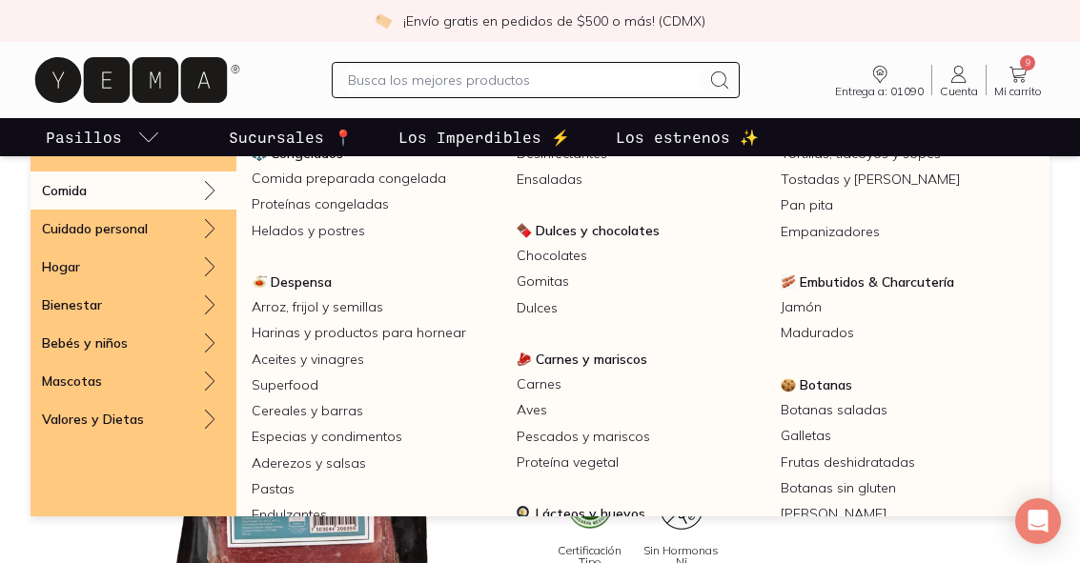
scroll to position [164, 0]
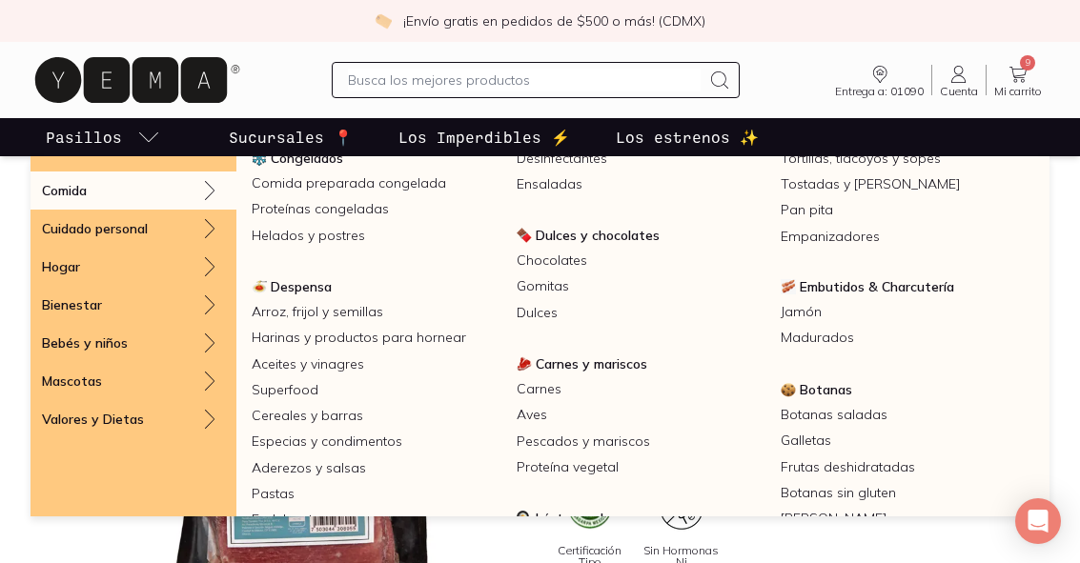
click at [837, 295] on span "Embutidos & Charcutería" at bounding box center [877, 286] width 154 height 17
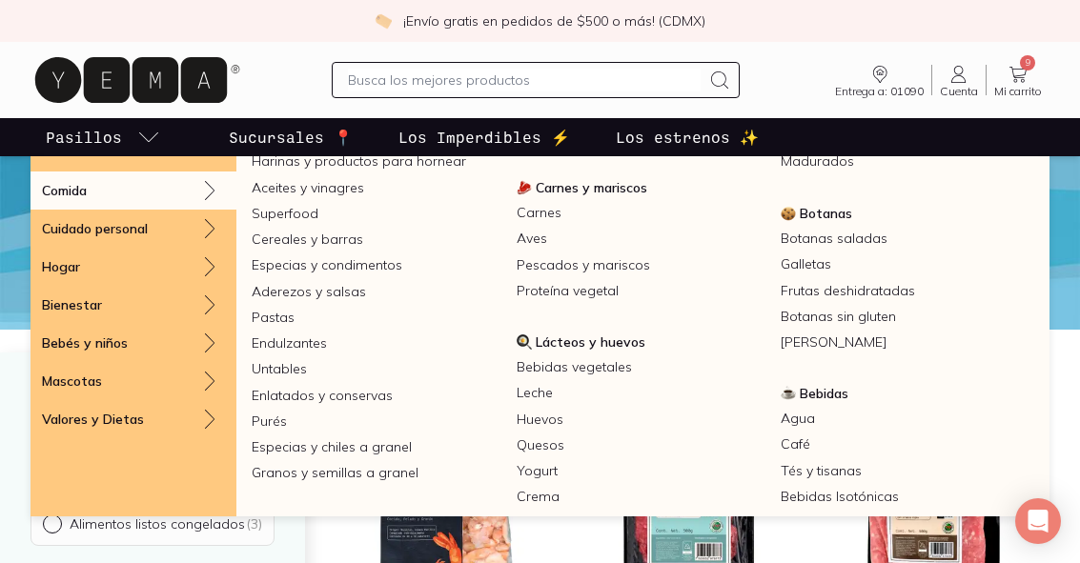
scroll to position [341, 0]
click at [859, 343] on link "[PERSON_NAME]" at bounding box center [905, 342] width 265 height 26
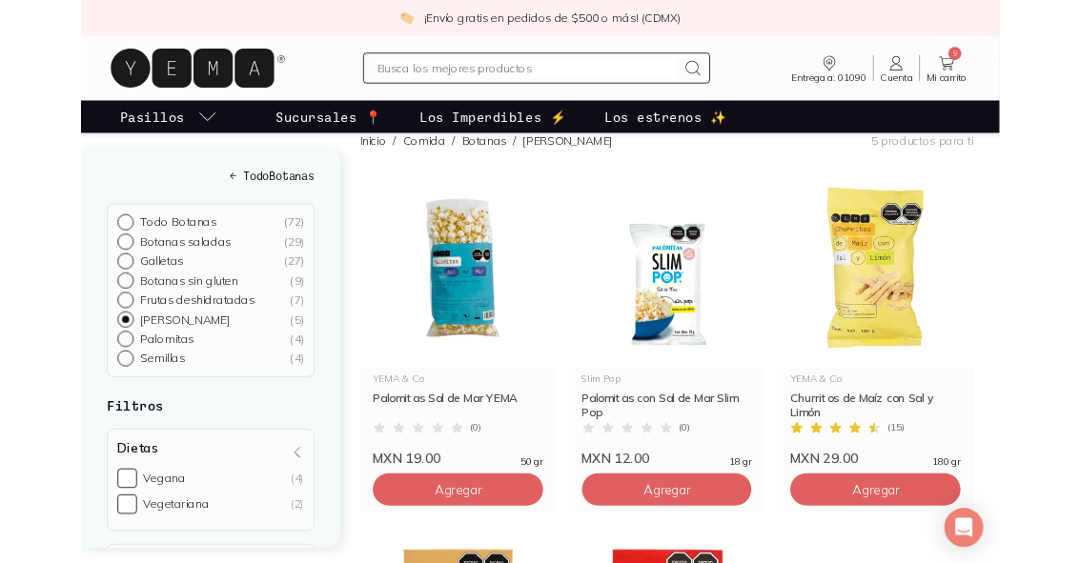
scroll to position [213, 0]
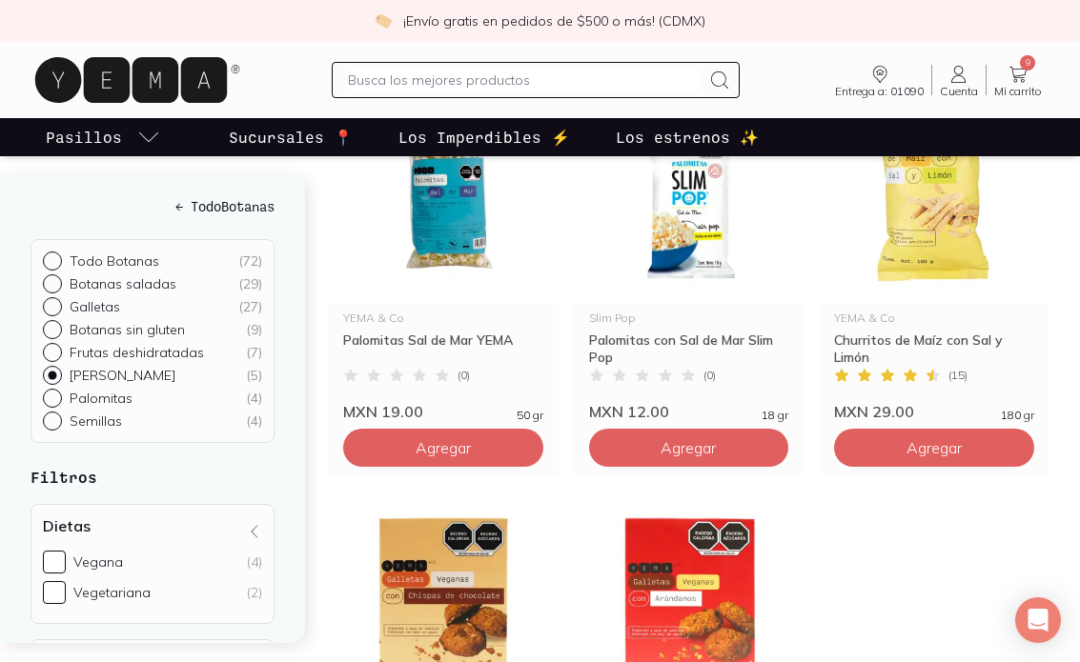
scroll to position [336, 0]
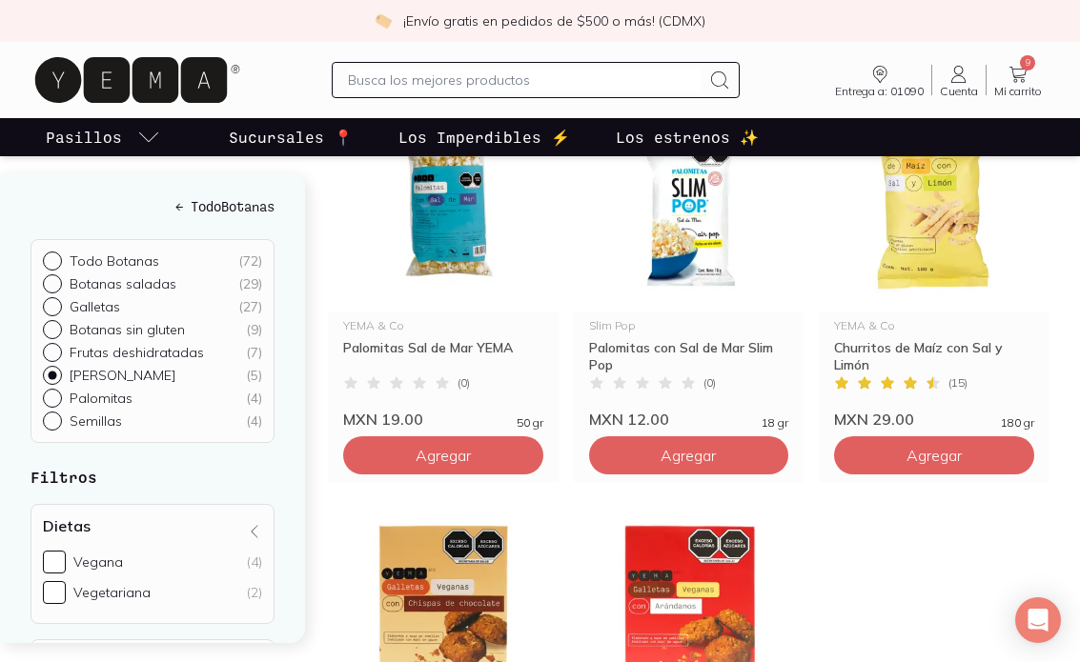
click at [66, 349] on div at bounding box center [56, 352] width 27 height 19
click at [58, 349] on input "Frutas deshidratadas ( 7 )" at bounding box center [50, 350] width 15 height 15
radio input "true"
click at [52, 331] on input "Botanas sin gluten ( 9 )" at bounding box center [50, 327] width 15 height 15
radio input "true"
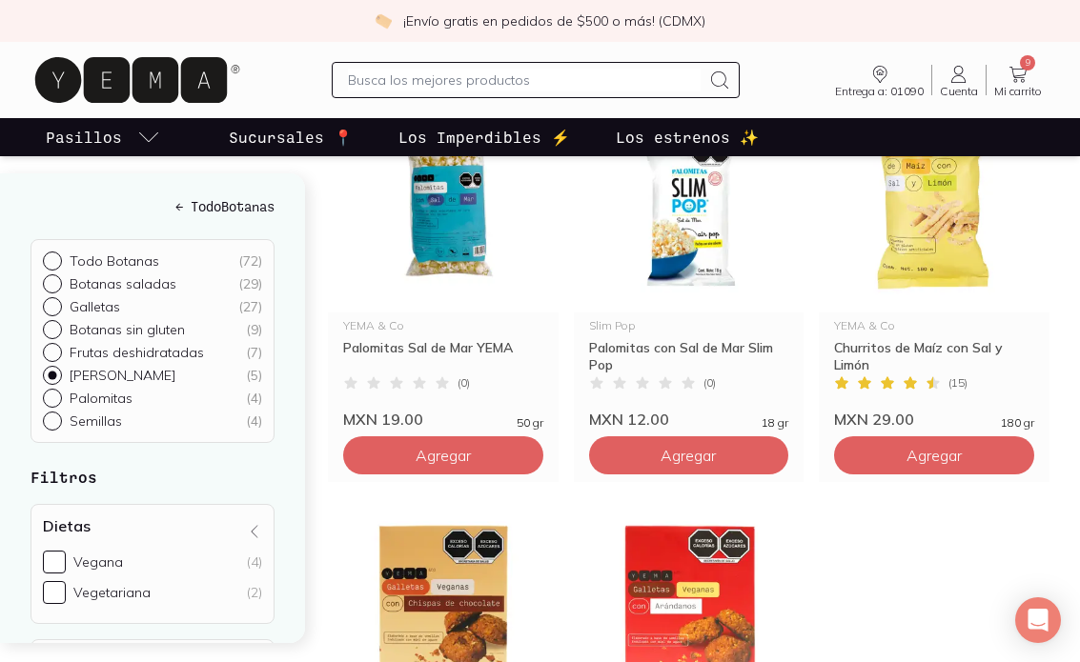
click at [51, 356] on input "Frutas deshidratadas ( 7 )" at bounding box center [50, 350] width 15 height 15
radio input "true"
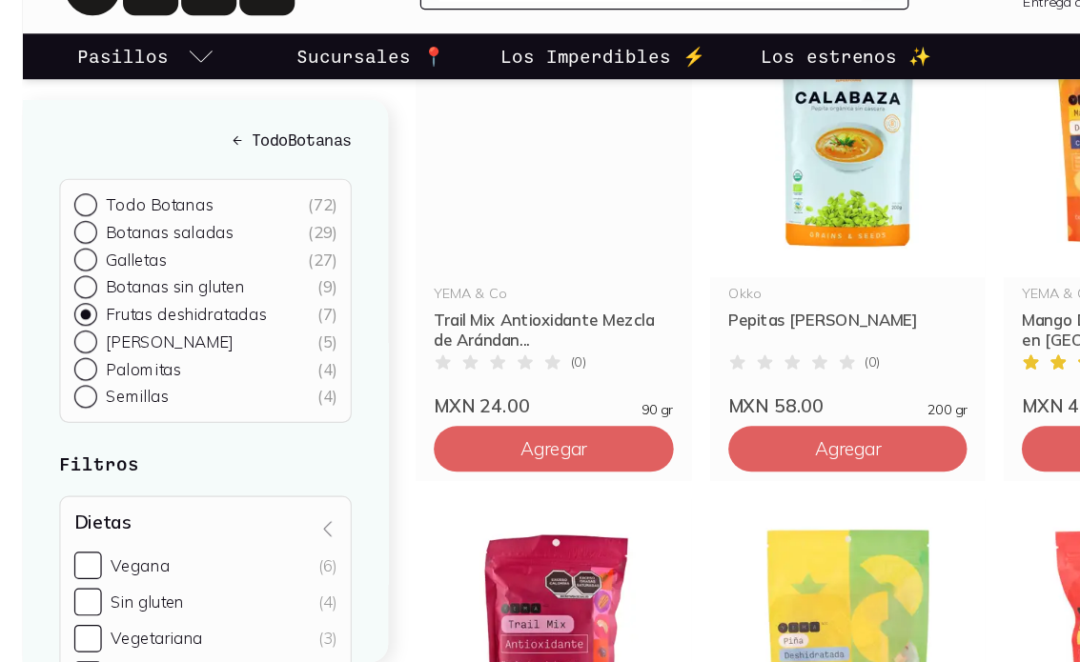
scroll to position [352, 0]
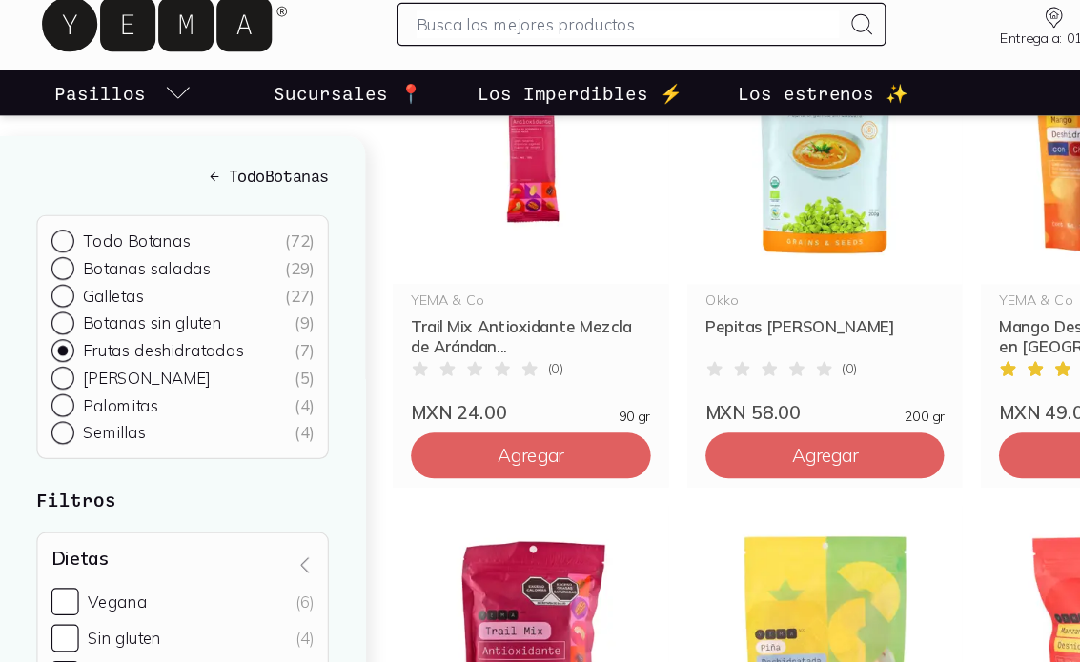
click at [53, 320] on input "Botanas sin gluten ( 9 )" at bounding box center [50, 327] width 15 height 15
radio input "true"
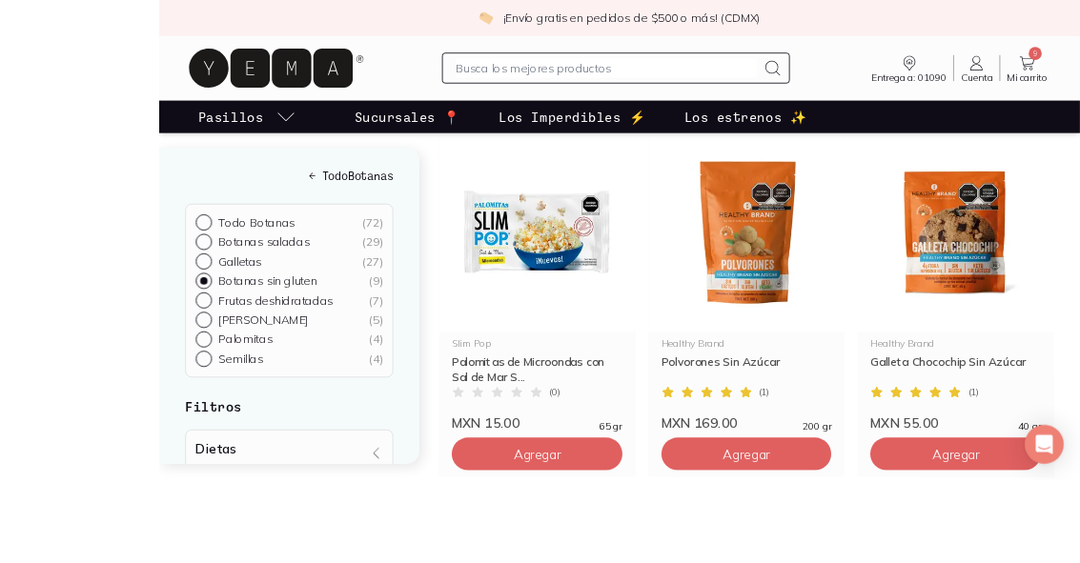
scroll to position [915, 0]
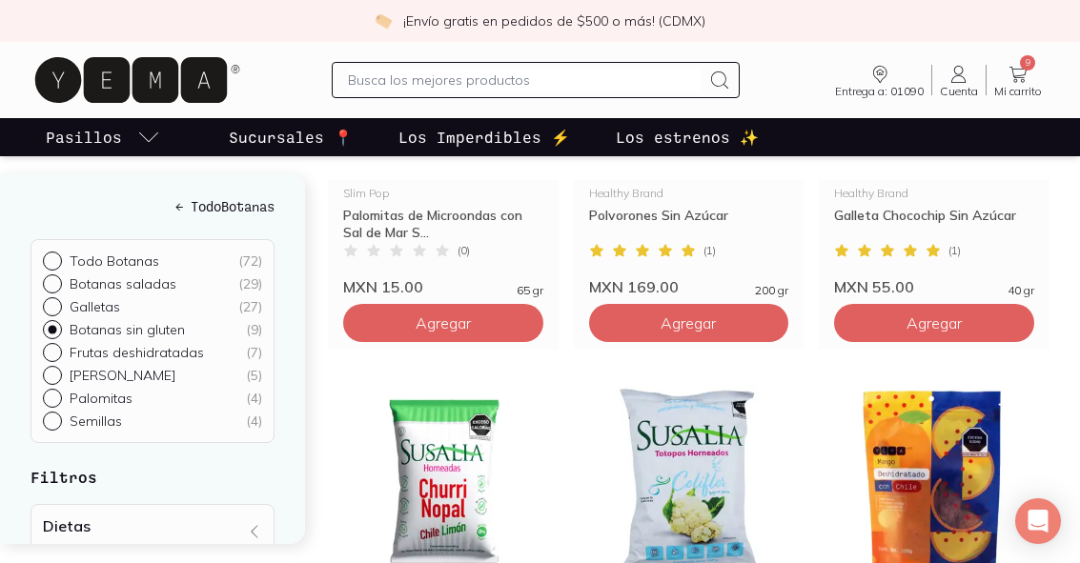
click at [53, 276] on input "Botanas saladas ( 29 )" at bounding box center [50, 281] width 15 height 15
radio input "true"
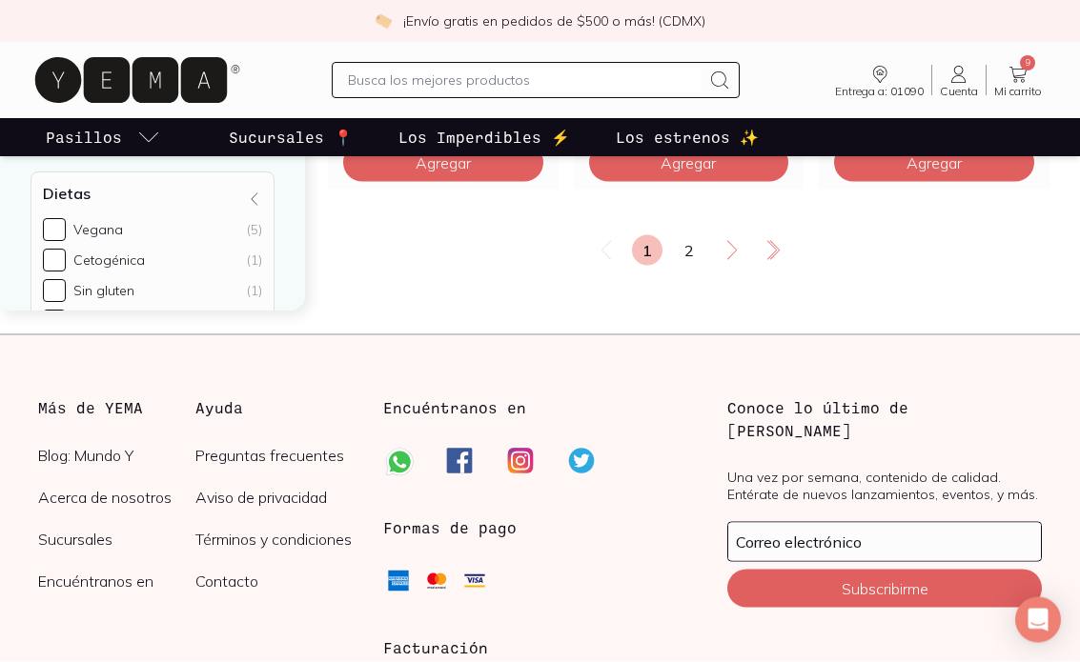
scroll to position [3633, 0]
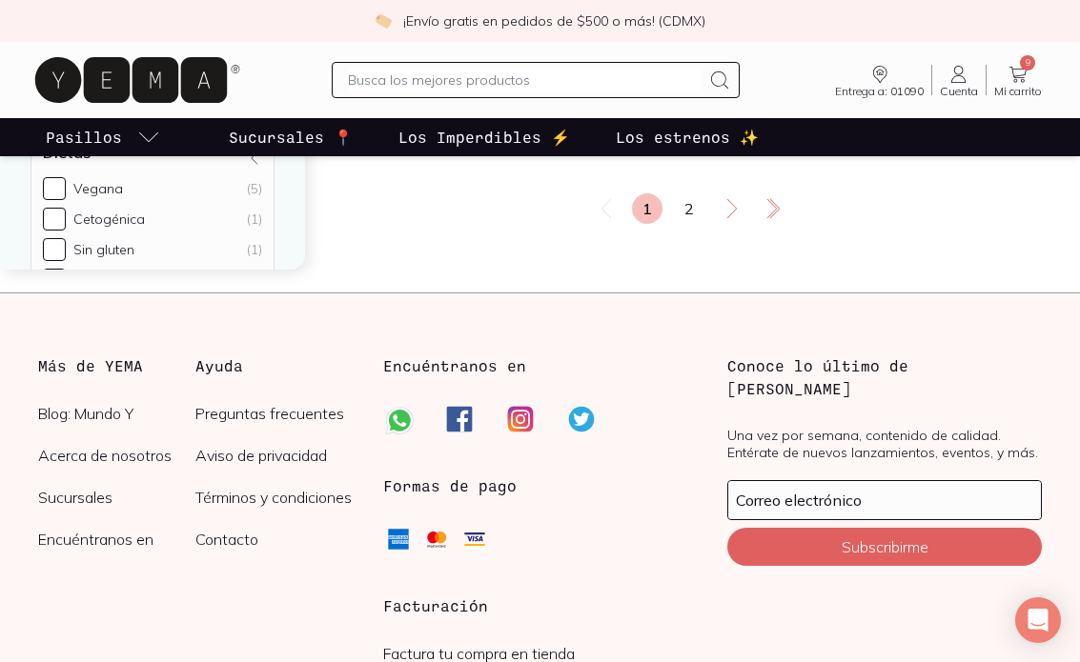
click at [699, 213] on link "2" at bounding box center [689, 208] width 30 height 30
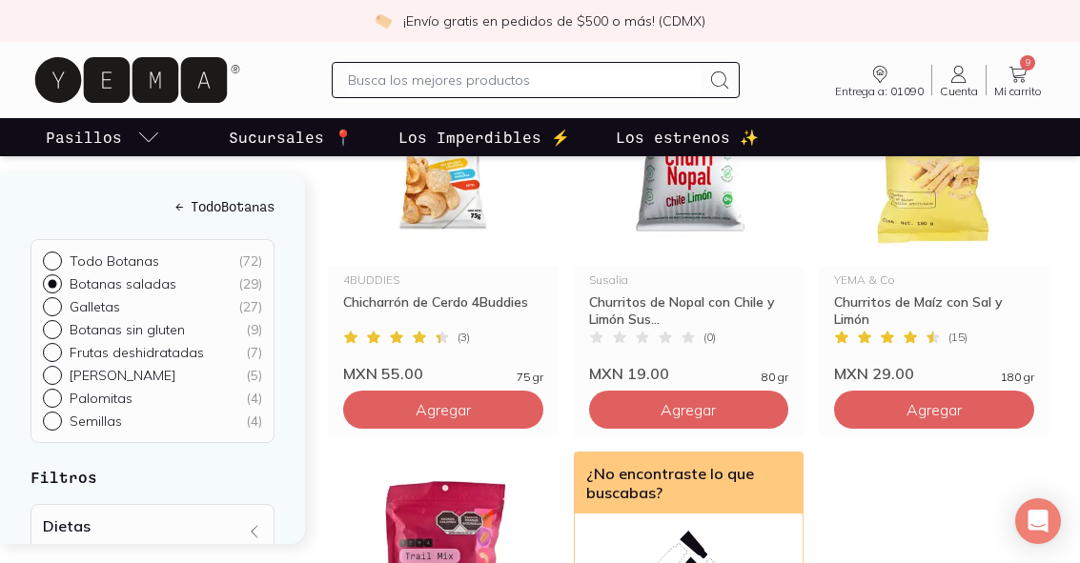
scroll to position [408, 0]
click at [965, 405] on button "Agregar" at bounding box center [934, 411] width 200 height 38
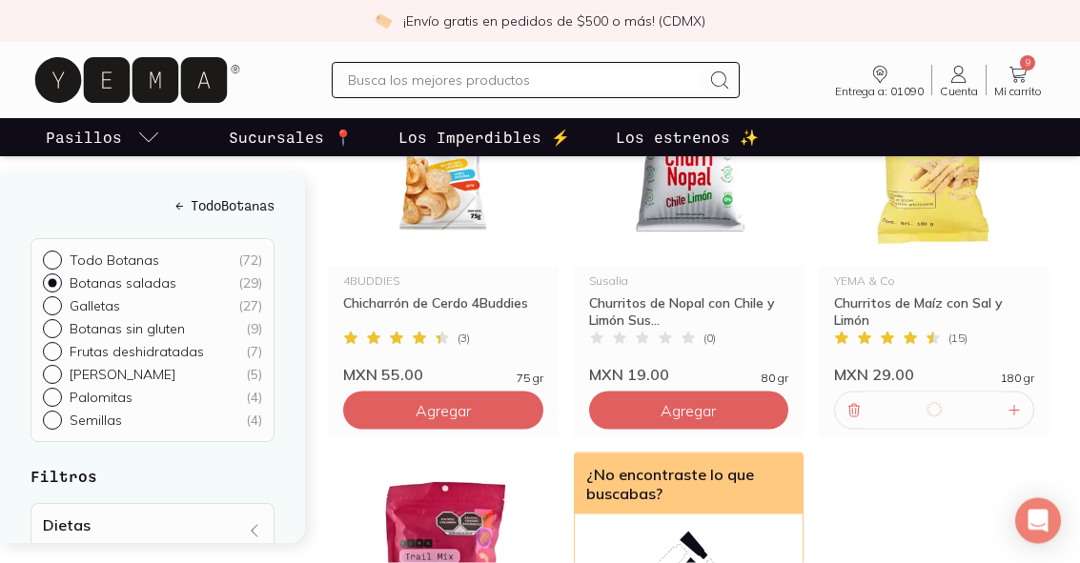
scroll to position [409, 0]
click at [1020, 77] on icon at bounding box center [1017, 74] width 23 height 23
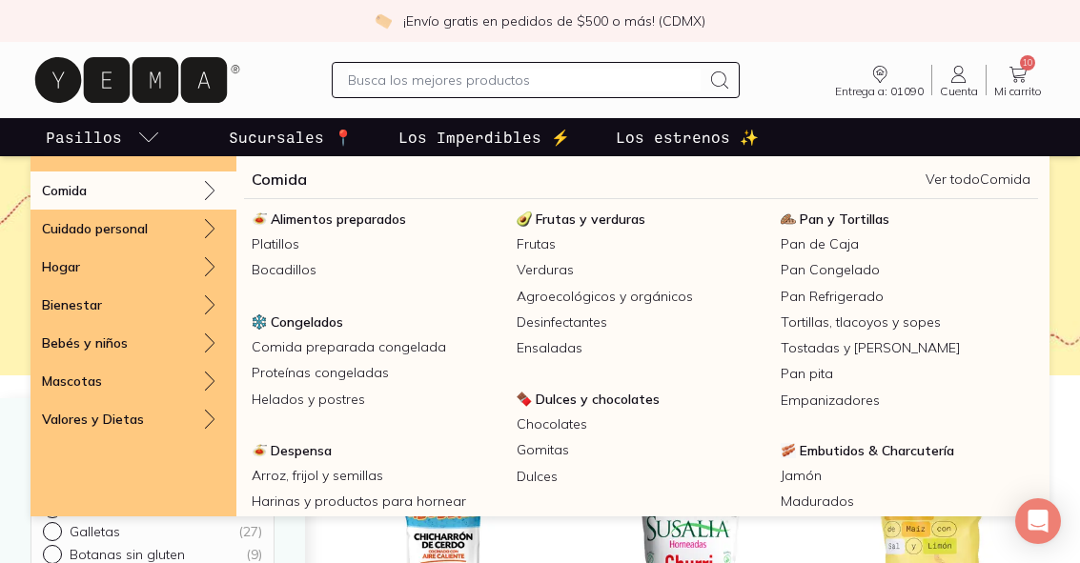
click at [853, 225] on span "Pan y Tortillas" at bounding box center [845, 219] width 90 height 17
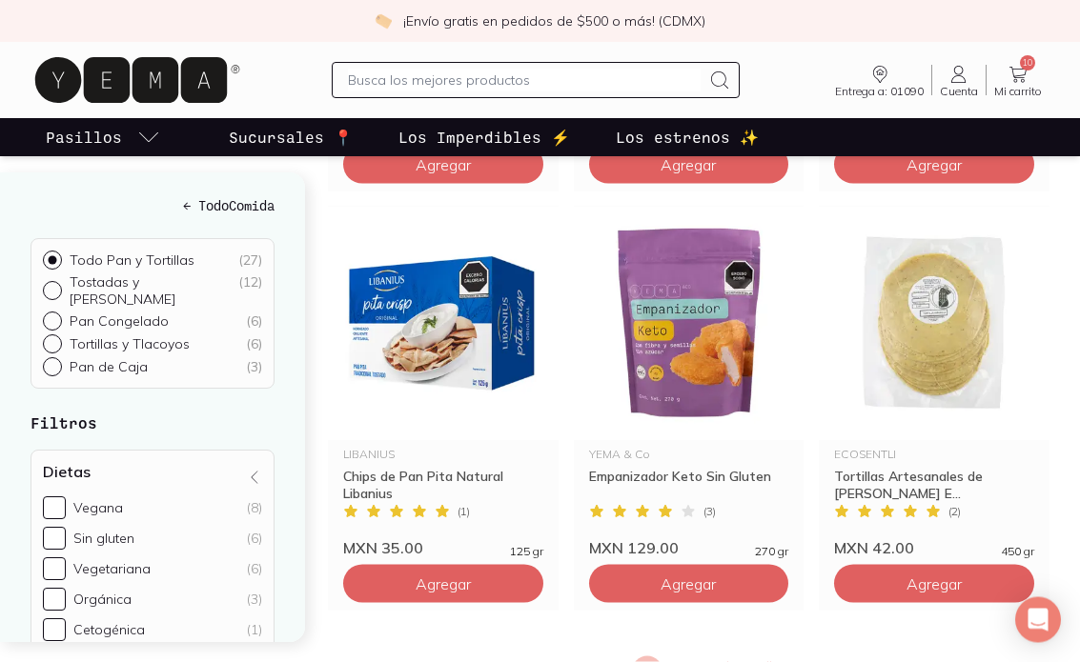
scroll to position [3159, 0]
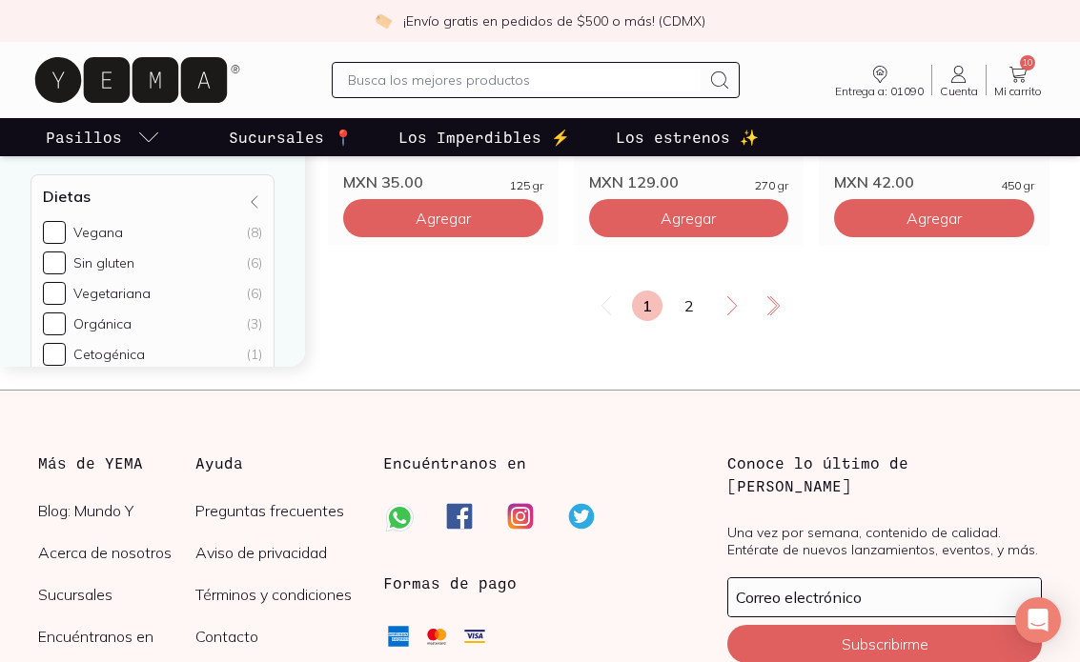
click at [687, 305] on link "2" at bounding box center [689, 306] width 30 height 30
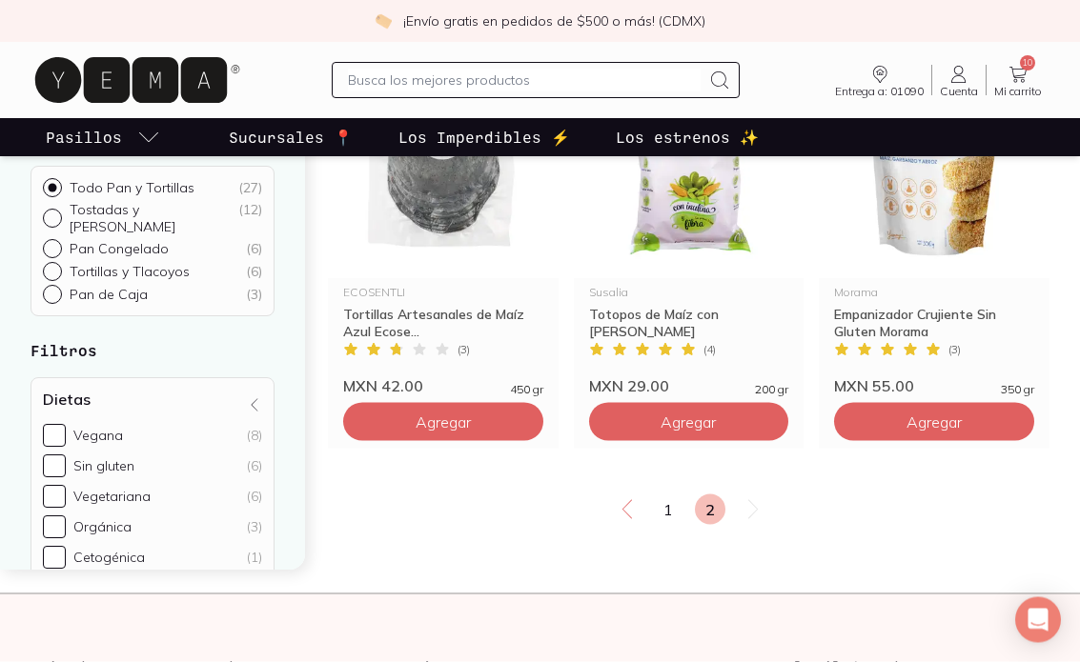
scroll to position [372, 0]
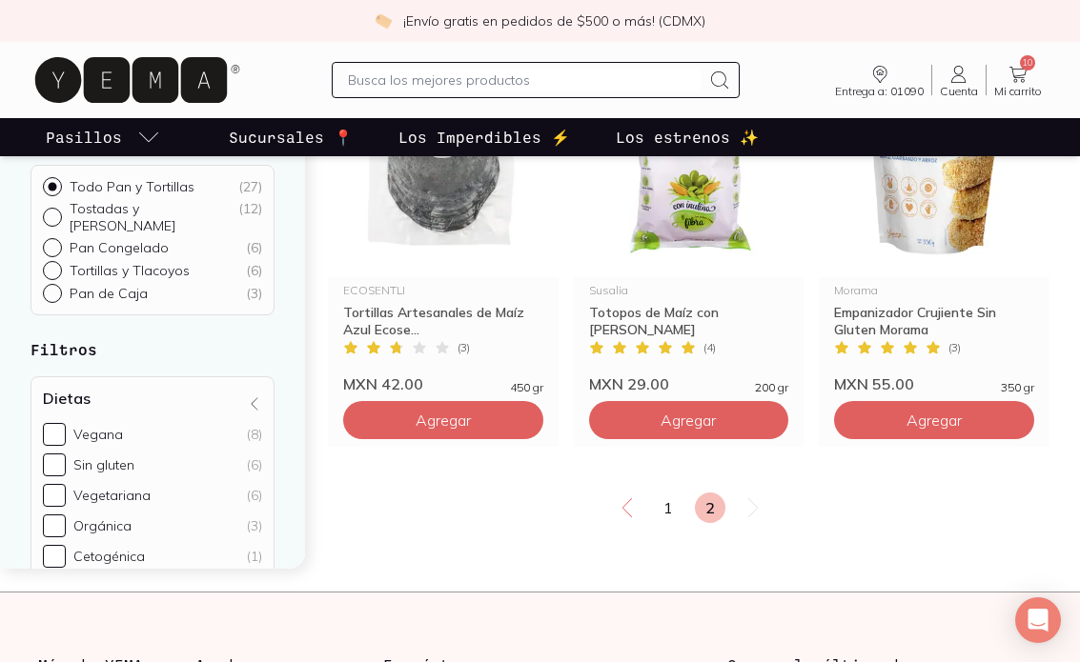
click at [658, 510] on link "1" at bounding box center [668, 508] width 30 height 30
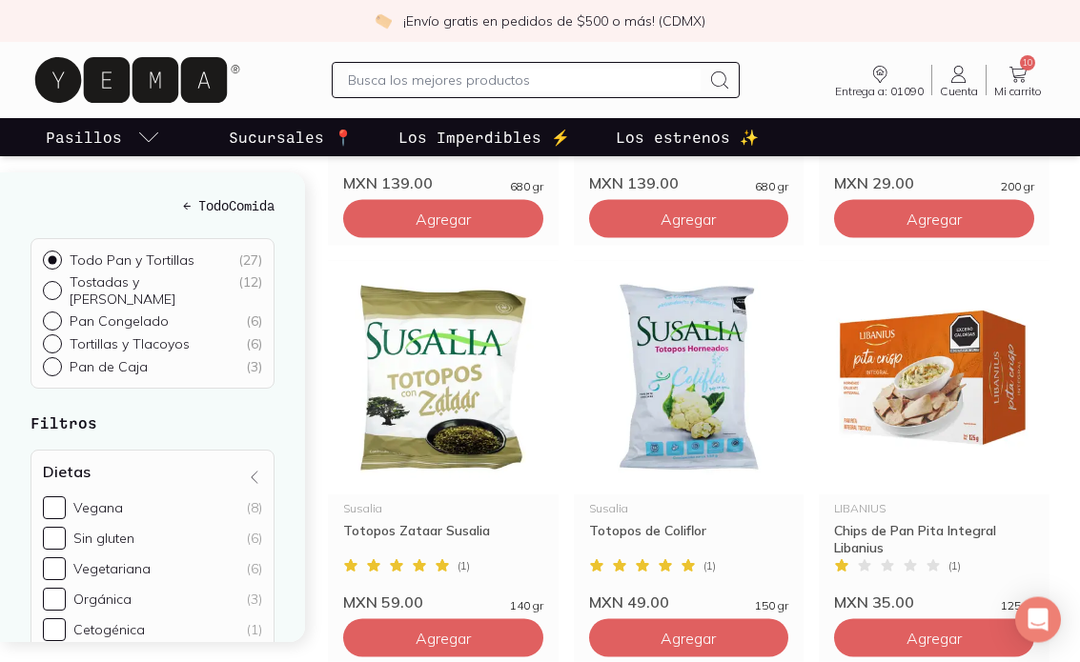
scroll to position [2671, 0]
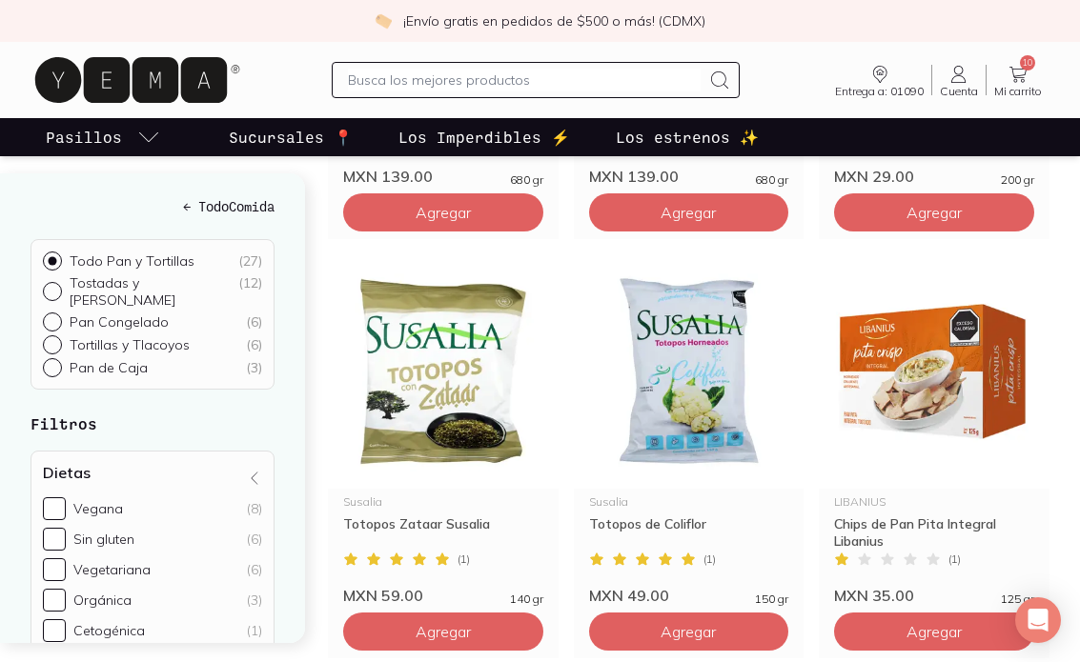
click at [408, 380] on img at bounding box center [443, 371] width 231 height 234
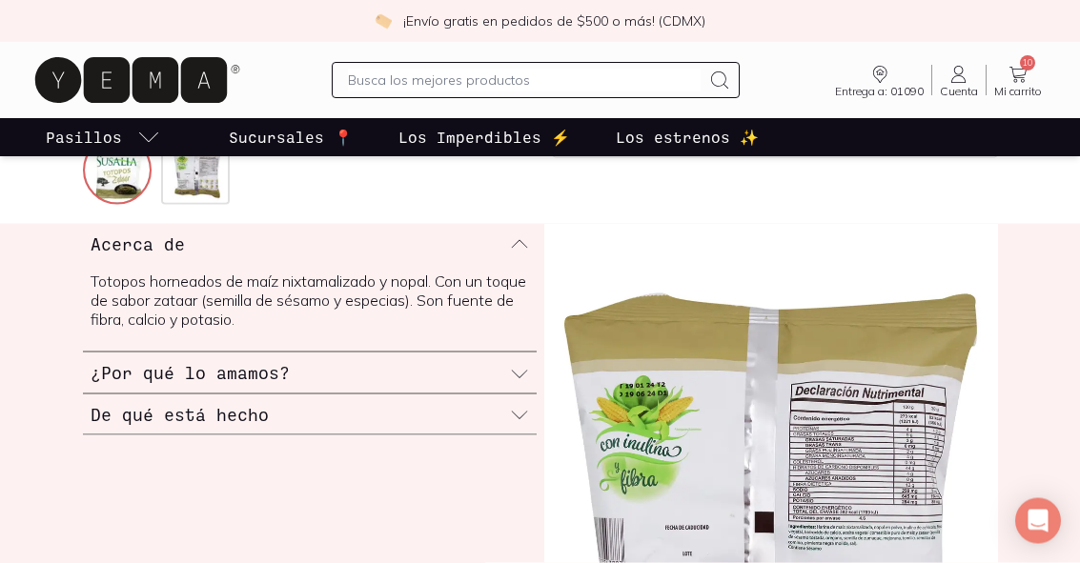
scroll to position [579, 0]
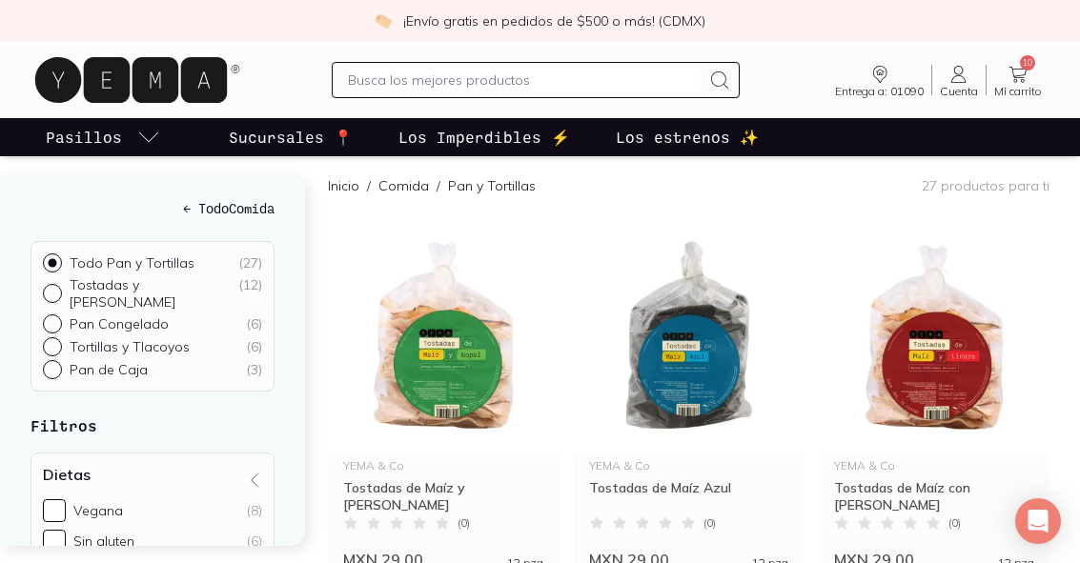
click at [352, 76] on input "text" at bounding box center [524, 80] width 353 height 23
type input "Zataar"
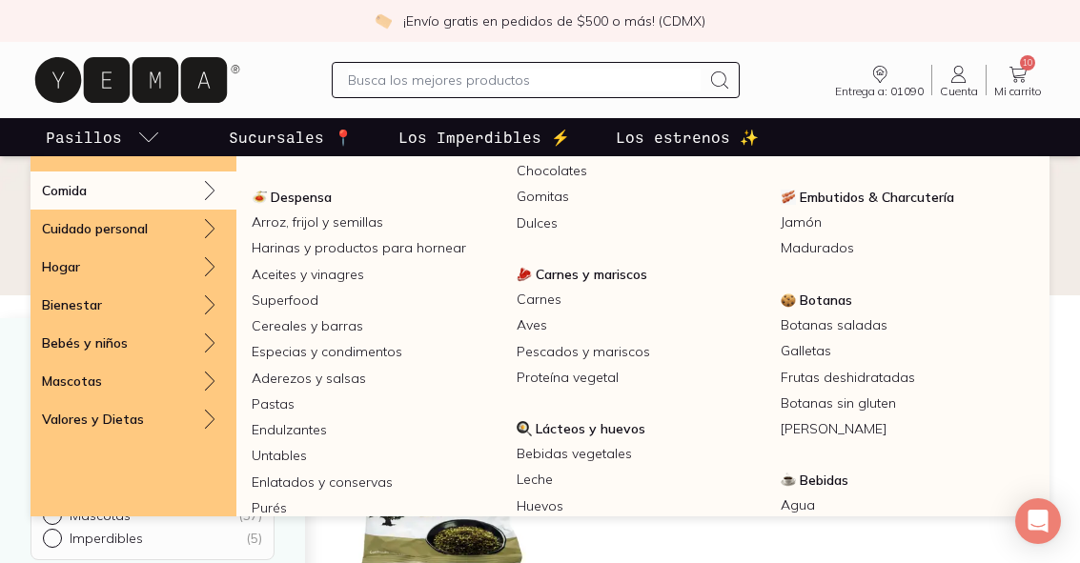
scroll to position [254, 0]
click at [307, 355] on link "Especias y condimentos" at bounding box center [376, 351] width 265 height 26
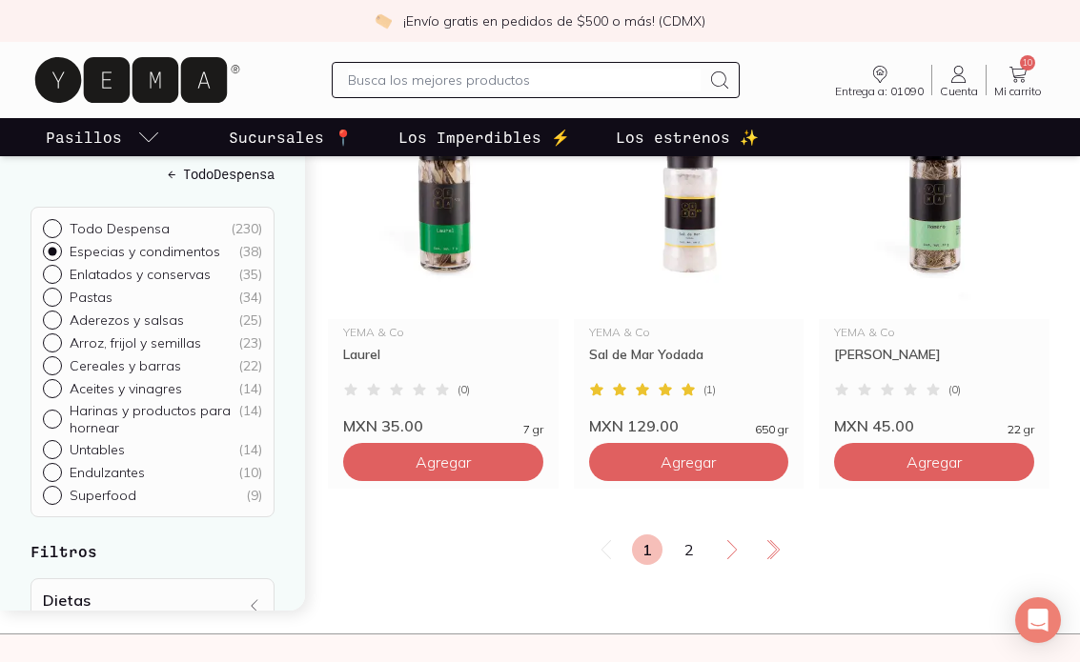
scroll to position [3265, 0]
click at [699, 554] on link "2" at bounding box center [689, 550] width 30 height 30
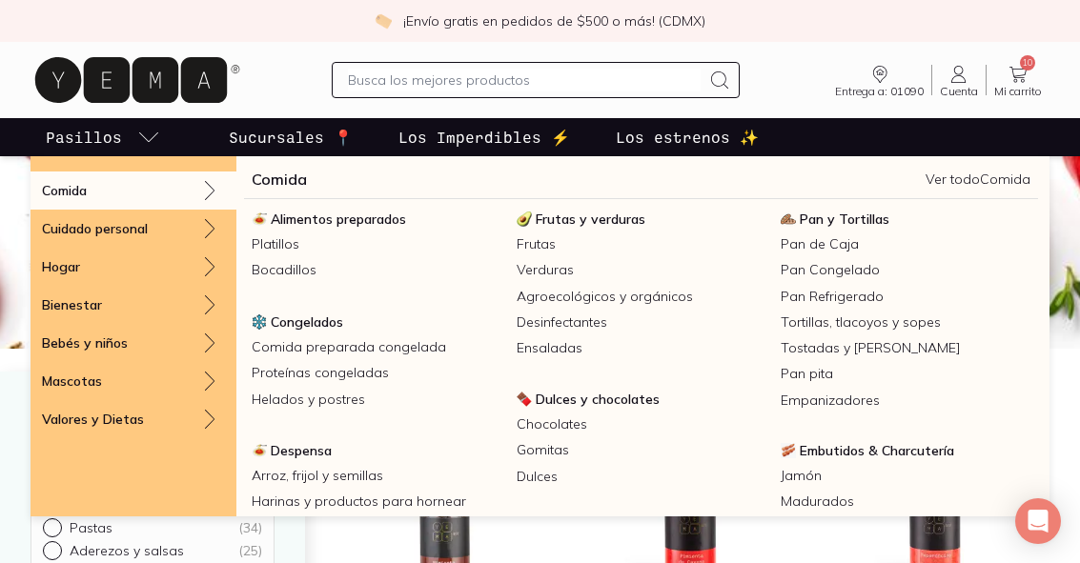
click at [605, 222] on span "Frutas y verduras" at bounding box center [591, 219] width 110 height 17
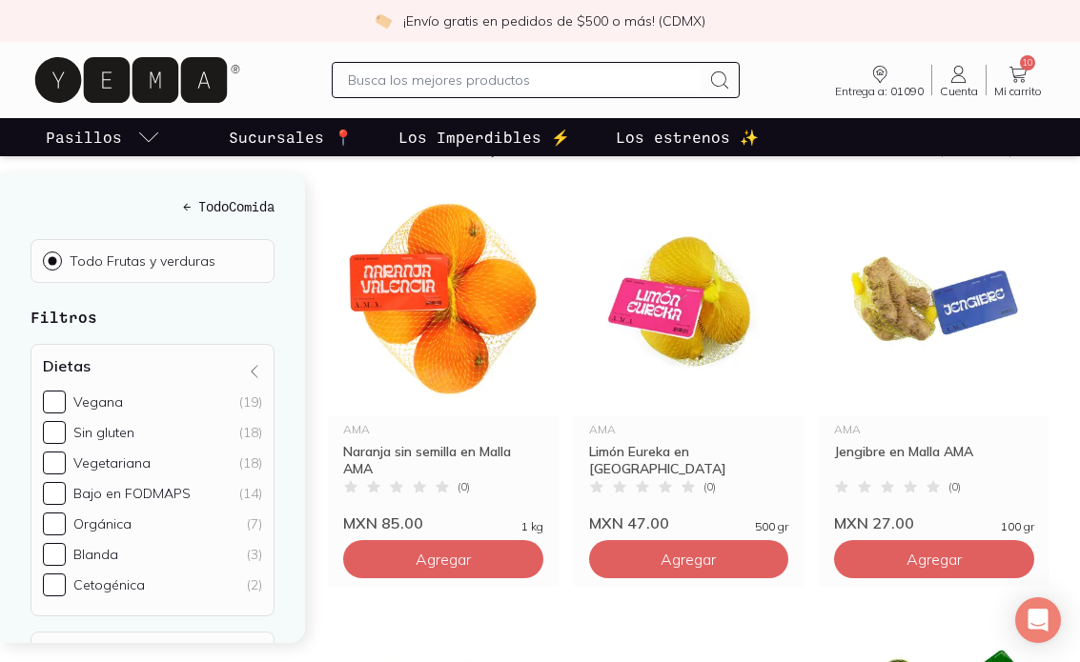
scroll to position [255, 0]
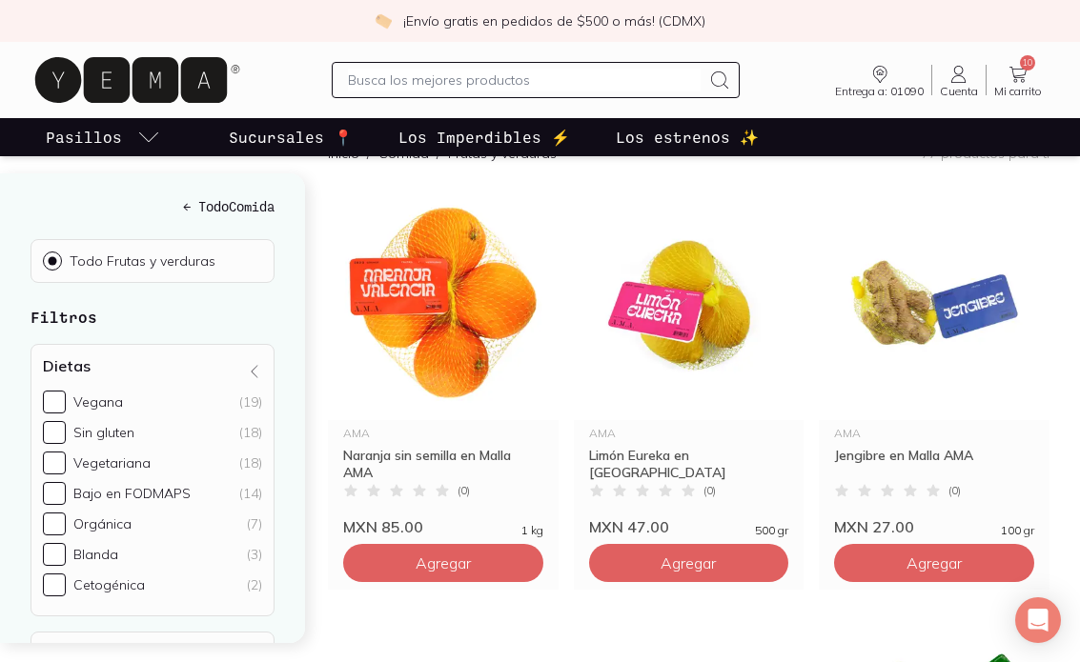
click at [432, 554] on span "Agregar" at bounding box center [443, 563] width 55 height 19
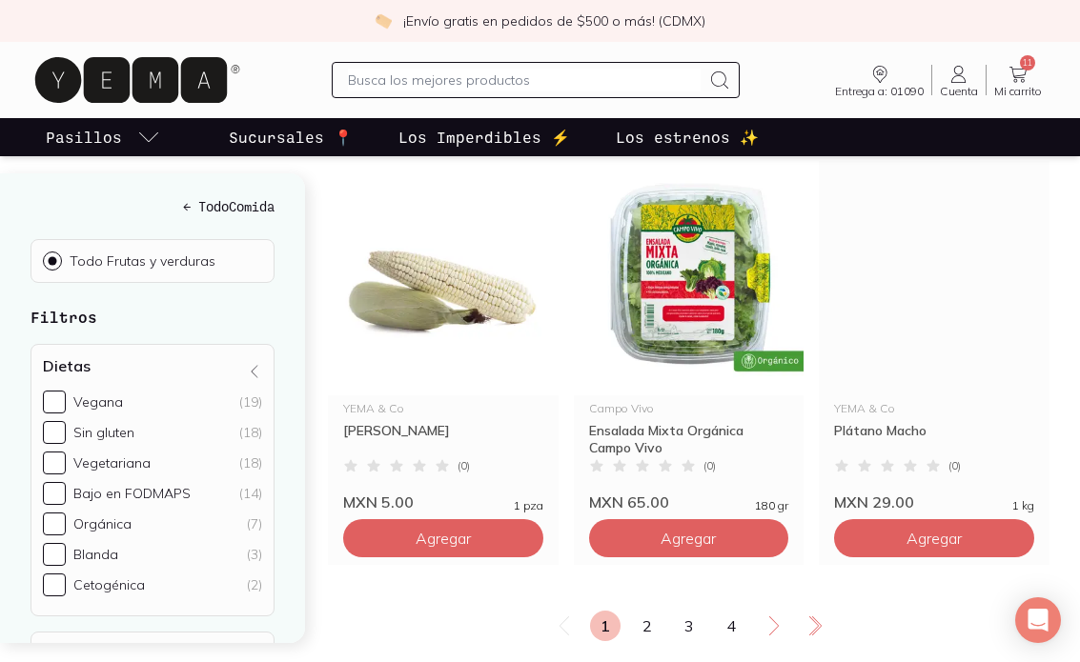
scroll to position [3213, 0]
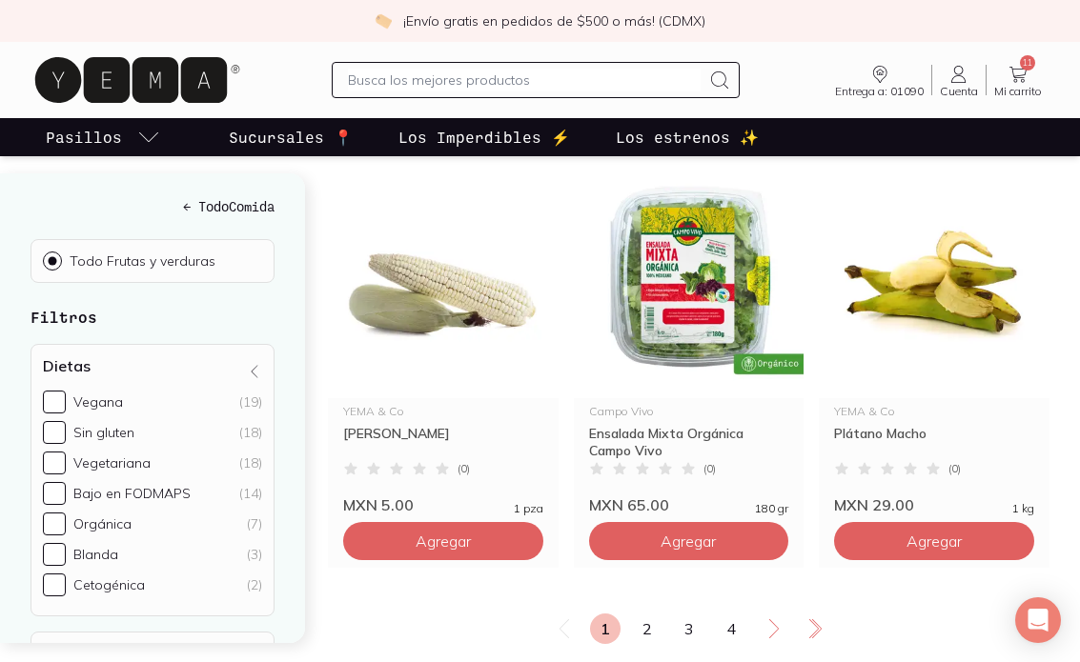
click at [650, 562] on link "2" at bounding box center [647, 629] width 30 height 30
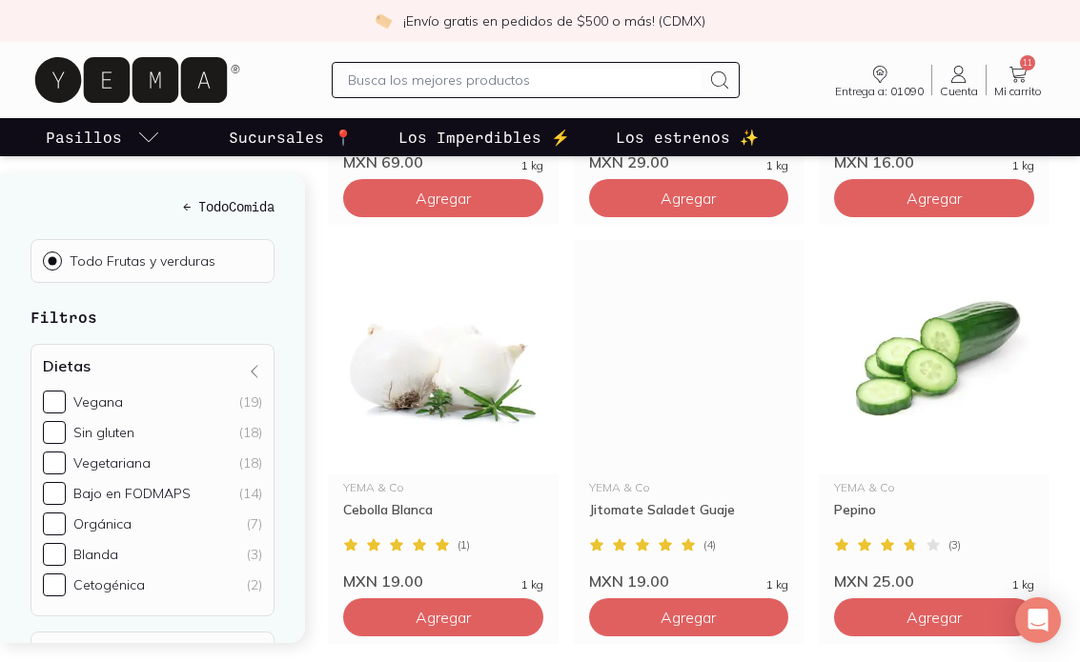
scroll to position [2303, 0]
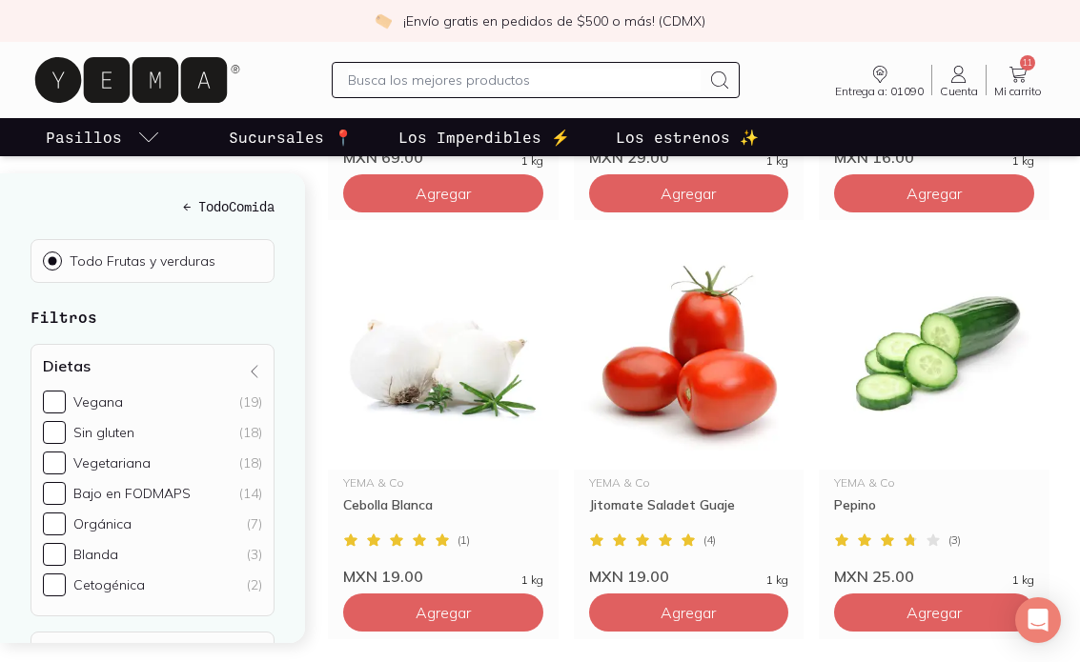
click at [921, 562] on span "Agregar" at bounding box center [933, 612] width 55 height 19
click at [897, 562] on icon "button" at bounding box center [891, 612] width 19 height 19
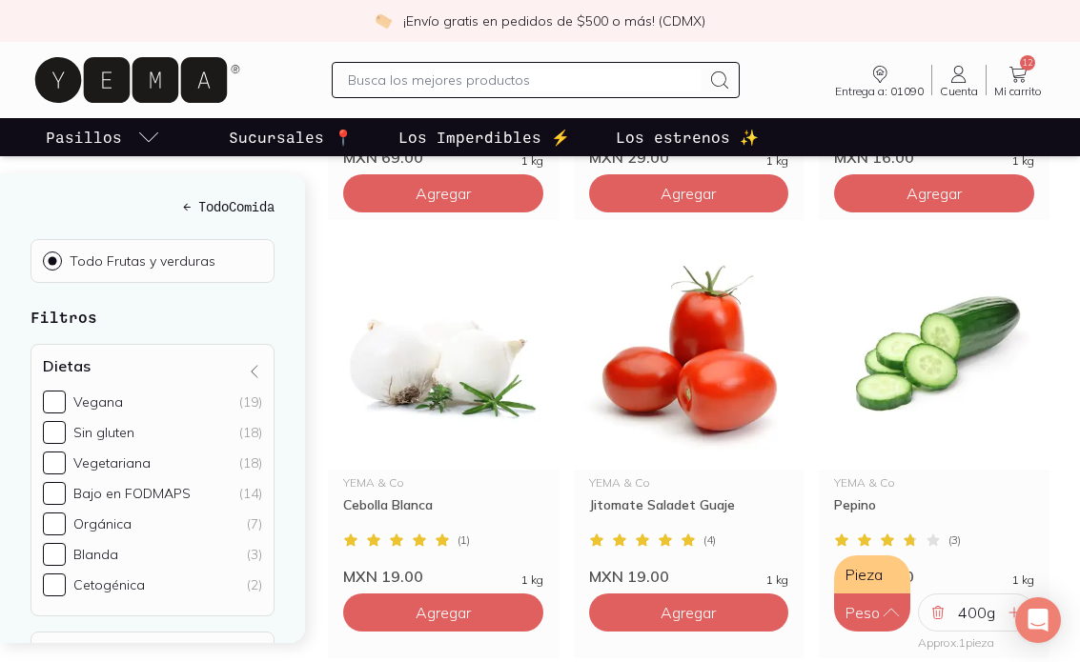
click at [870, 556] on button "Pieza" at bounding box center [872, 575] width 76 height 38
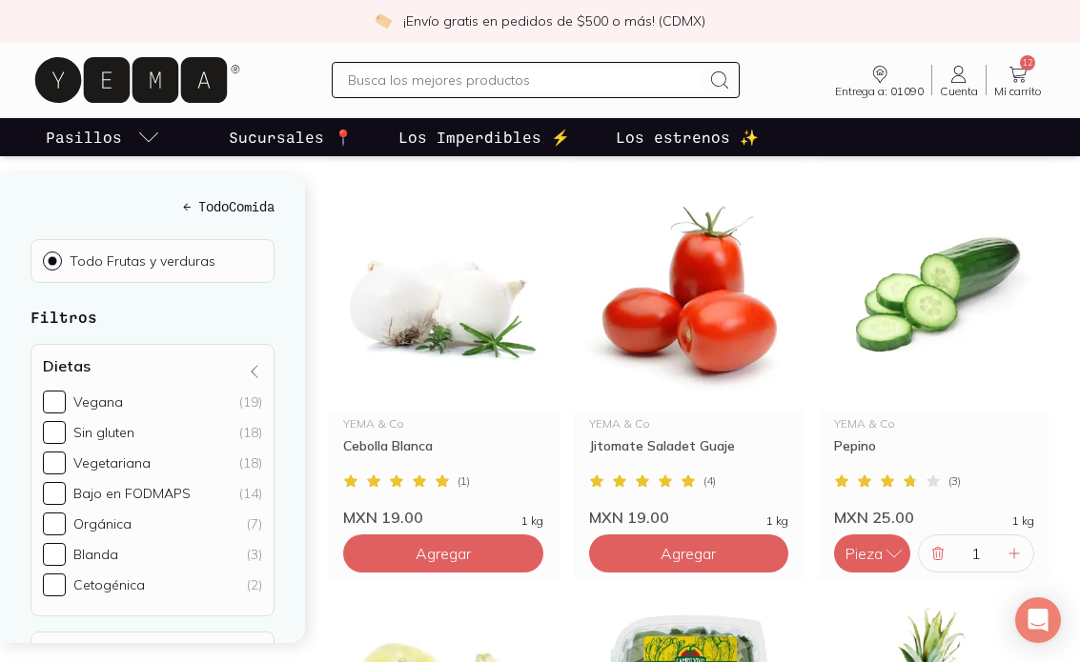
scroll to position [2362, 0]
click at [1018, 546] on icon at bounding box center [1013, 553] width 15 height 15
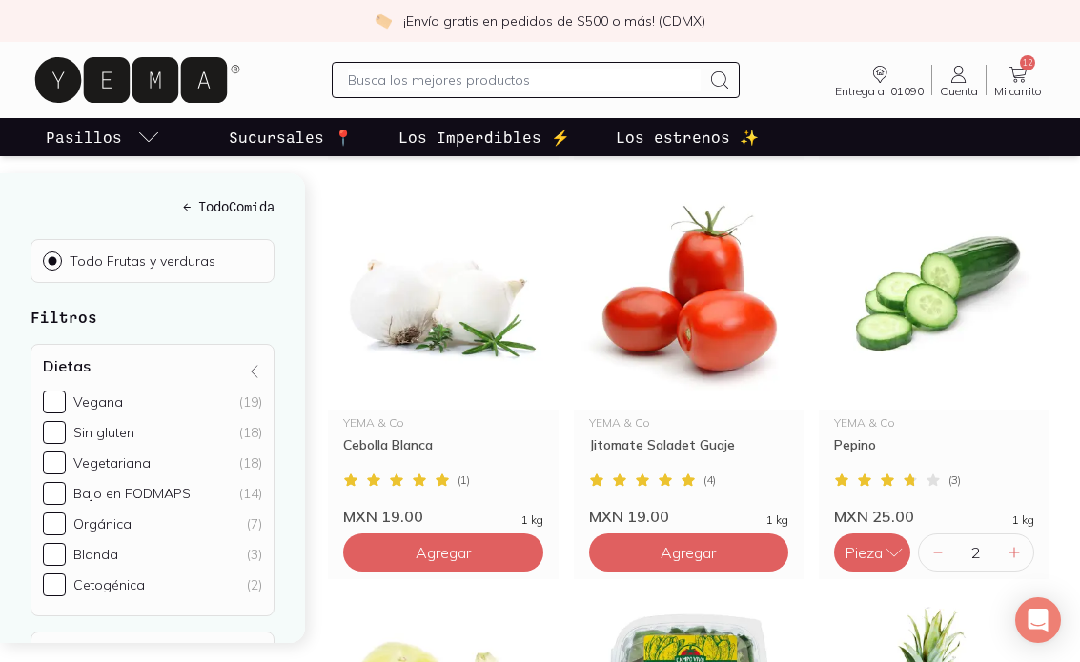
click at [931, 538] on div "2" at bounding box center [976, 553] width 116 height 38
click at [932, 541] on div at bounding box center [937, 552] width 23 height 23
type input "1"
click at [878, 541] on button "Pieza" at bounding box center [872, 553] width 76 height 38
click at [985, 438] on div "Pepino" at bounding box center [934, 454] width 200 height 34
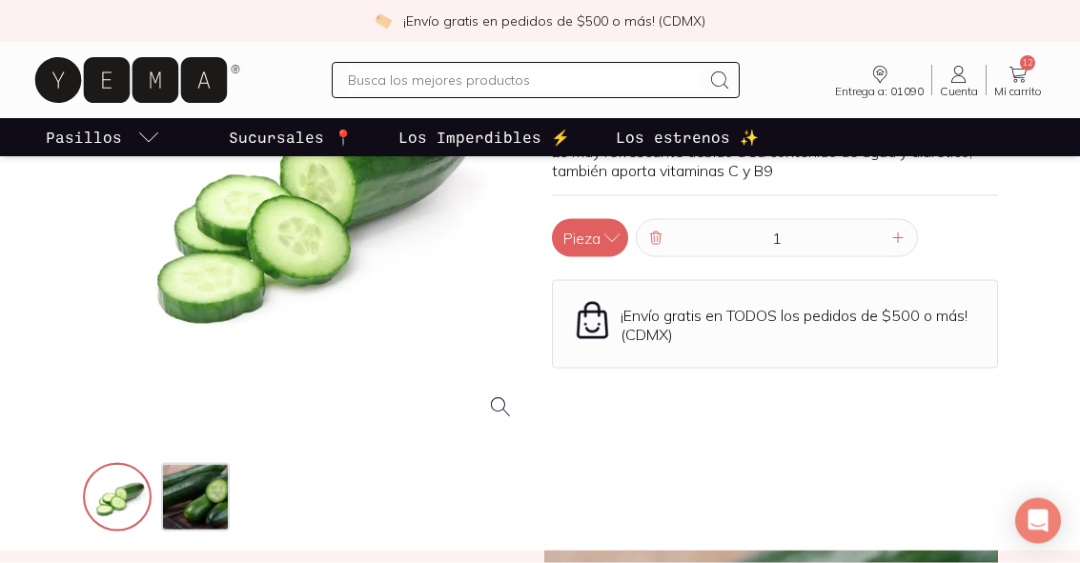
scroll to position [233, 0]
click at [579, 229] on button "Pieza" at bounding box center [590, 237] width 76 height 38
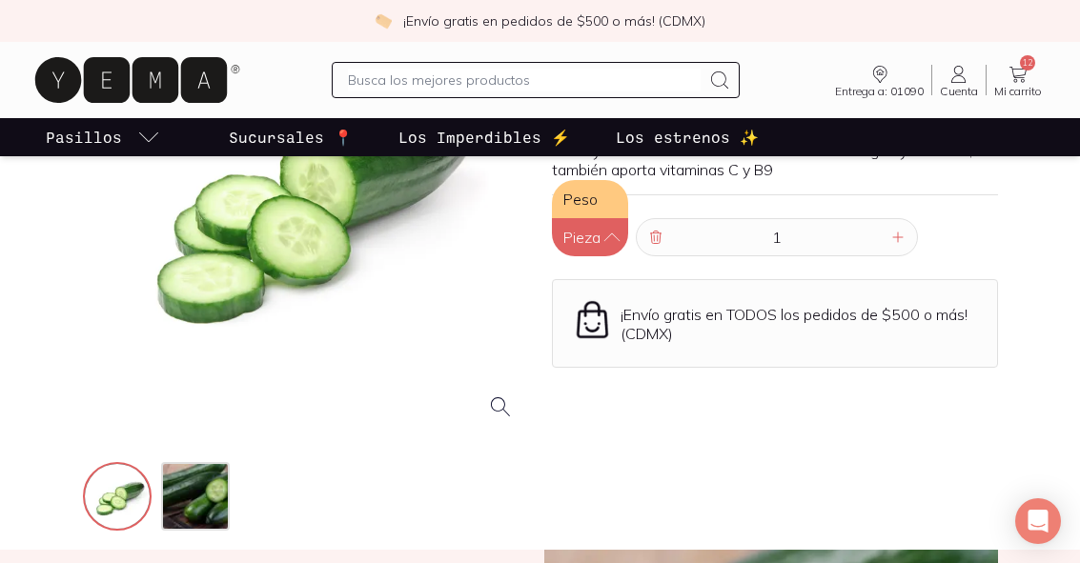
click at [824, 324] on p "¡Envío gratis en TODOS los pedidos de $500 o más! (CDMX)" at bounding box center [798, 324] width 357 height 38
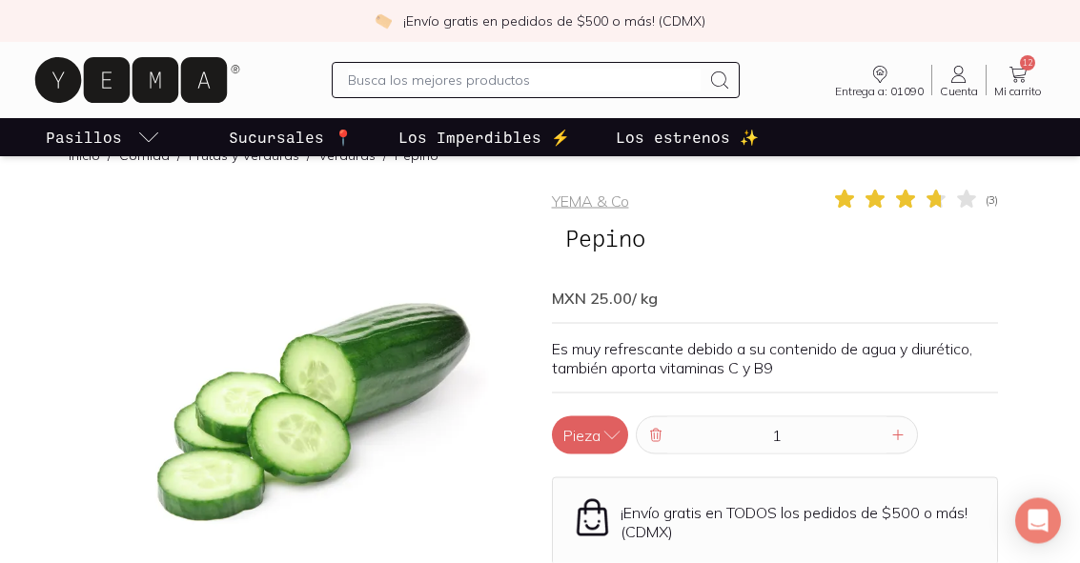
scroll to position [0, 0]
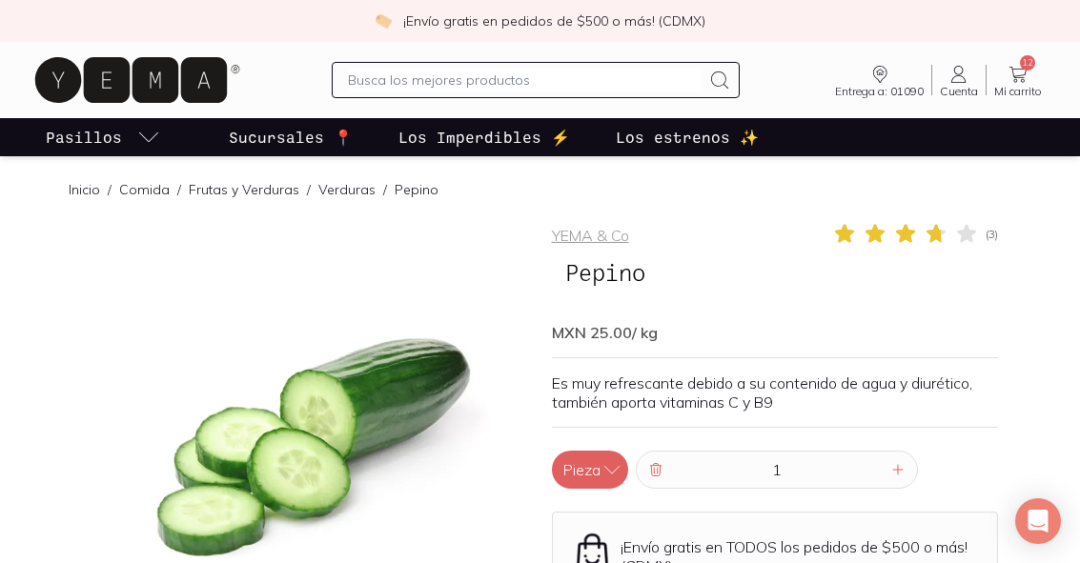
click at [804, 399] on p "Es muy refrescante debido a su contenido de agua y diurético, también aporta vi…" at bounding box center [775, 393] width 446 height 38
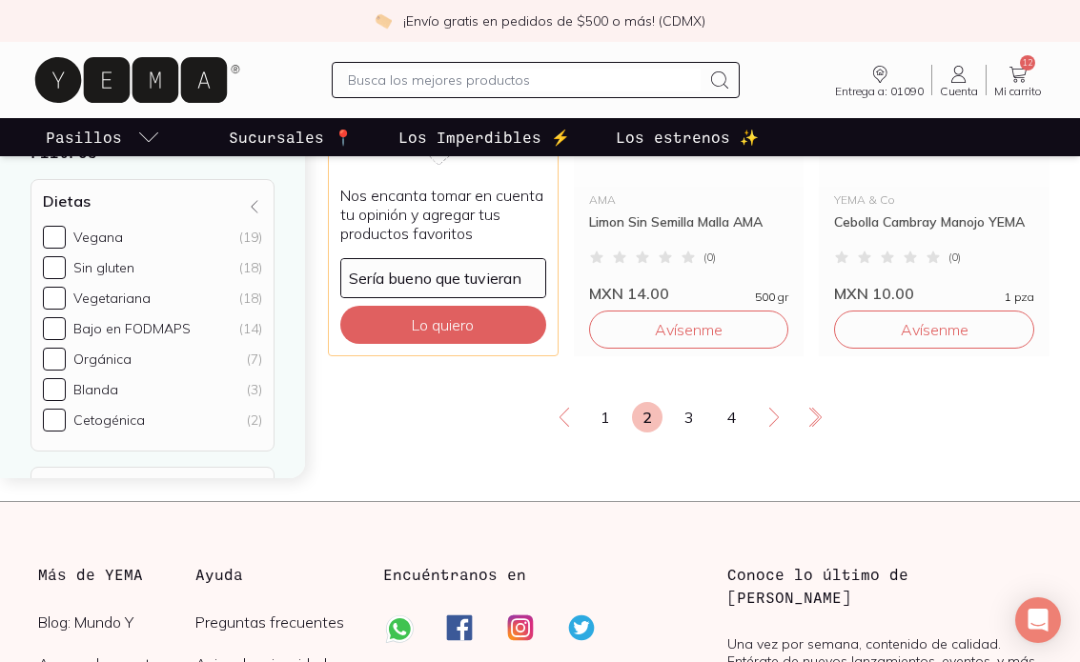
click at [782, 406] on icon at bounding box center [773, 417] width 23 height 23
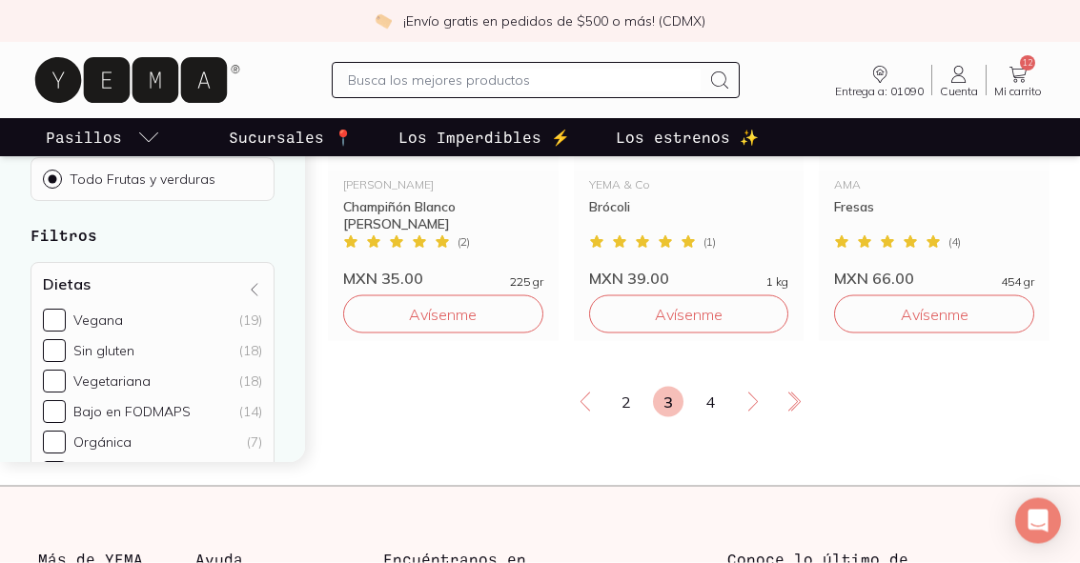
scroll to position [3417, 0]
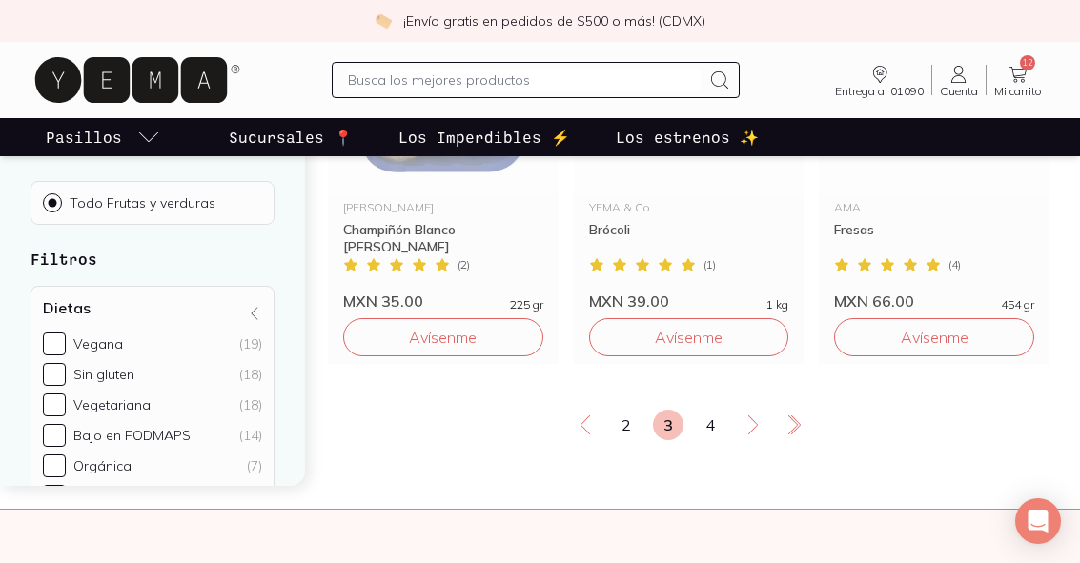
click at [721, 410] on link "4" at bounding box center [710, 425] width 30 height 30
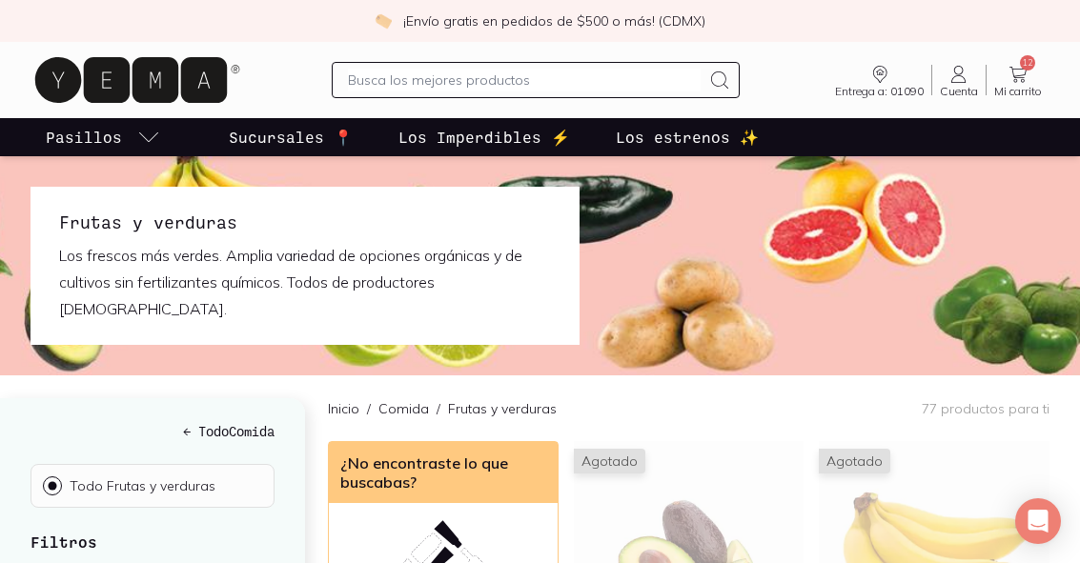
click at [1019, 79] on icon at bounding box center [1017, 74] width 23 height 23
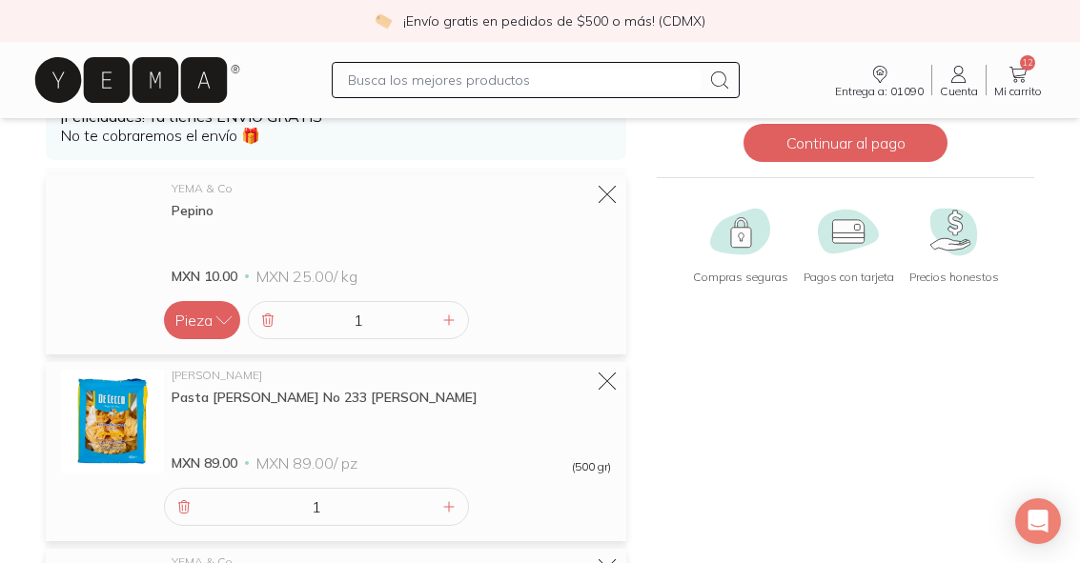
scroll to position [173, 0]
click at [279, 315] on input "1" at bounding box center [358, 321] width 158 height 36
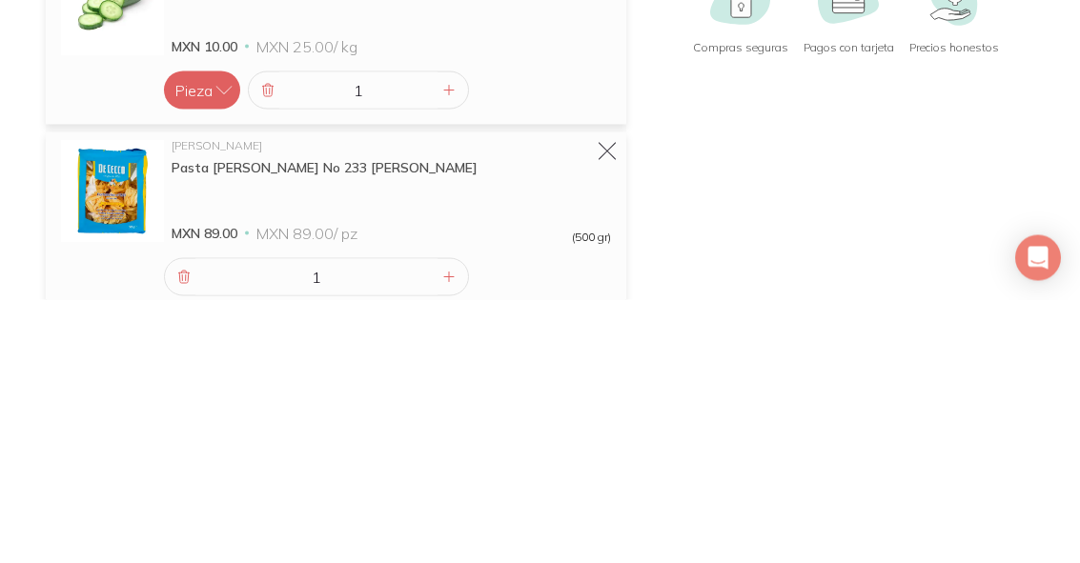
scroll to position [139, 0]
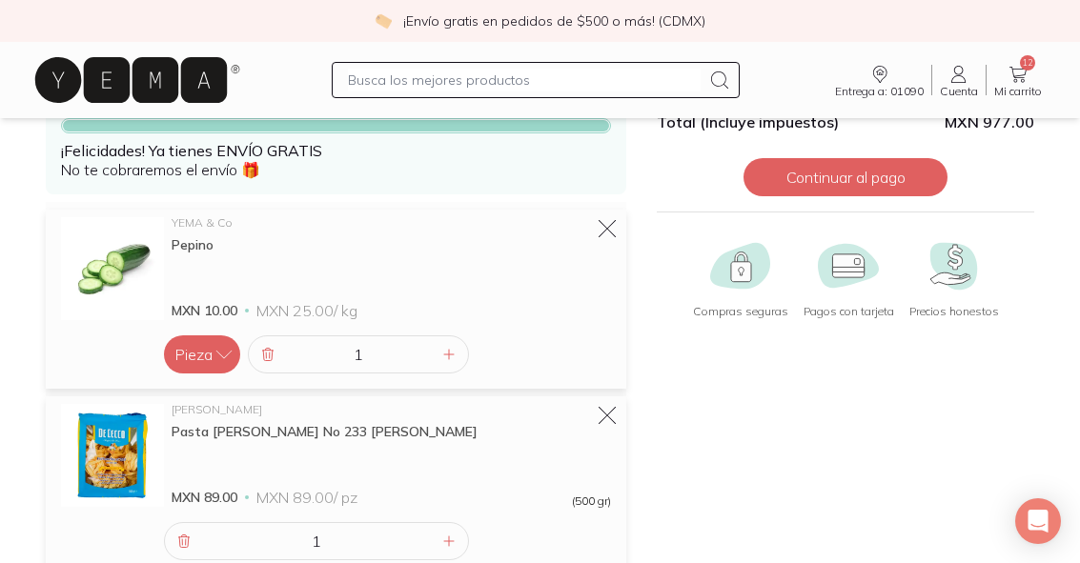
click at [608, 237] on icon at bounding box center [607, 228] width 23 height 23
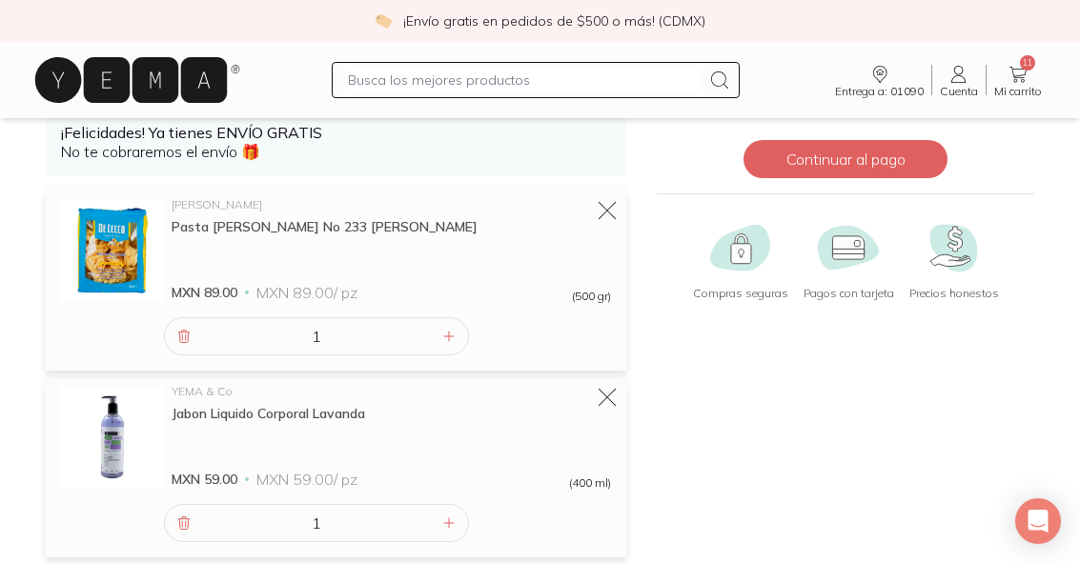
scroll to position [0, 0]
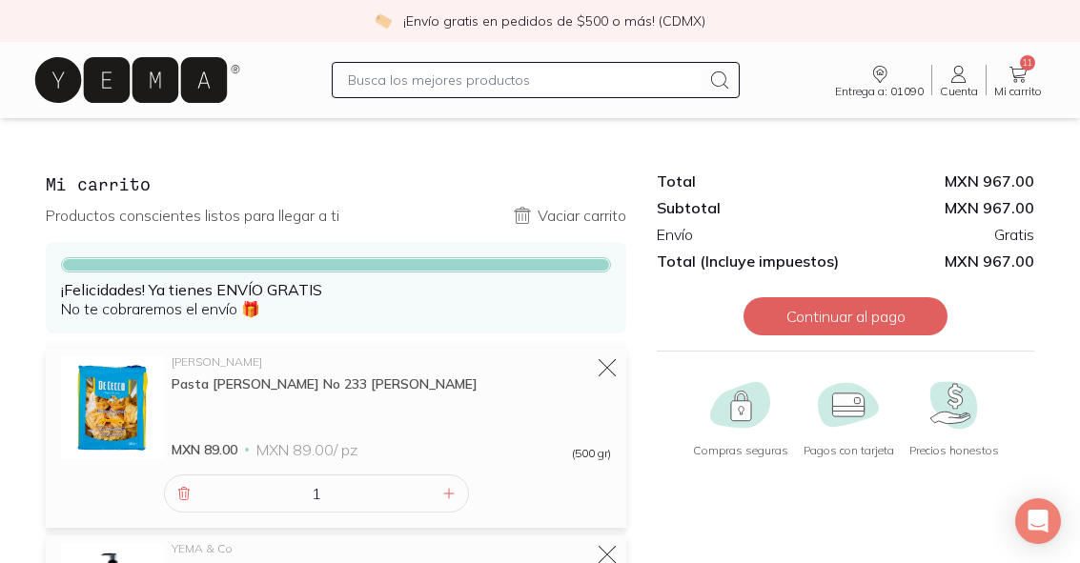
click at [549, 80] on input "text" at bounding box center [524, 80] width 353 height 23
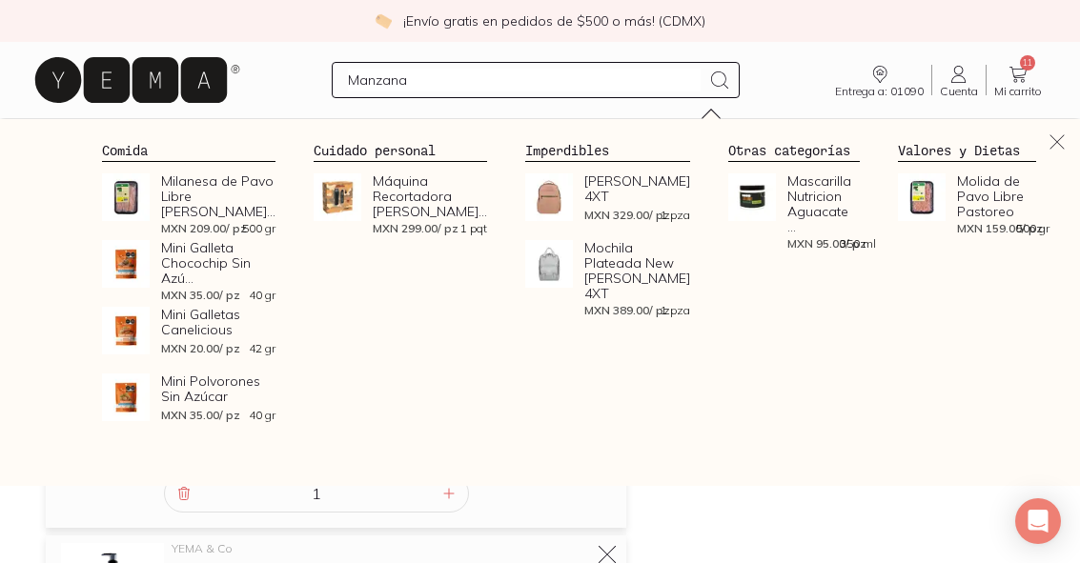
type input "Manzanas"
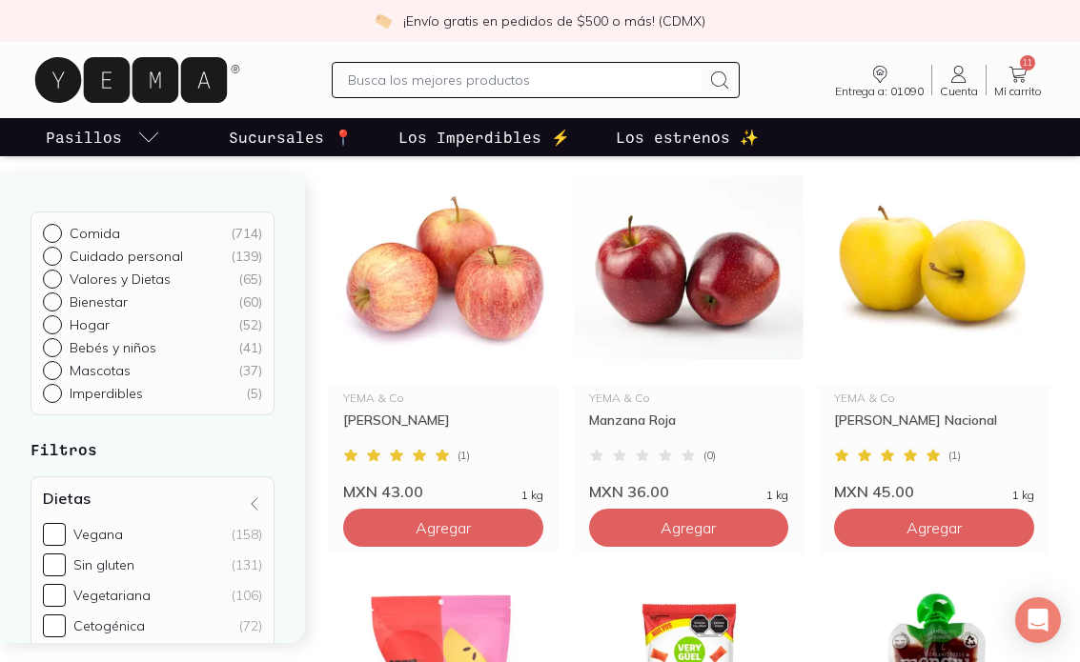
scroll to position [206, 0]
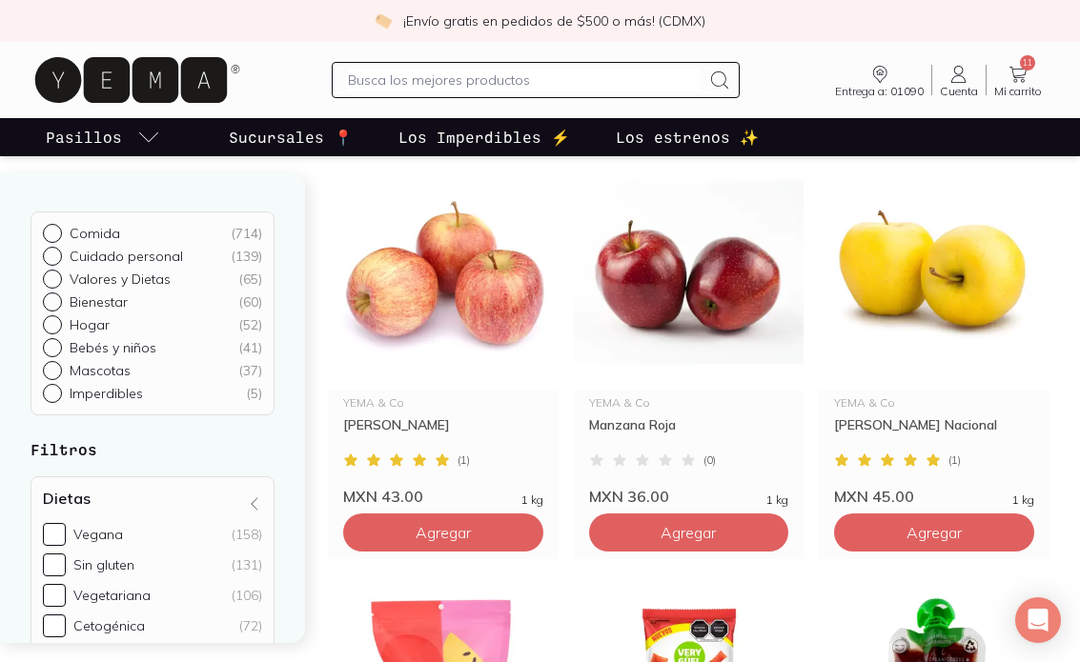
click at [463, 536] on span "Agregar" at bounding box center [443, 532] width 55 height 19
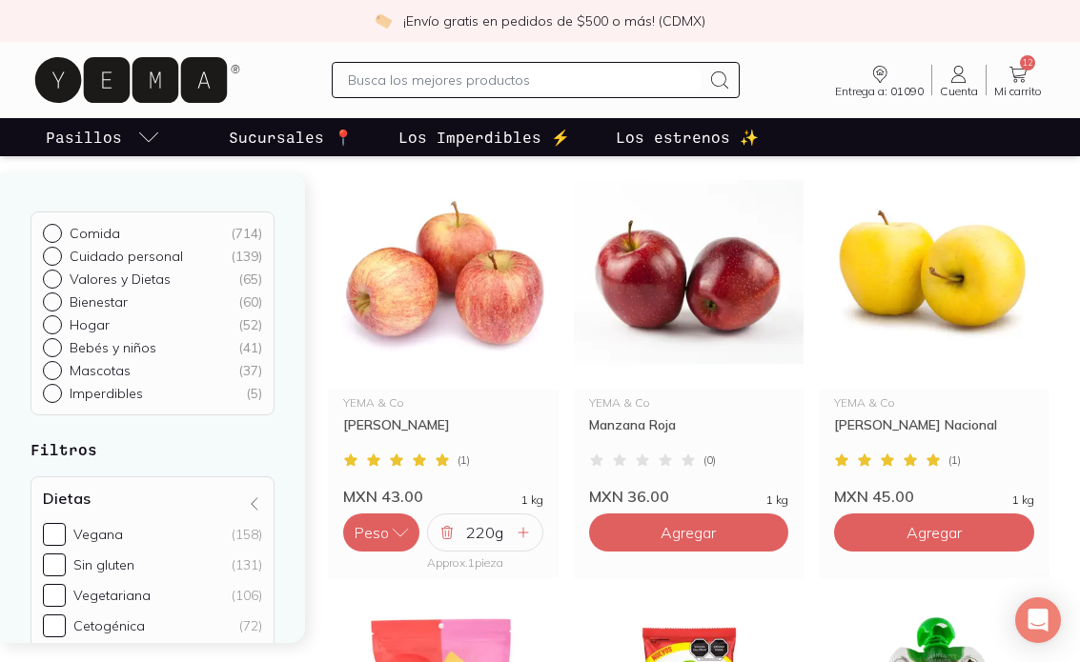
click at [404, 532] on icon "button" at bounding box center [400, 532] width 19 height 19
click at [377, 485] on button "Pieza" at bounding box center [381, 495] width 76 height 38
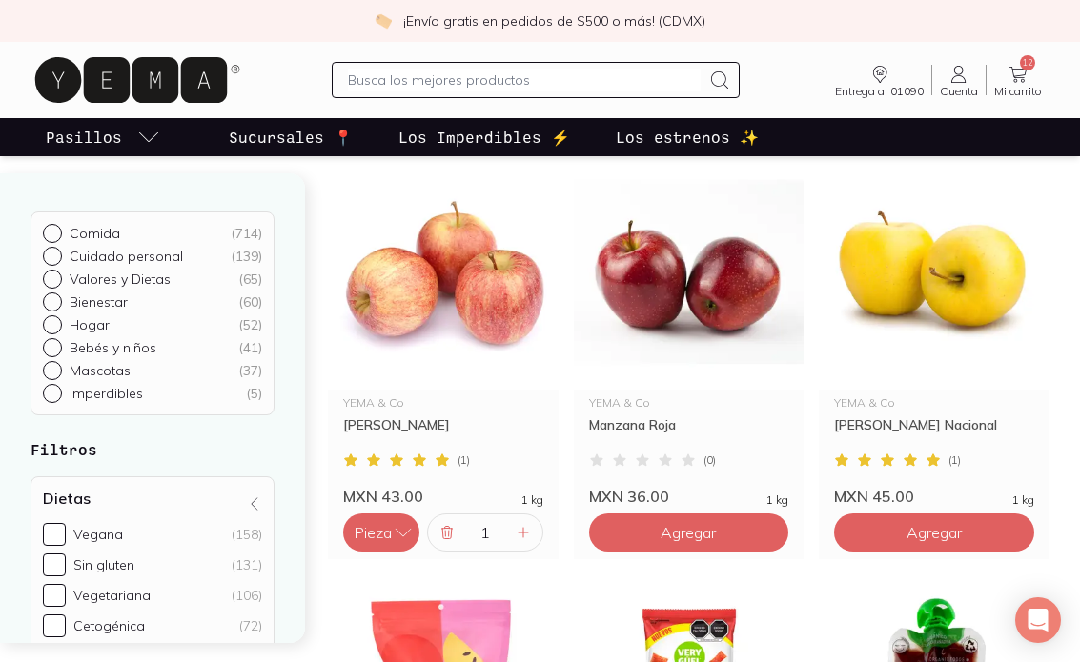
click at [528, 542] on div at bounding box center [523, 532] width 23 height 23
click at [518, 538] on icon at bounding box center [523, 532] width 15 height 15
type input "3"
click at [507, 389] on img at bounding box center [443, 272] width 231 height 234
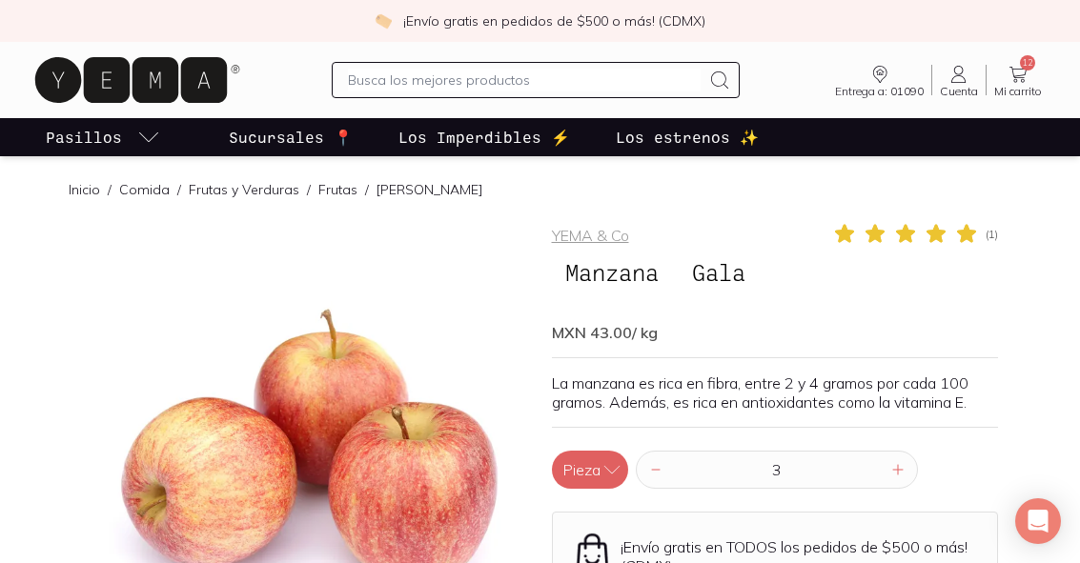
click at [1029, 71] on link "12 Mi carrito Carrito" at bounding box center [1017, 80] width 63 height 34
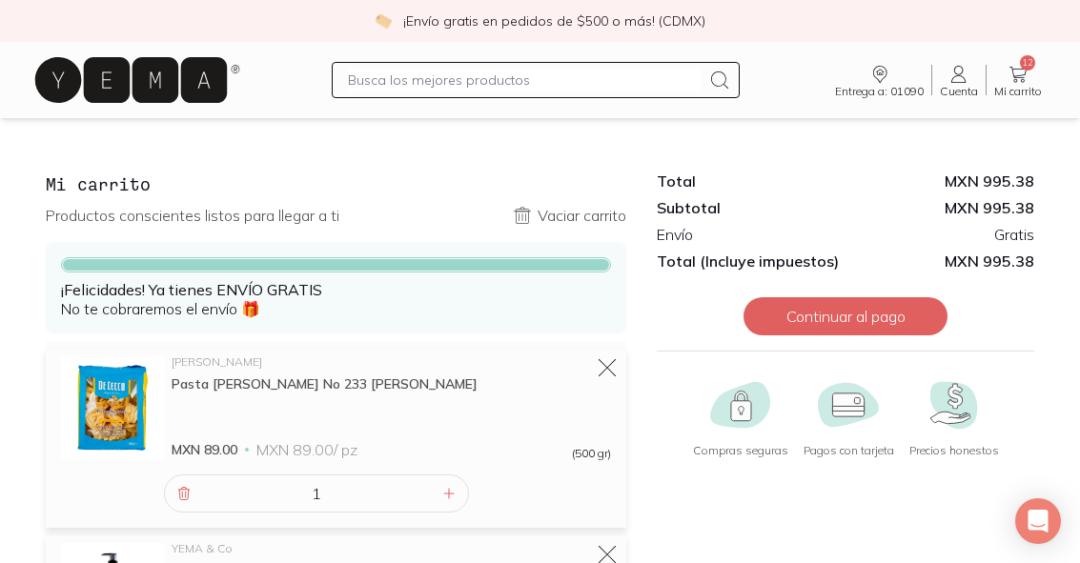
click at [560, 91] on input "text" at bounding box center [524, 80] width 353 height 23
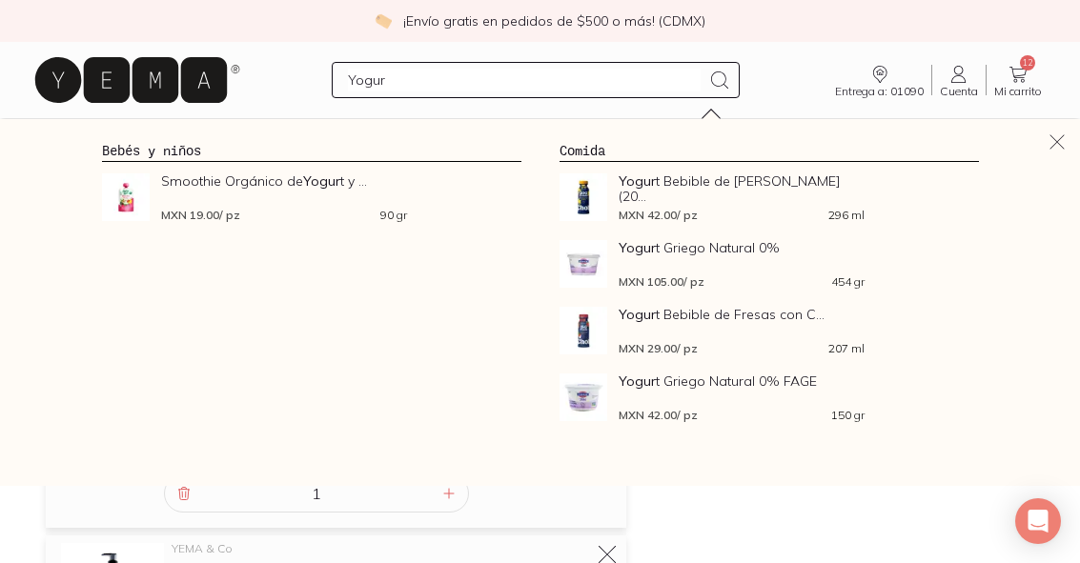
type input "Yogurt"
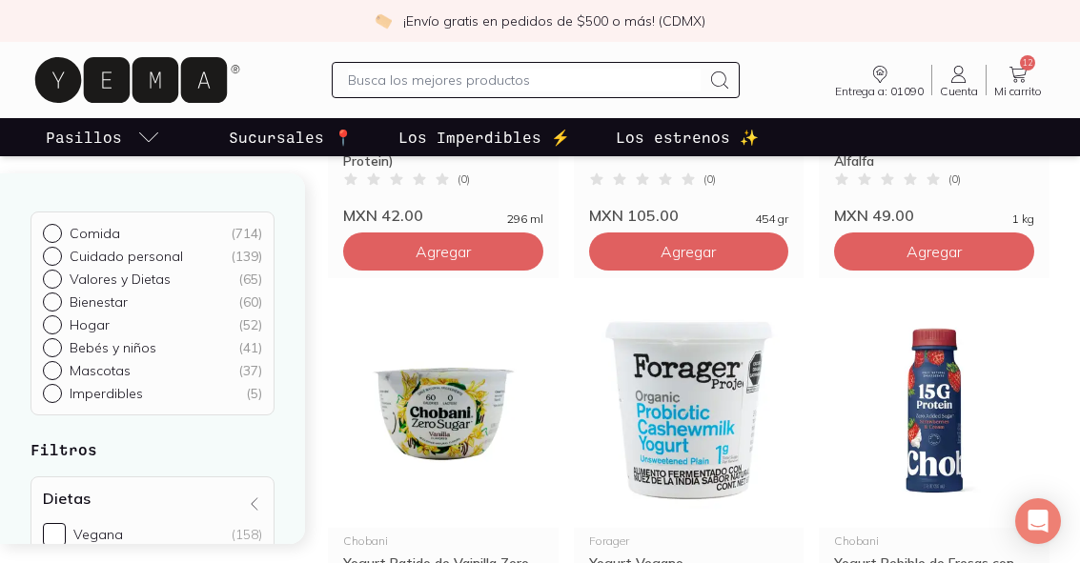
scroll to position [465, 0]
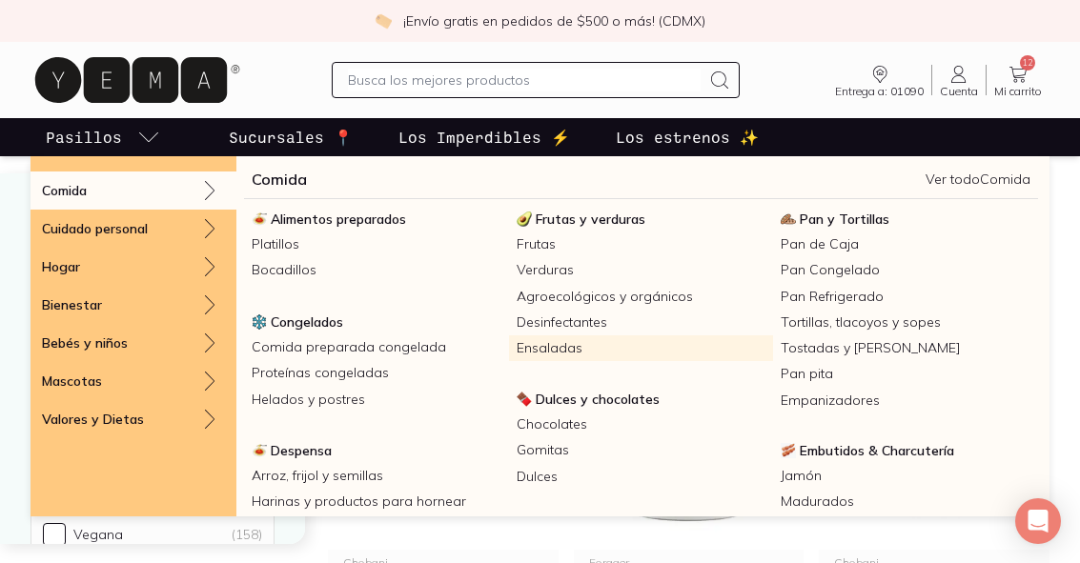
click at [562, 351] on link "Ensaladas" at bounding box center [641, 348] width 265 height 26
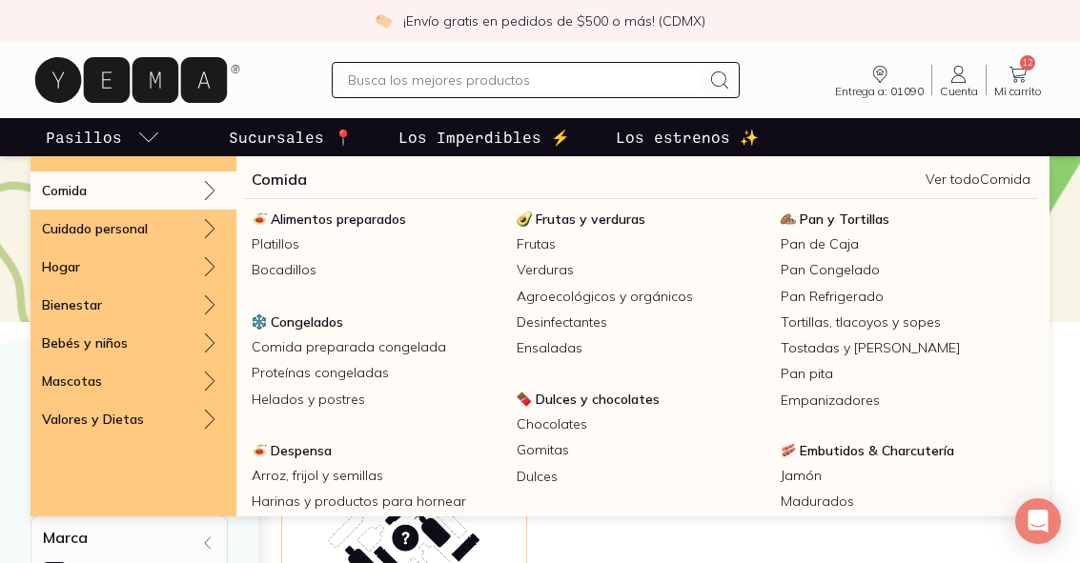
click at [1020, 83] on icon at bounding box center [1017, 74] width 23 height 23
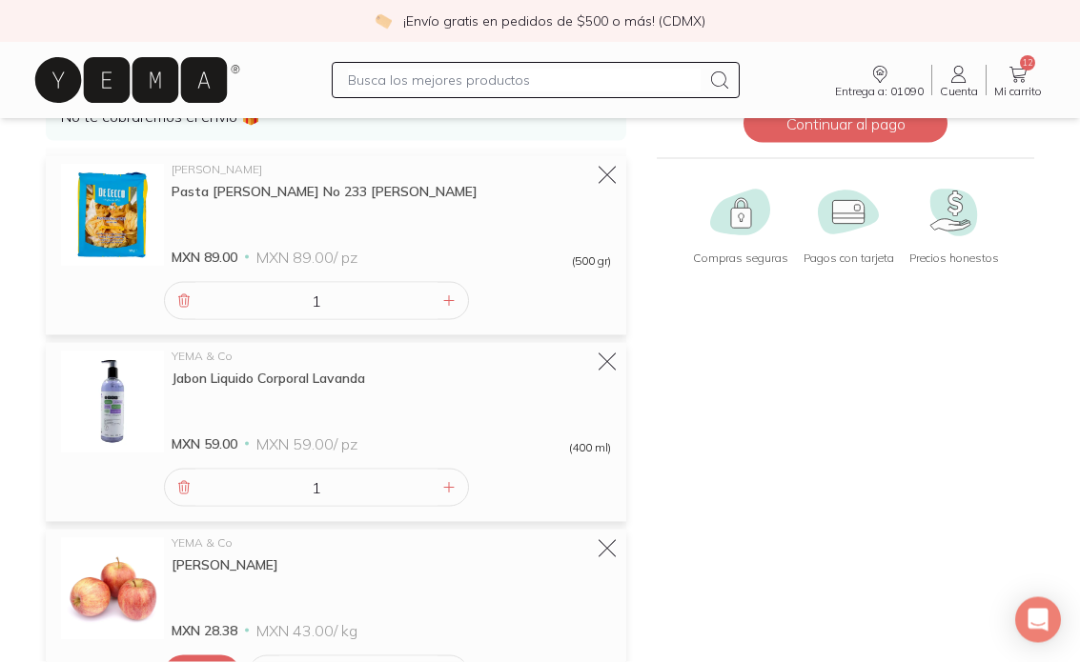
scroll to position [191, 0]
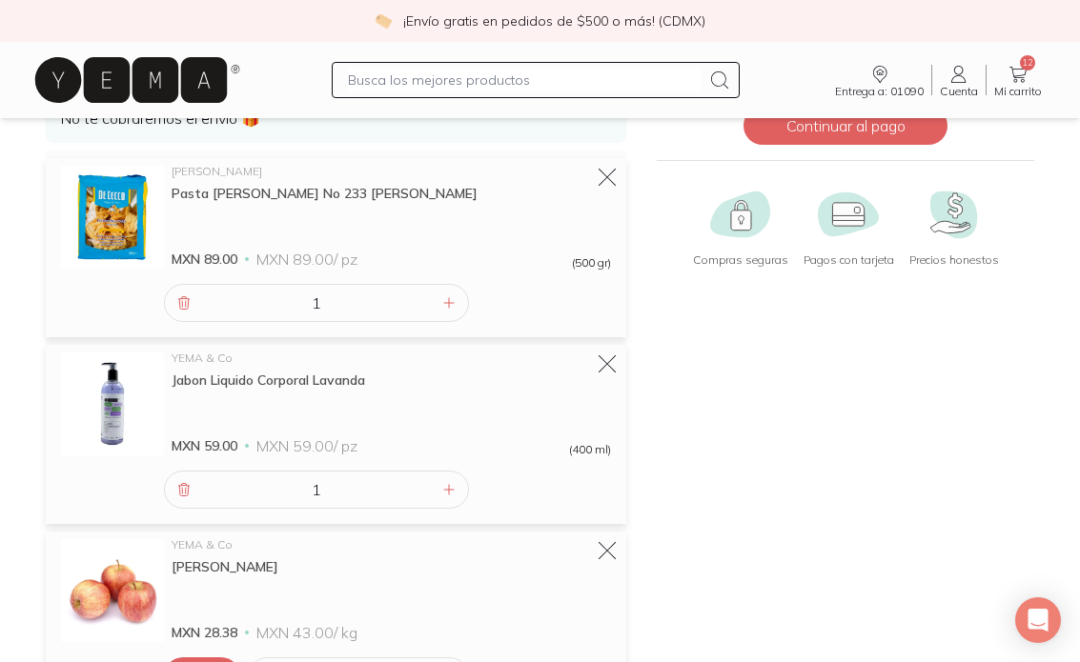
click at [188, 302] on icon at bounding box center [183, 302] width 15 height 15
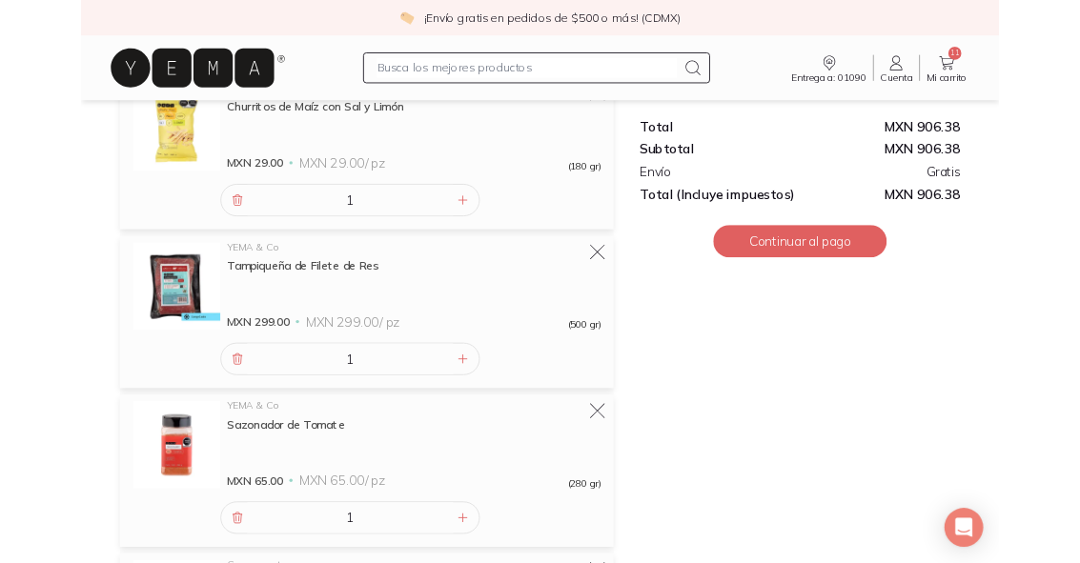
scroll to position [1179, 0]
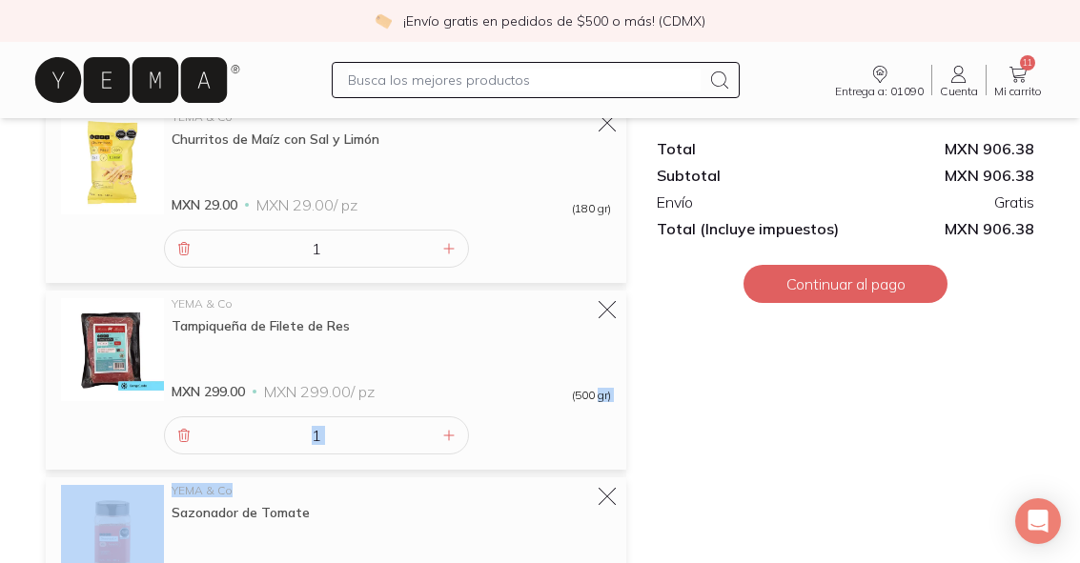
click at [720, 440] on div "Total MXN 906.38 Subtotal MXN 906.38 Envío Gratis Total (Incluye impuestos) MXN…" at bounding box center [845, 101] width 408 height 2263
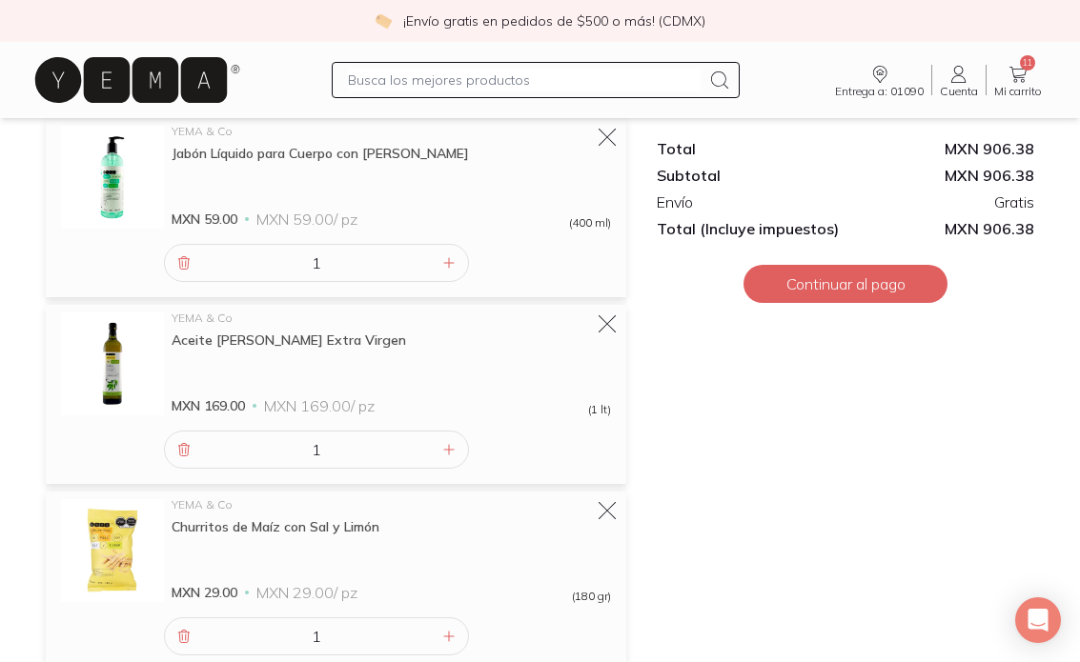
scroll to position [852, 0]
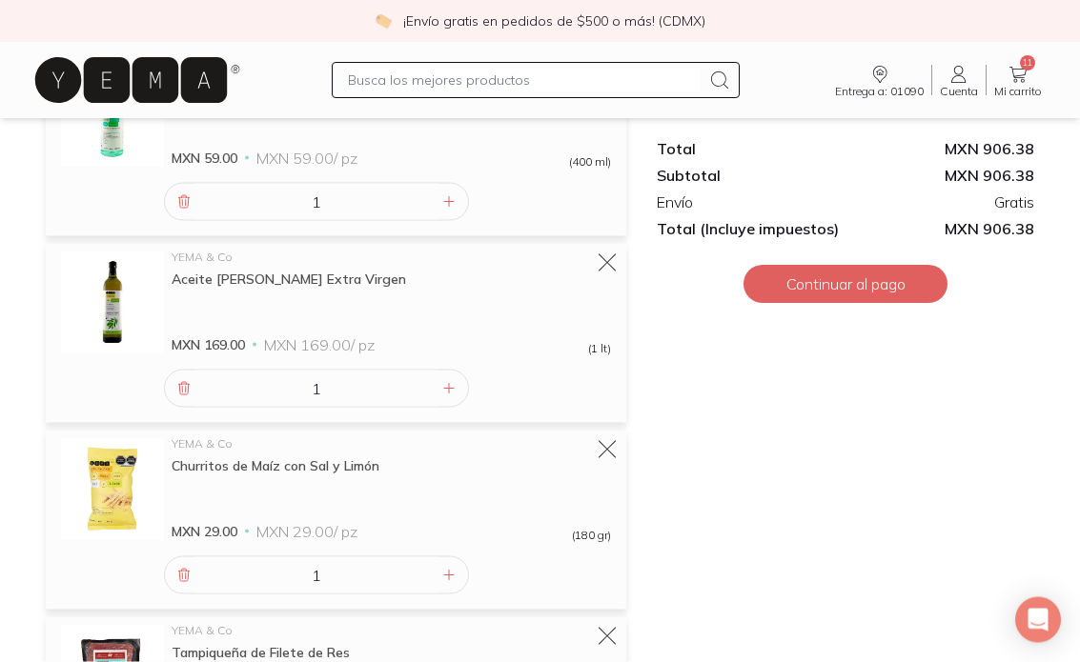
click at [182, 387] on icon at bounding box center [184, 389] width 10 height 12
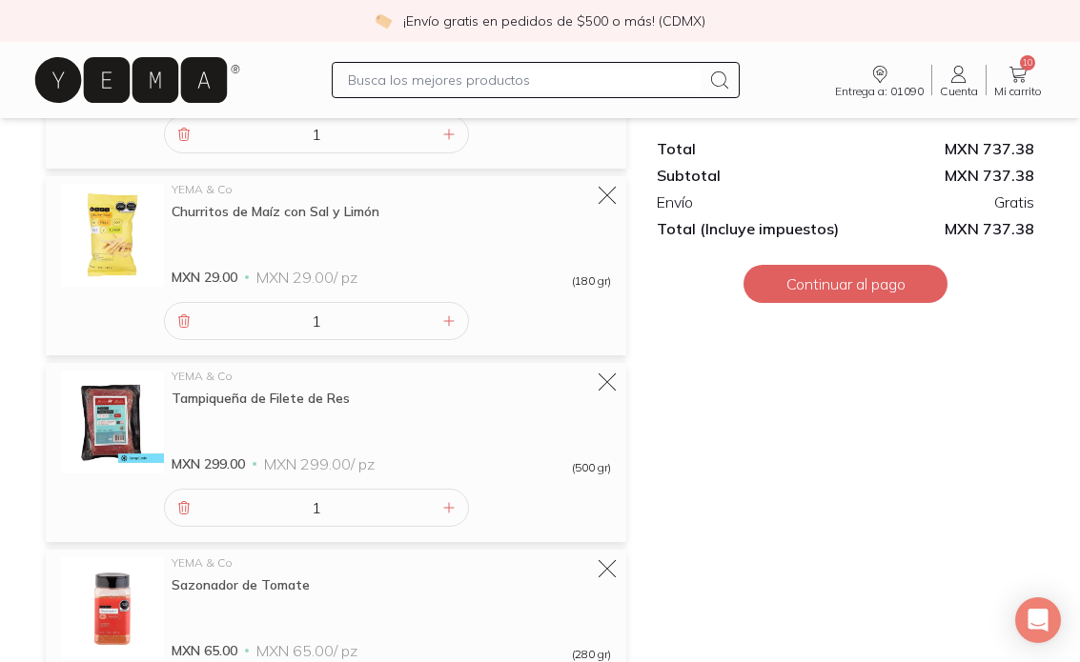
scroll to position [919, 0]
click at [121, 264] on img at bounding box center [112, 236] width 103 height 103
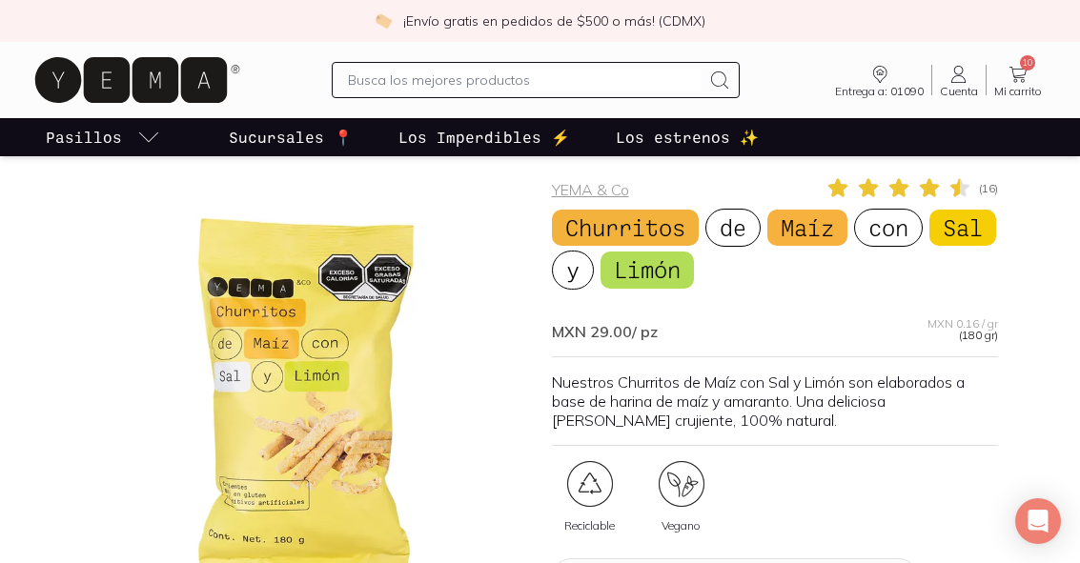
scroll to position [44, 0]
